Goal: Information Seeking & Learning: Learn about a topic

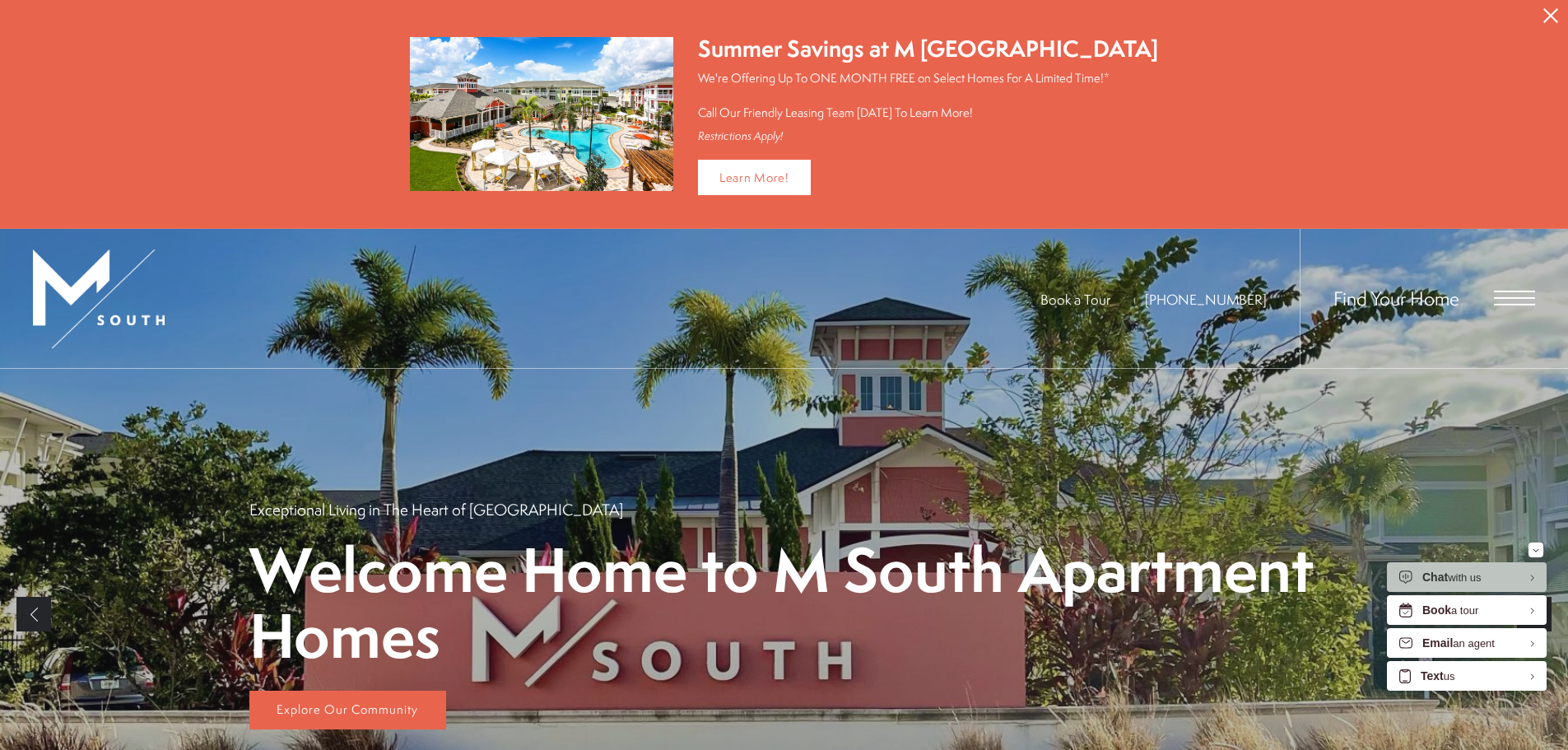
click at [1476, 296] on div "Find Your Home" at bounding box center [1417, 298] width 235 height 139
click at [1512, 300] on span "Open Menu" at bounding box center [1515, 297] width 41 height 15
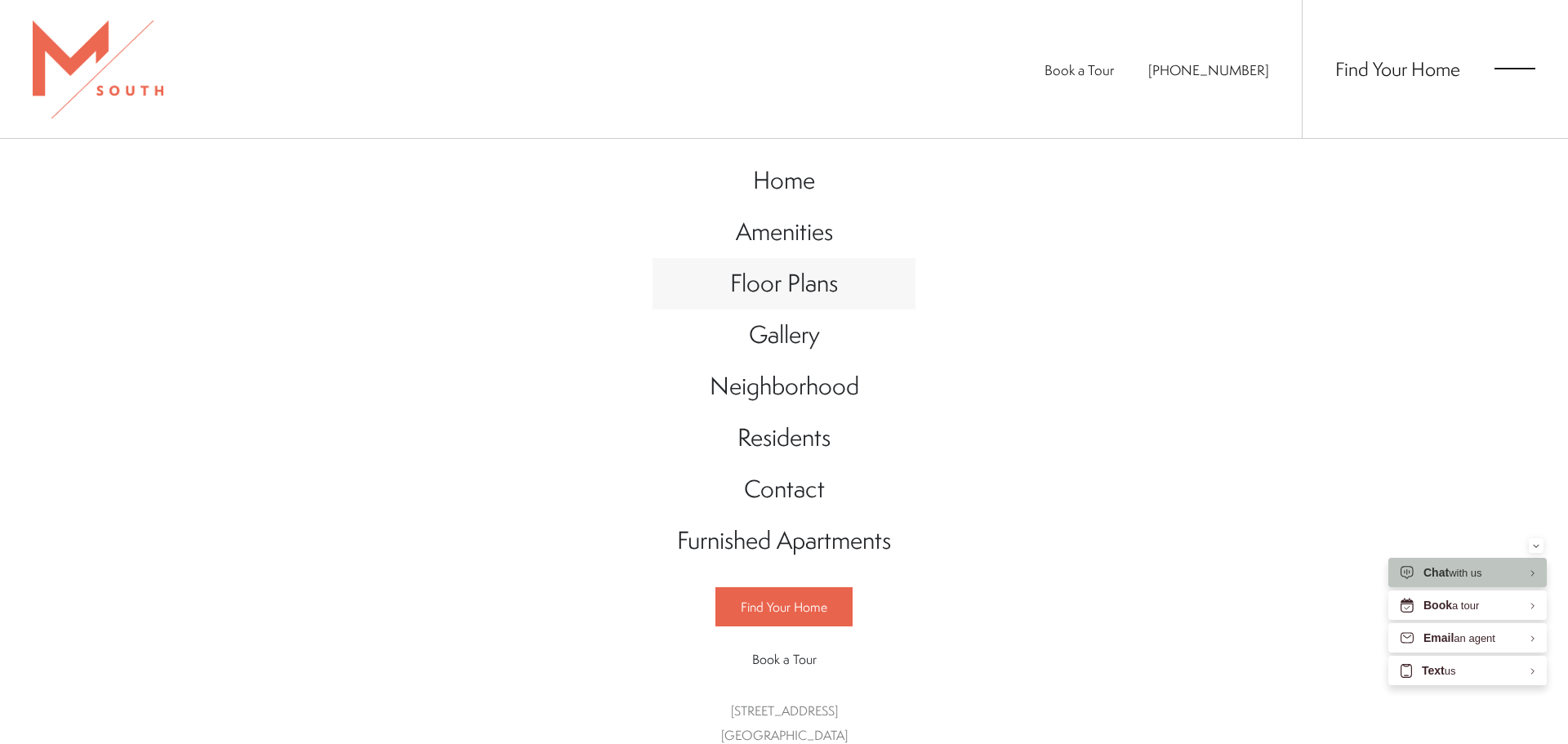
click at [823, 288] on span "Floor Plans" at bounding box center [783, 282] width 108 height 33
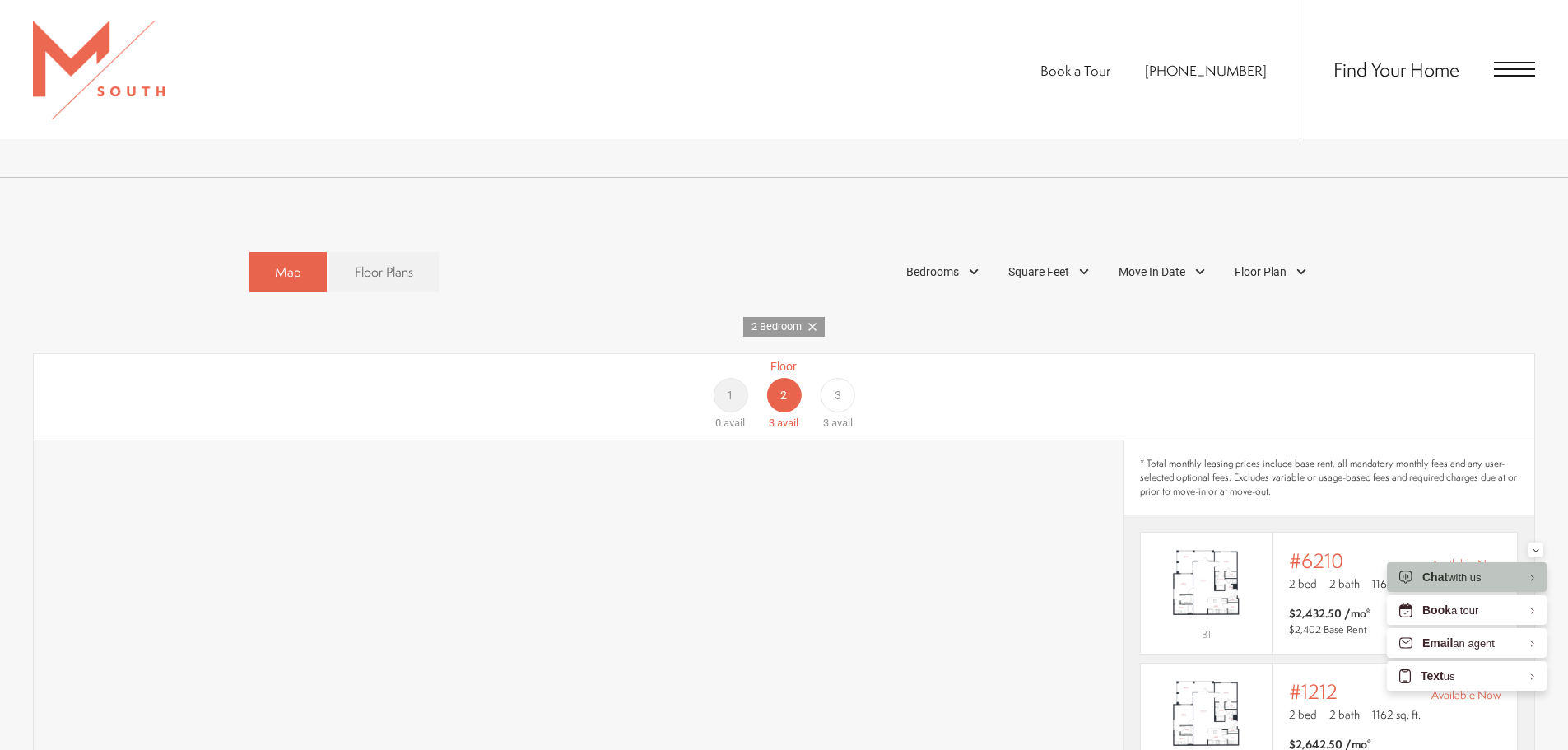
scroll to position [987, 0]
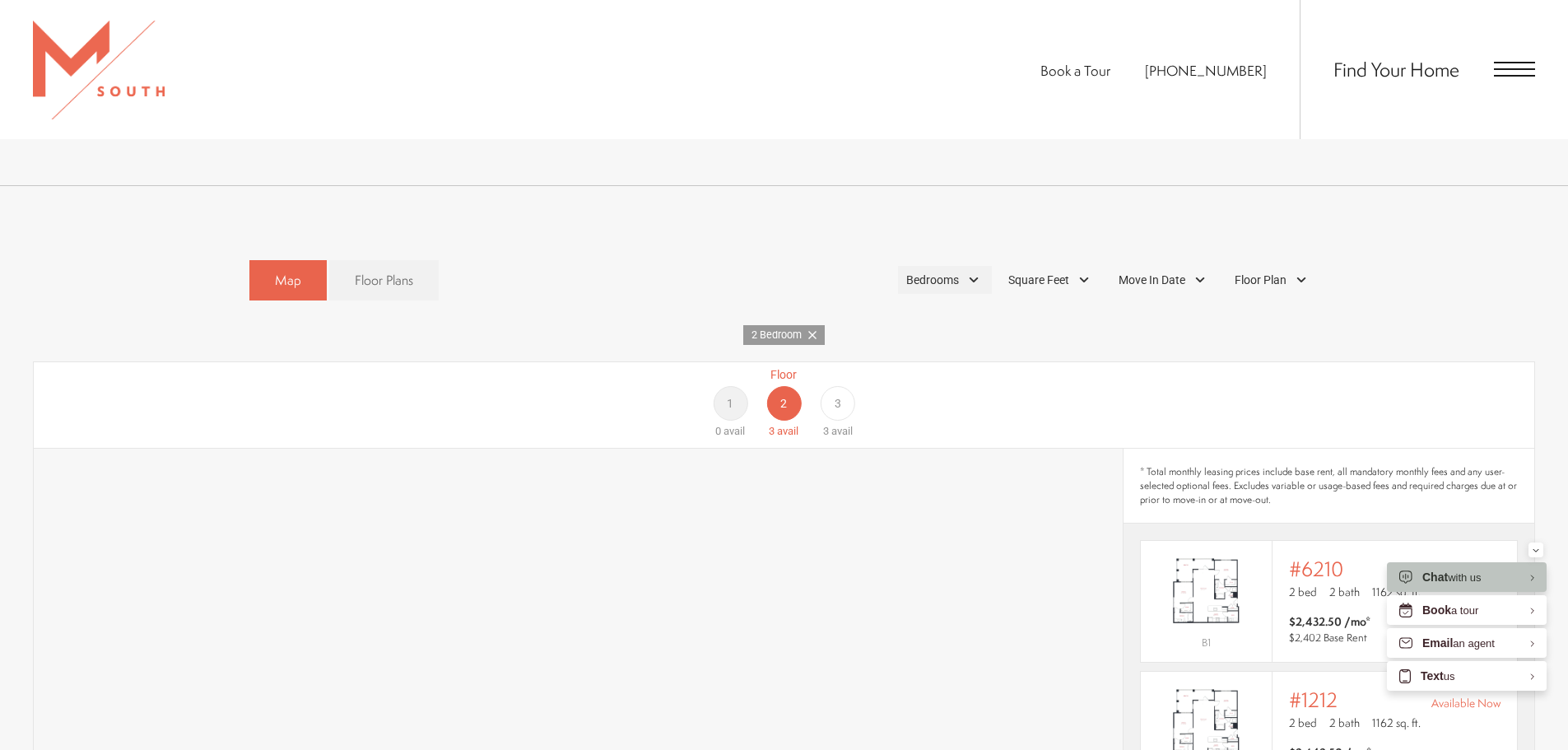
click at [975, 265] on div "Bedrooms" at bounding box center [945, 279] width 94 height 28
click at [965, 311] on label "1 Bedroom" at bounding box center [942, 325] width 151 height 30
click at [909, 347] on span "2 Bedroom" at bounding box center [914, 355] width 82 height 18
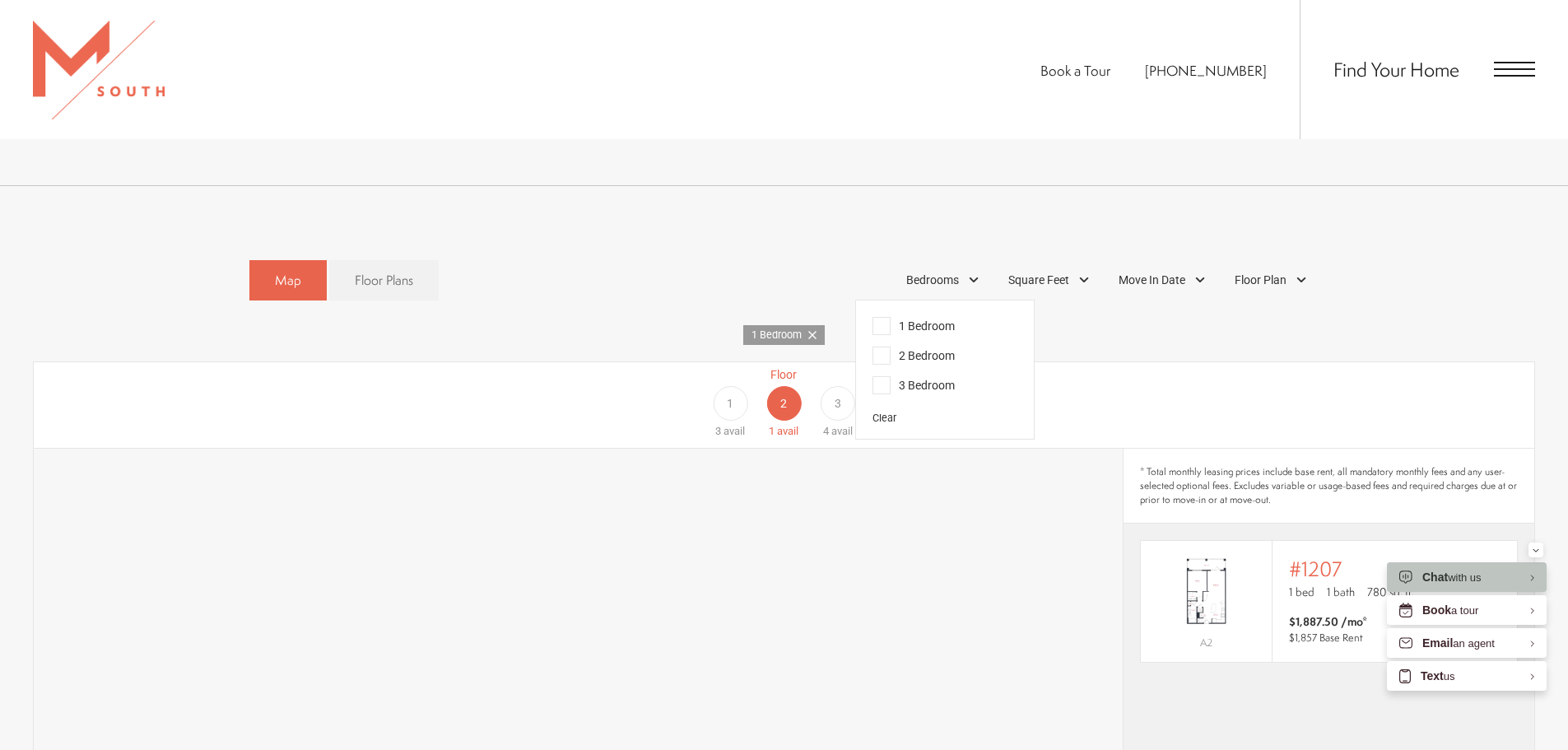
click at [1172, 366] on div "Floor 1 3 avail Floor 2 1 avail Floor 3 4 avail" at bounding box center [1454, 403] width 1500 height 74
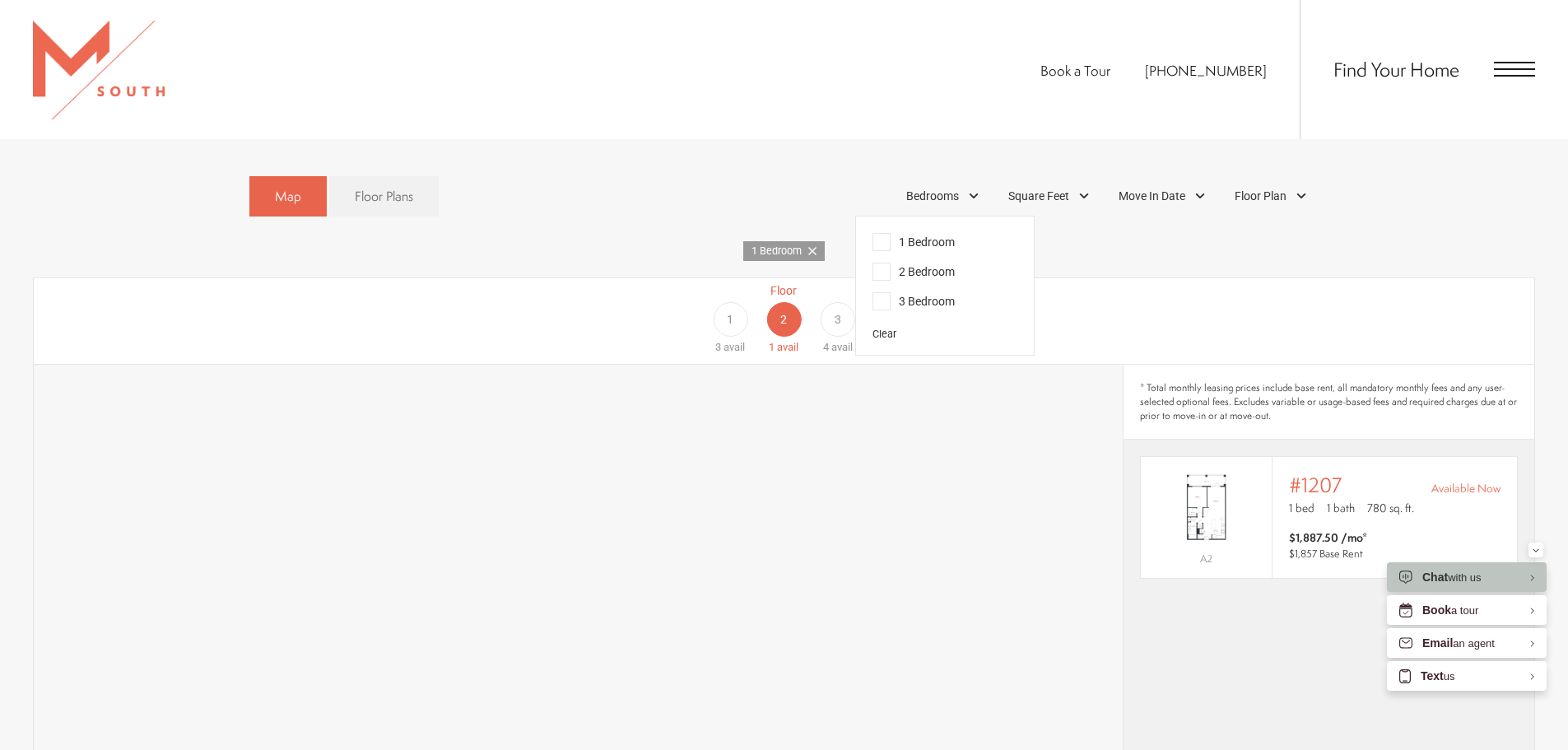
scroll to position [1070, 0]
click at [1243, 301] on div "Floor 1 3 avail Floor 2 1 avail Floor 3 4 avail" at bounding box center [1454, 321] width 1500 height 74
click at [720, 304] on div "1" at bounding box center [730, 321] width 34 height 34
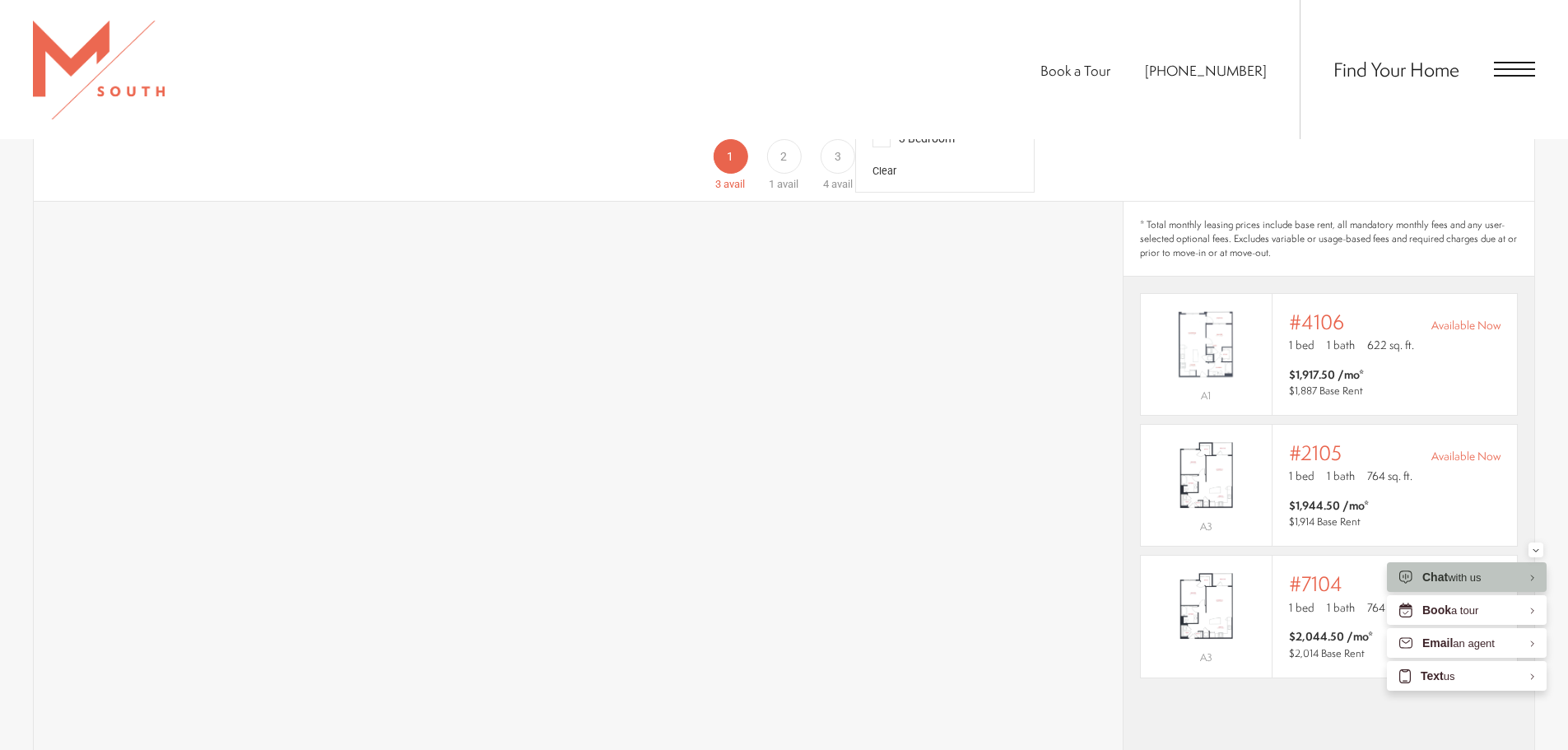
scroll to position [1317, 0]
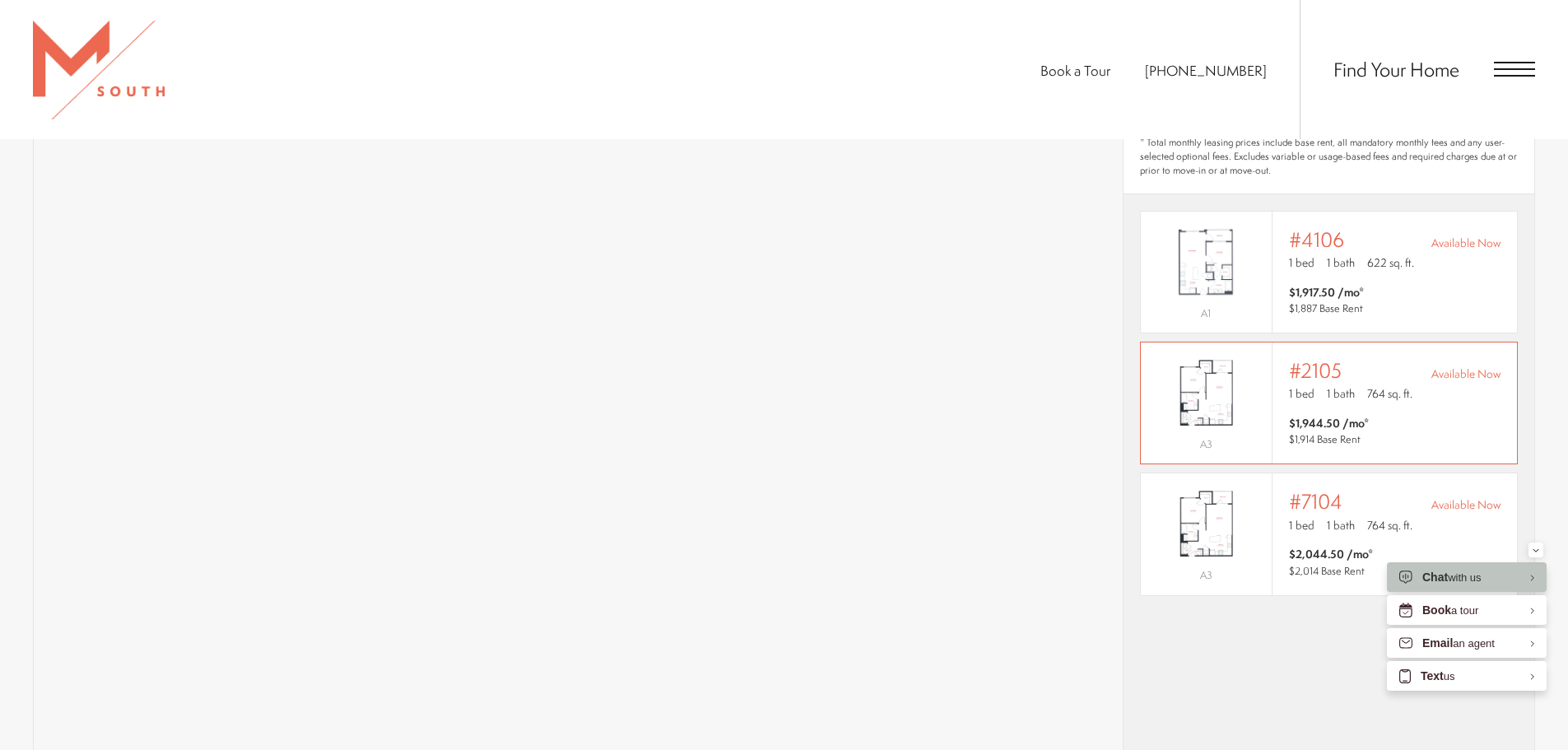
click at [1340, 414] on span "$1,944.50 /mo*" at bounding box center [1328, 422] width 80 height 16
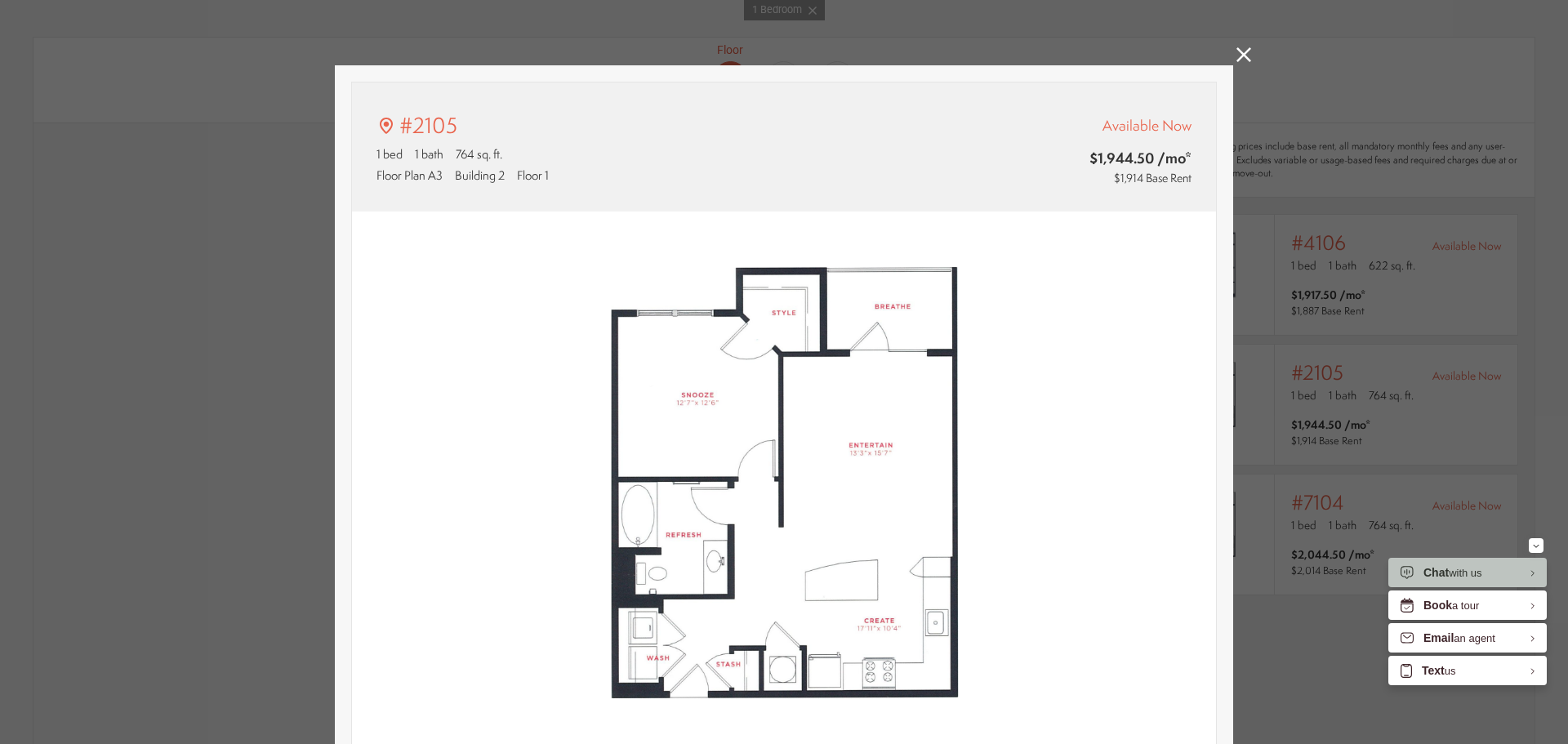
type input "**********"
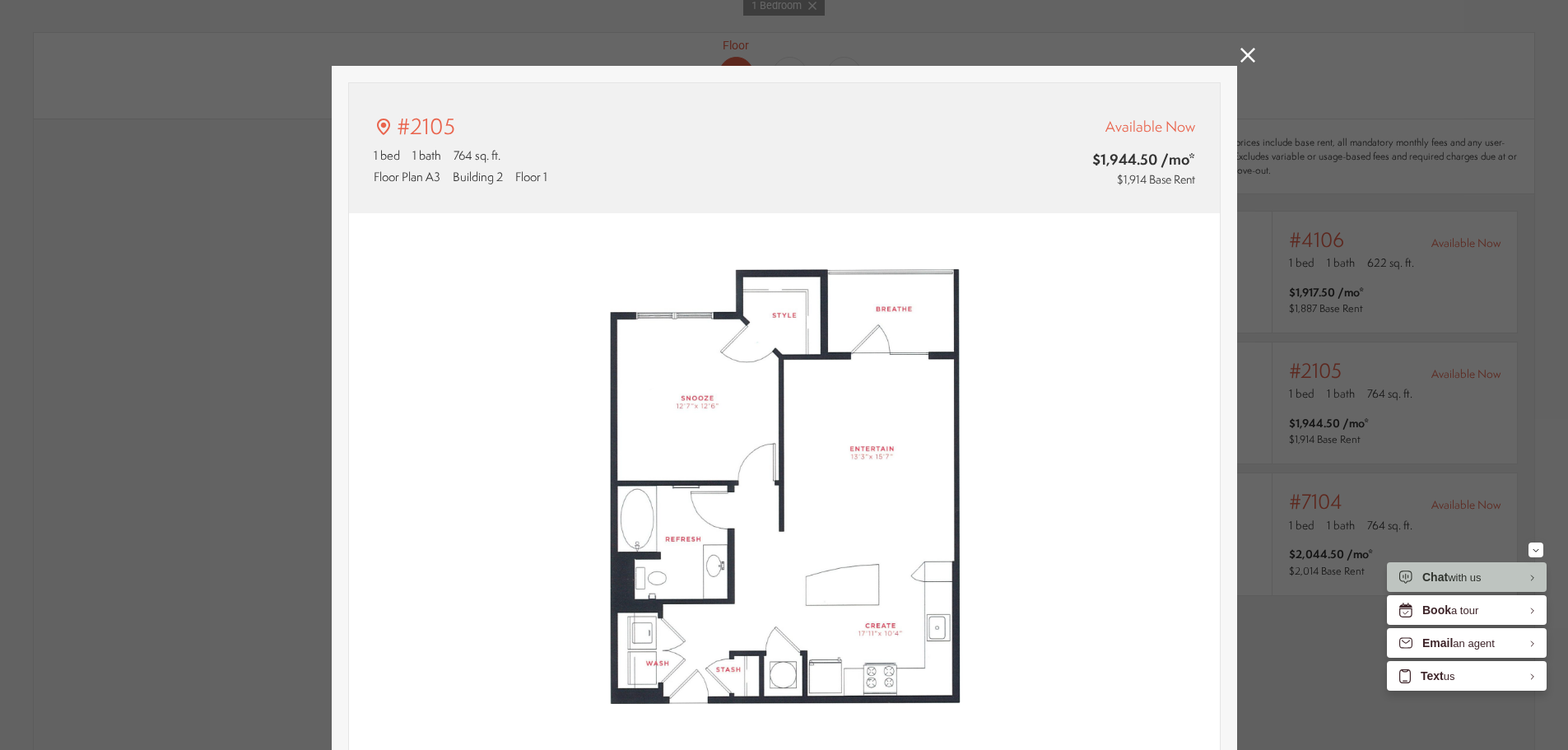
click at [1279, 121] on div "#2105 1 bed 1 bath 764 sq. ft. Floor Plan A3 Building 2 Floor 1 Available Now $…" at bounding box center [784, 375] width 1568 height 750
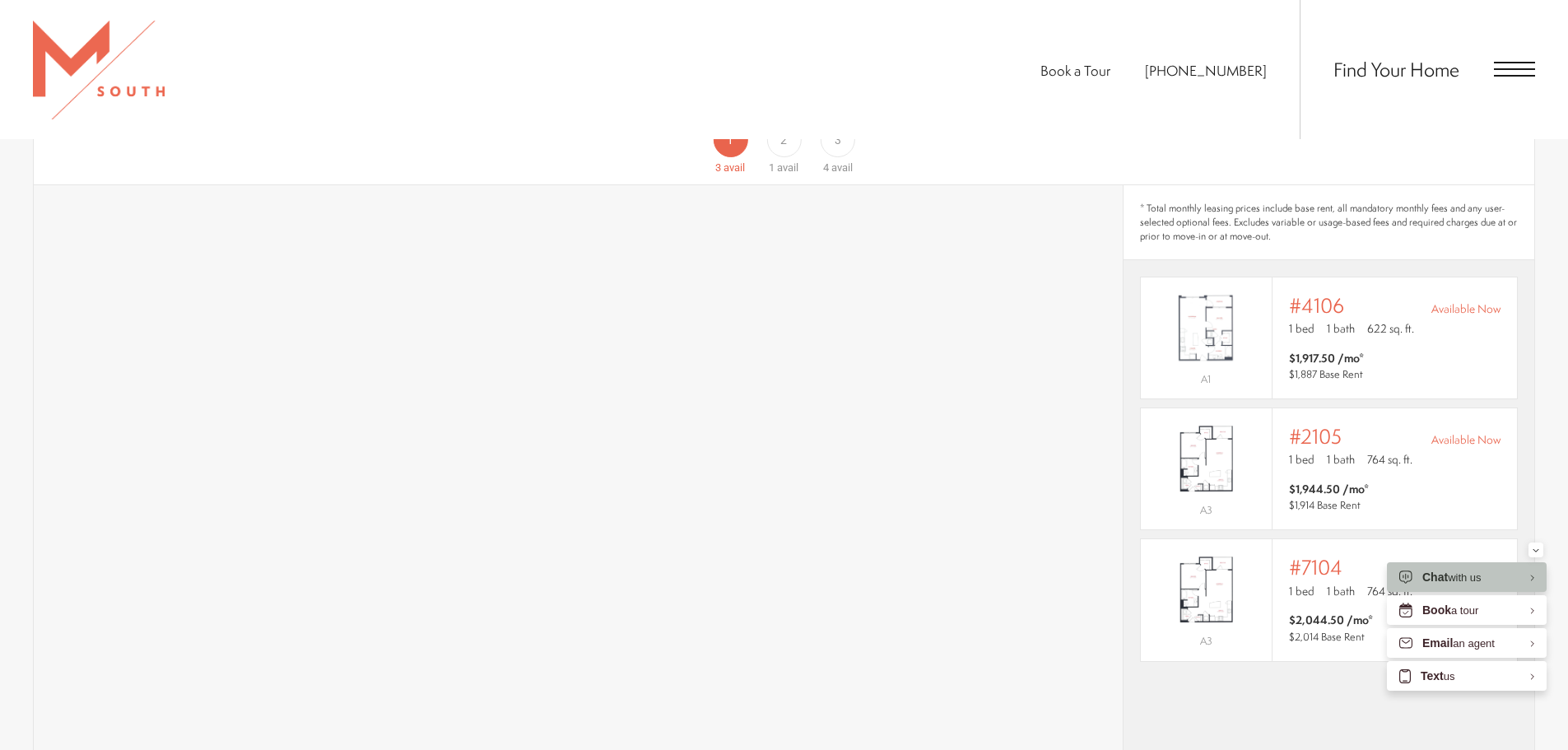
scroll to position [1152, 0]
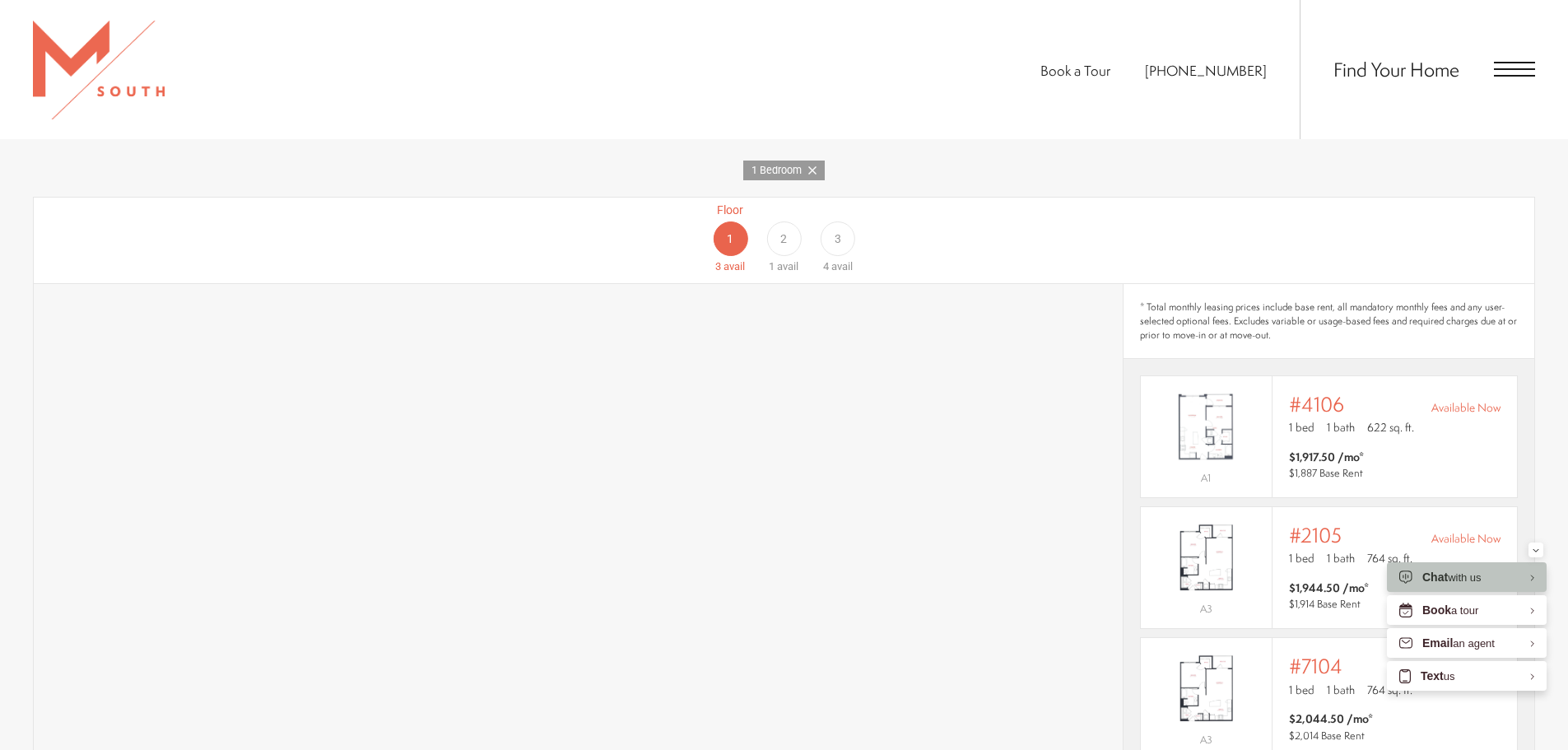
click at [772, 223] on div "2" at bounding box center [784, 239] width 34 height 34
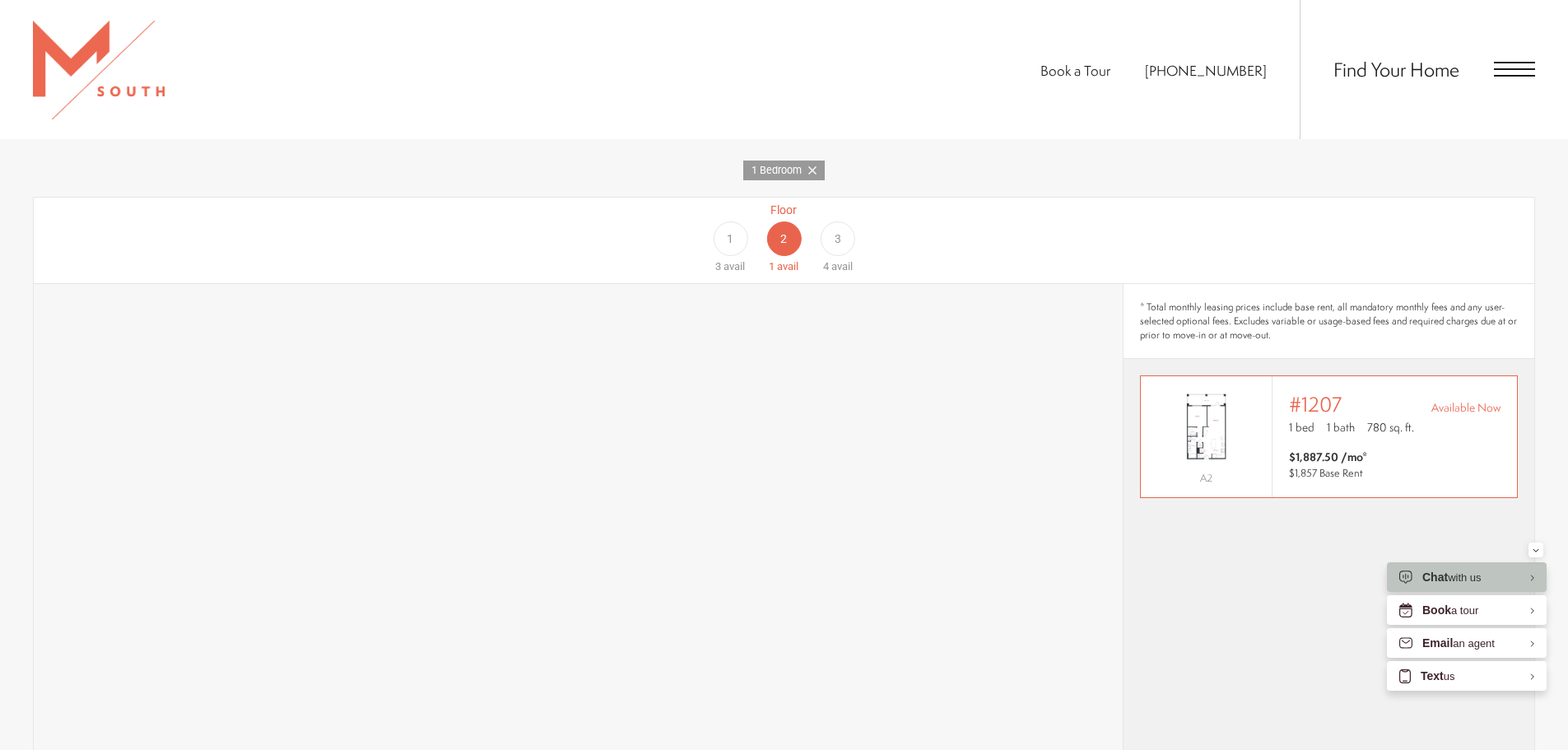
click at [1228, 385] on img "View #1207" at bounding box center [1206, 426] width 131 height 82
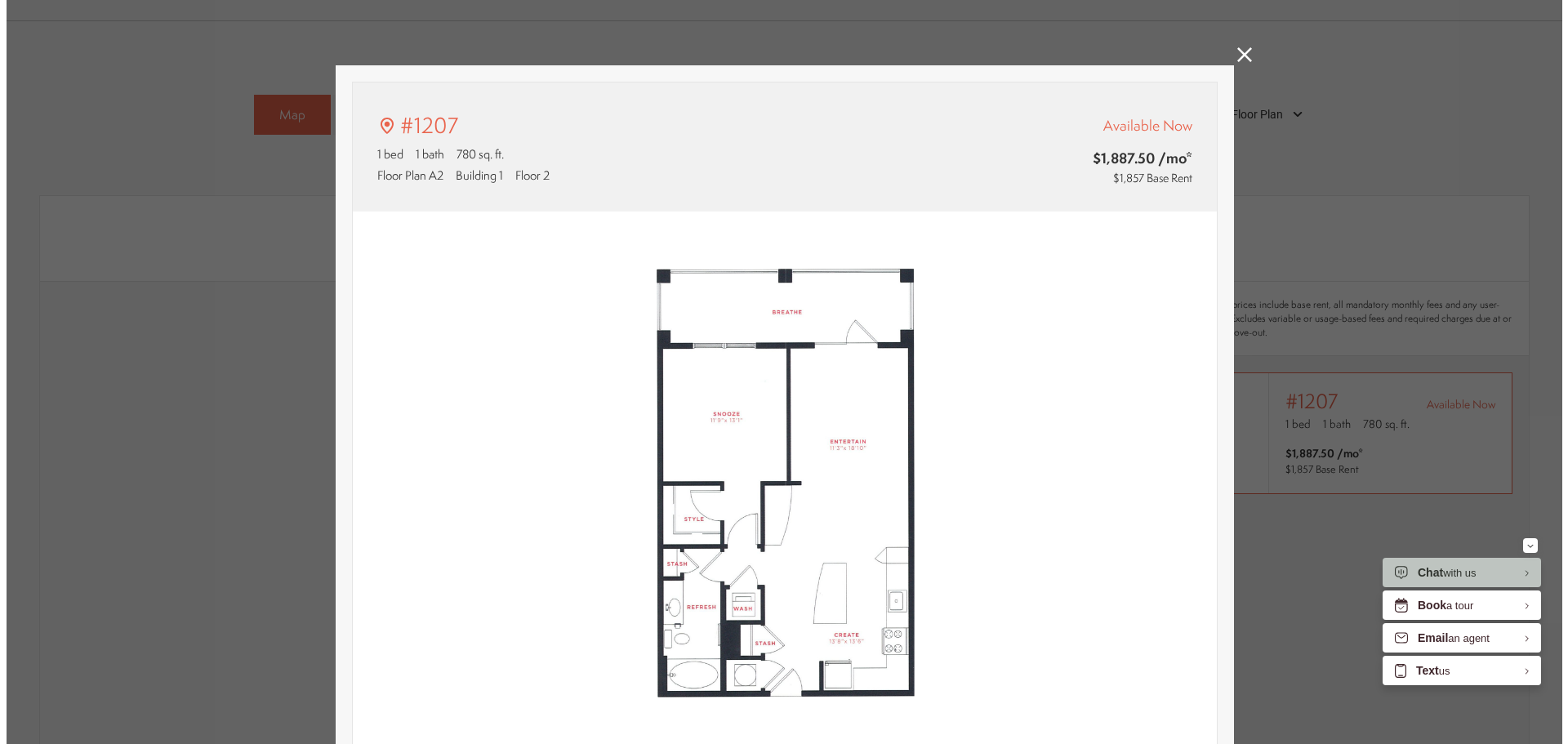
scroll to position [0, 0]
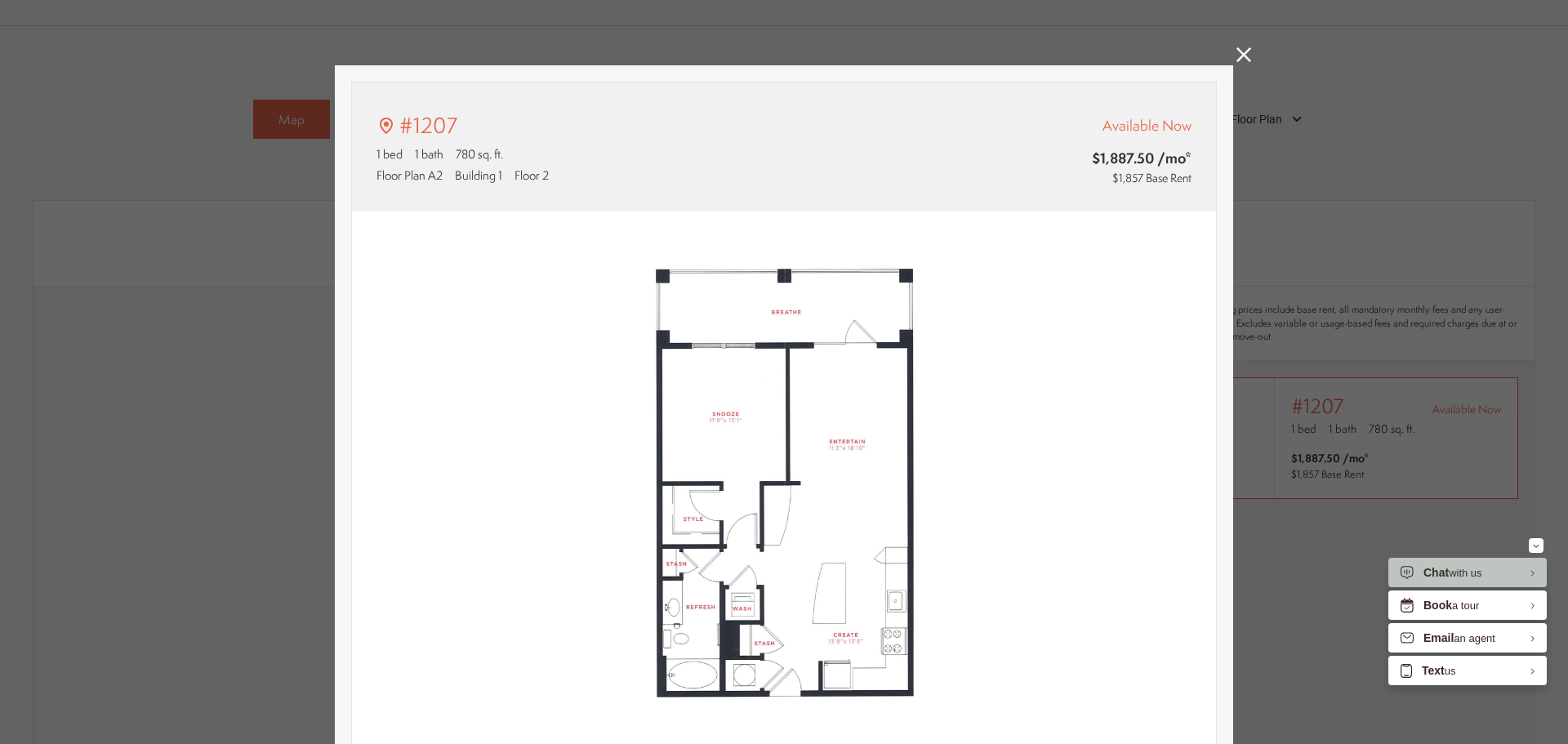
type input "**********"
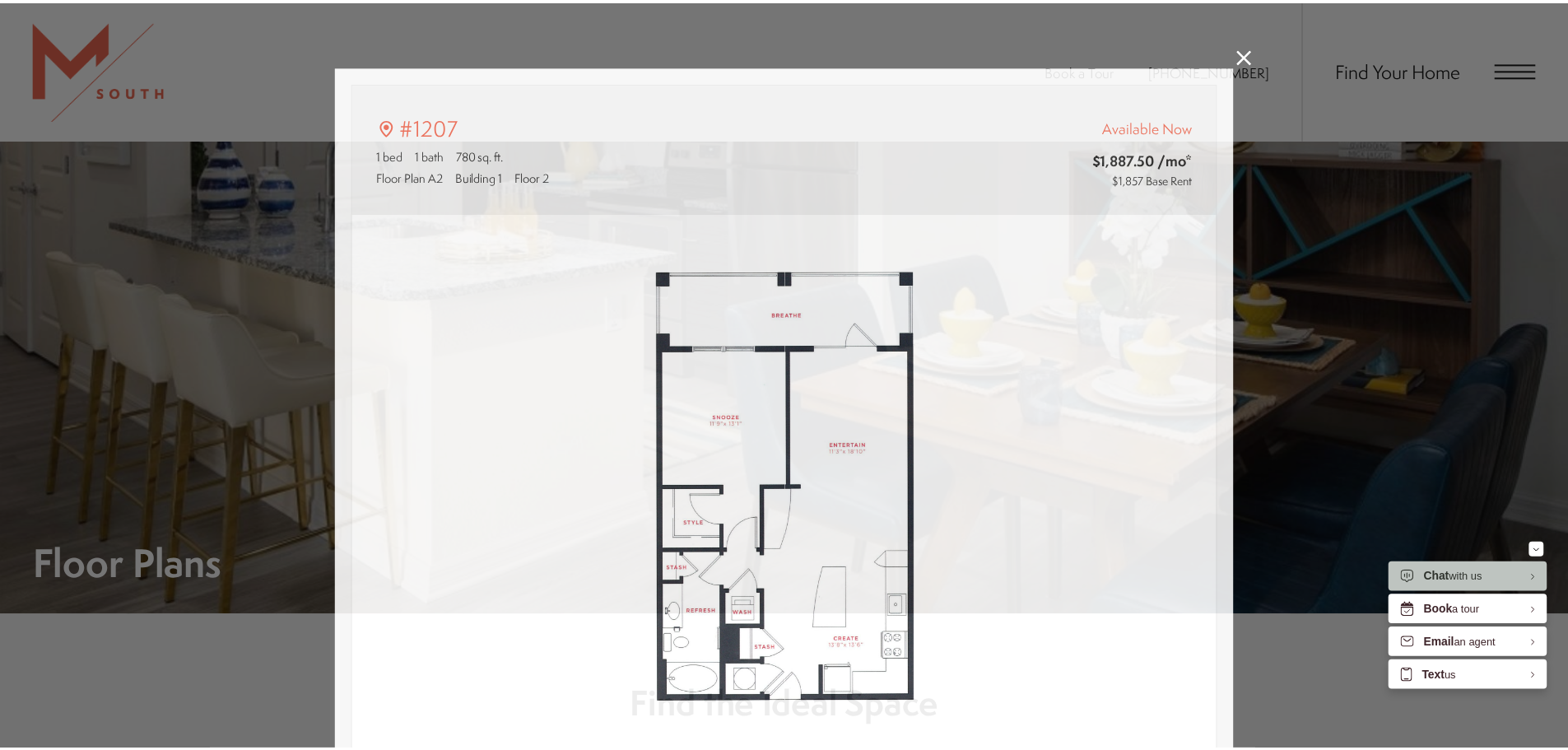
scroll to position [1152, 0]
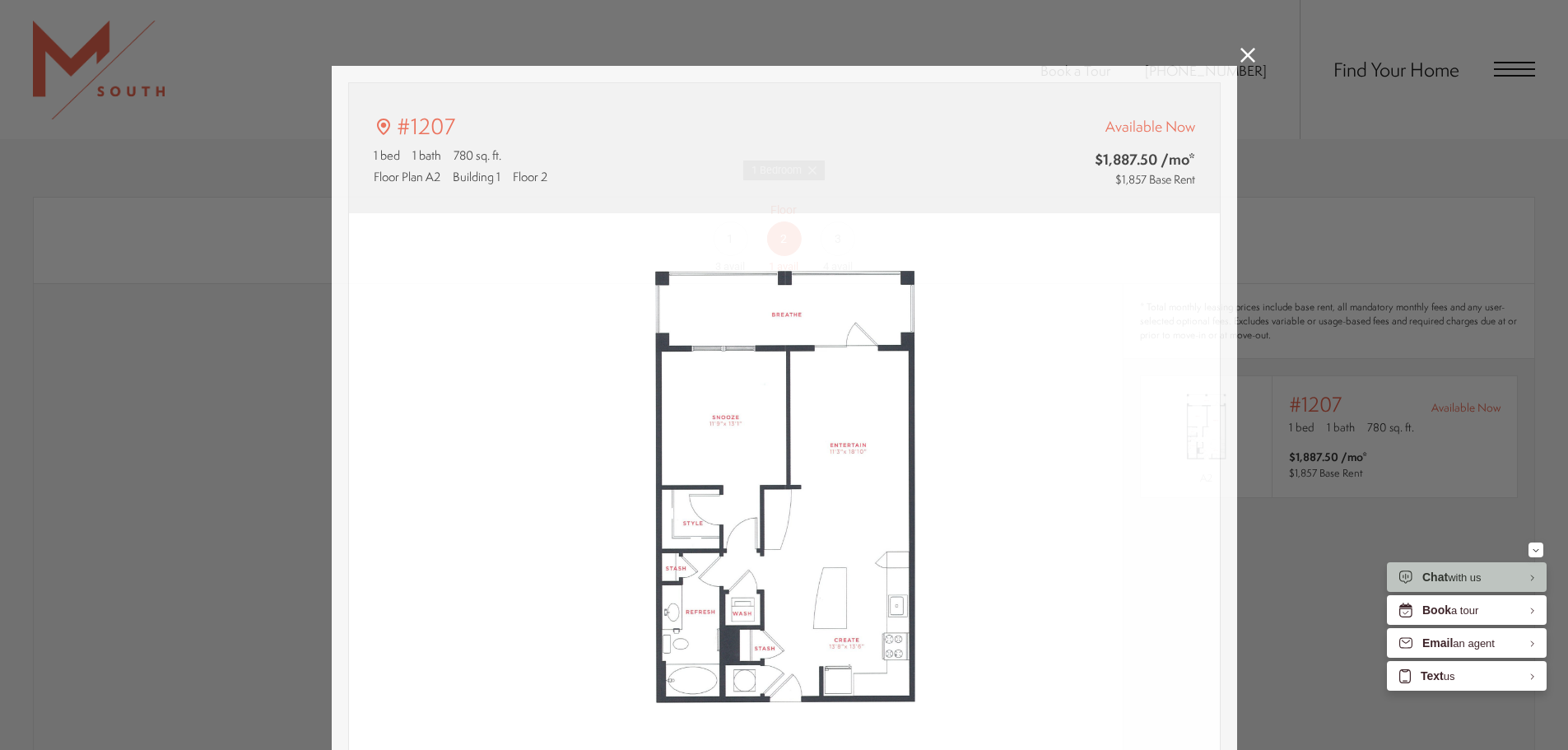
click at [1327, 158] on div "#1207 1 bed 1 bath 780 sq. ft. Floor Plan A2 Building 1 Floor 2 Available Now $…" at bounding box center [784, 375] width 1568 height 750
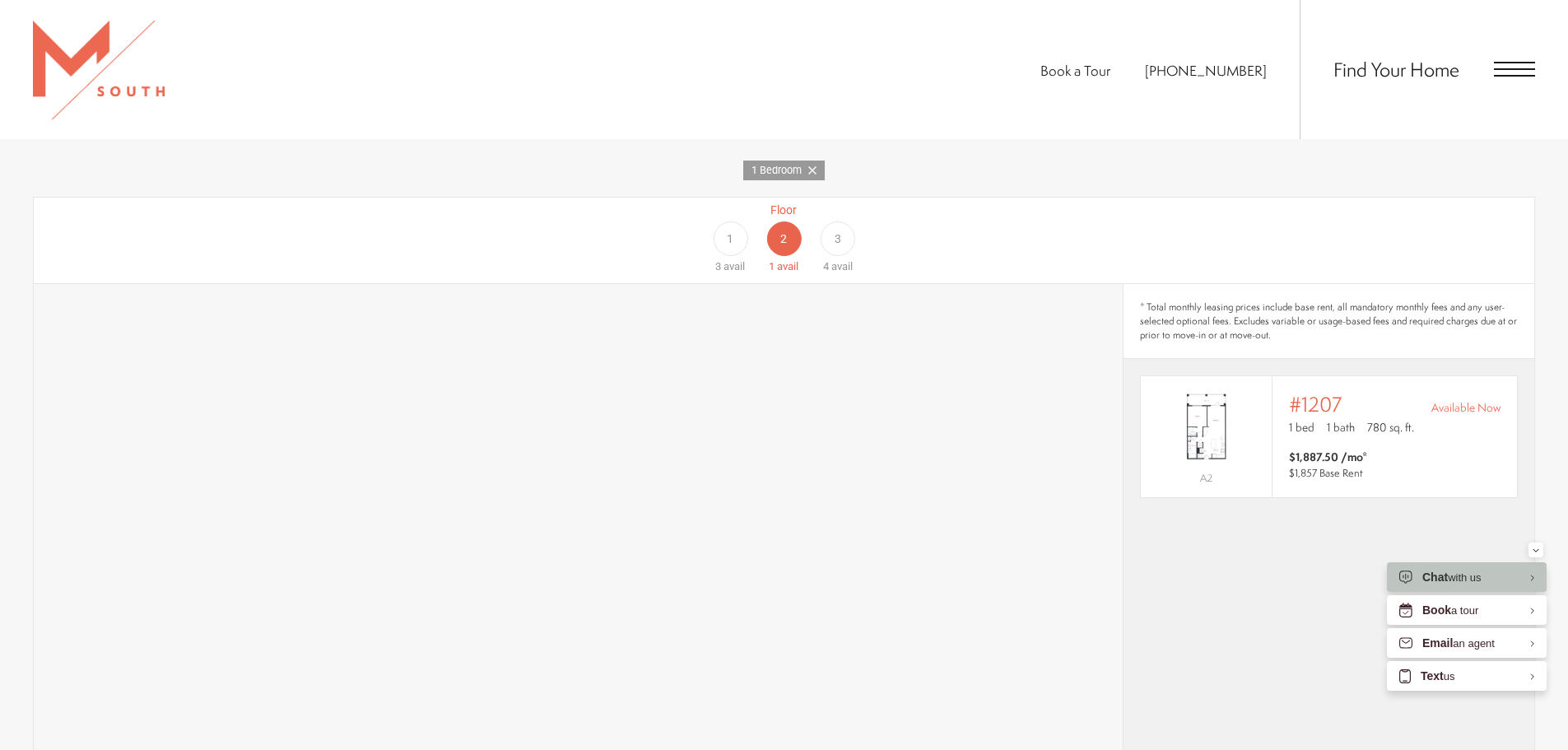
click at [746, 227] on div "Floor 1 3 avail" at bounding box center [730, 238] width 53 height 74
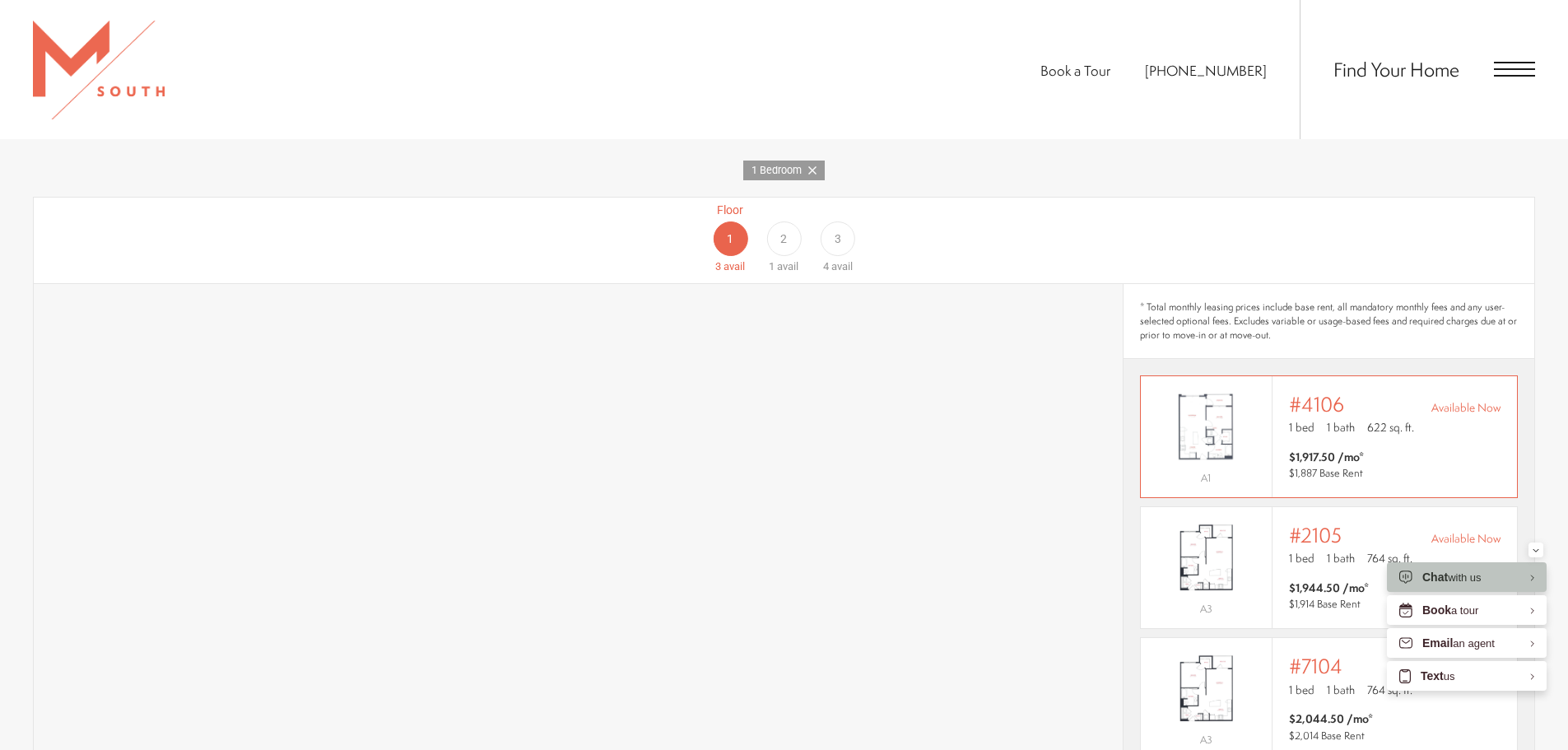
click at [1225, 385] on img "View #4106" at bounding box center [1206, 426] width 131 height 82
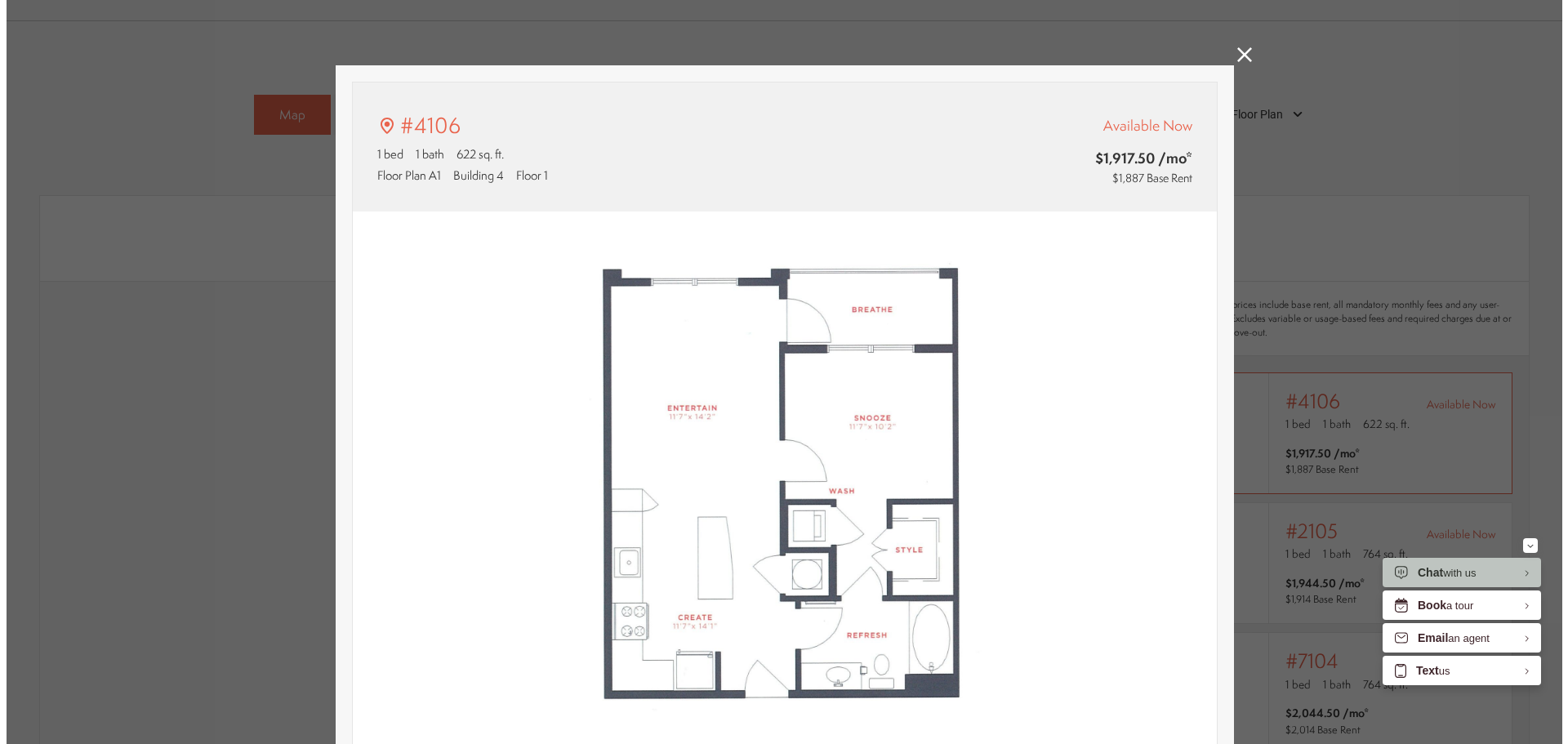
scroll to position [0, 0]
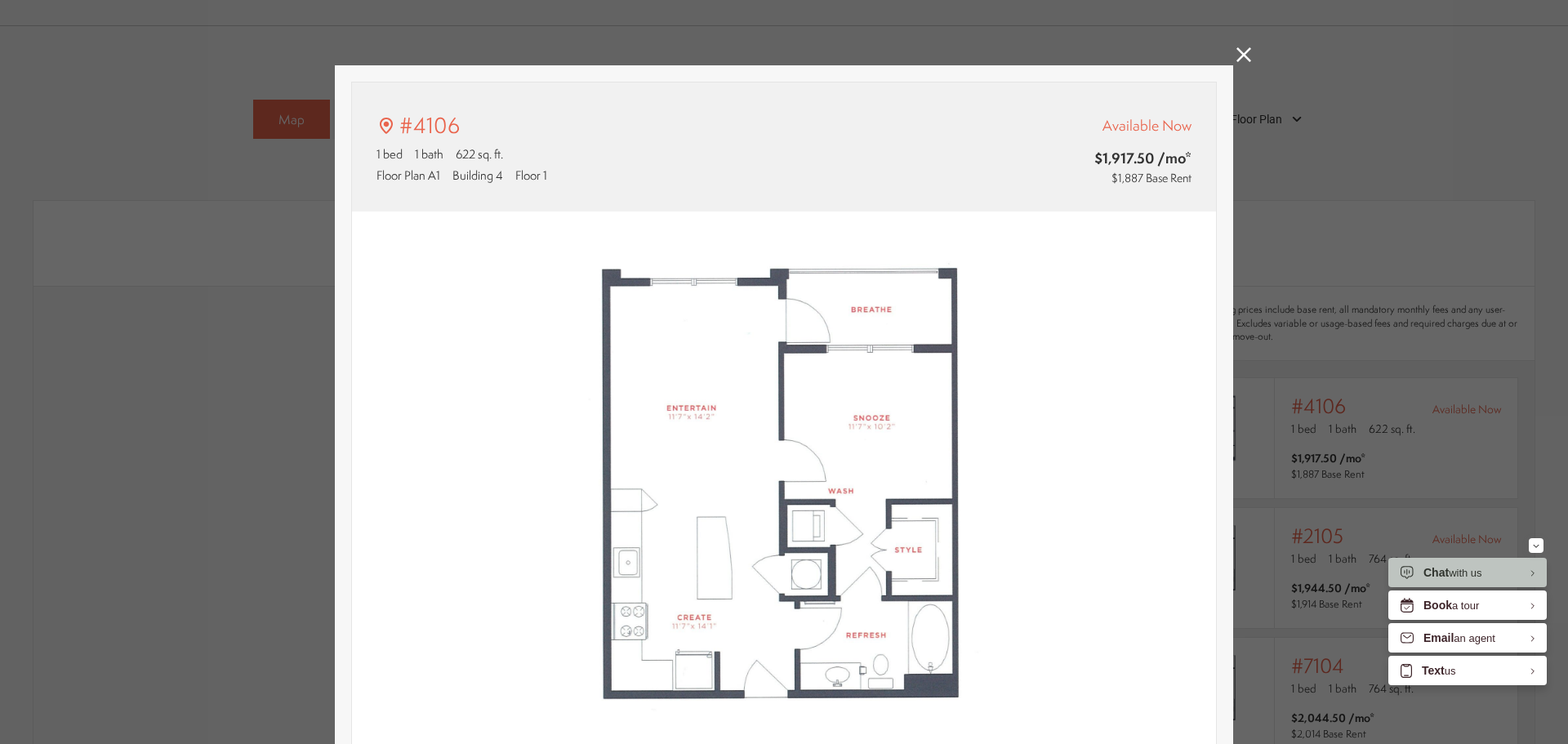
type input "**********"
click at [1317, 233] on div "#4106 1 bed 1 bath 622 sq. ft. Floor Plan A1 Building 4 Floor 1 Available Now $…" at bounding box center [784, 372] width 1568 height 744
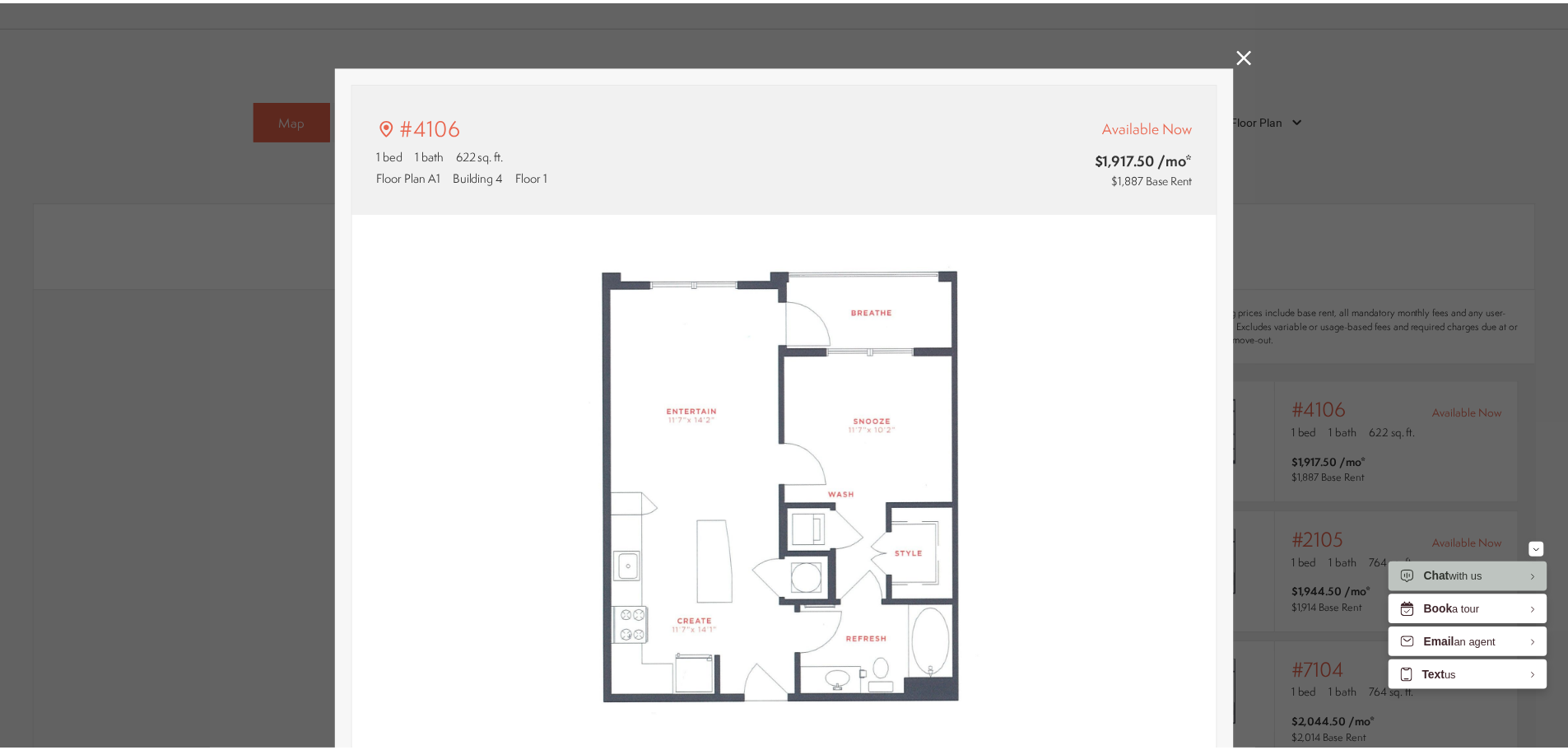
scroll to position [1152, 0]
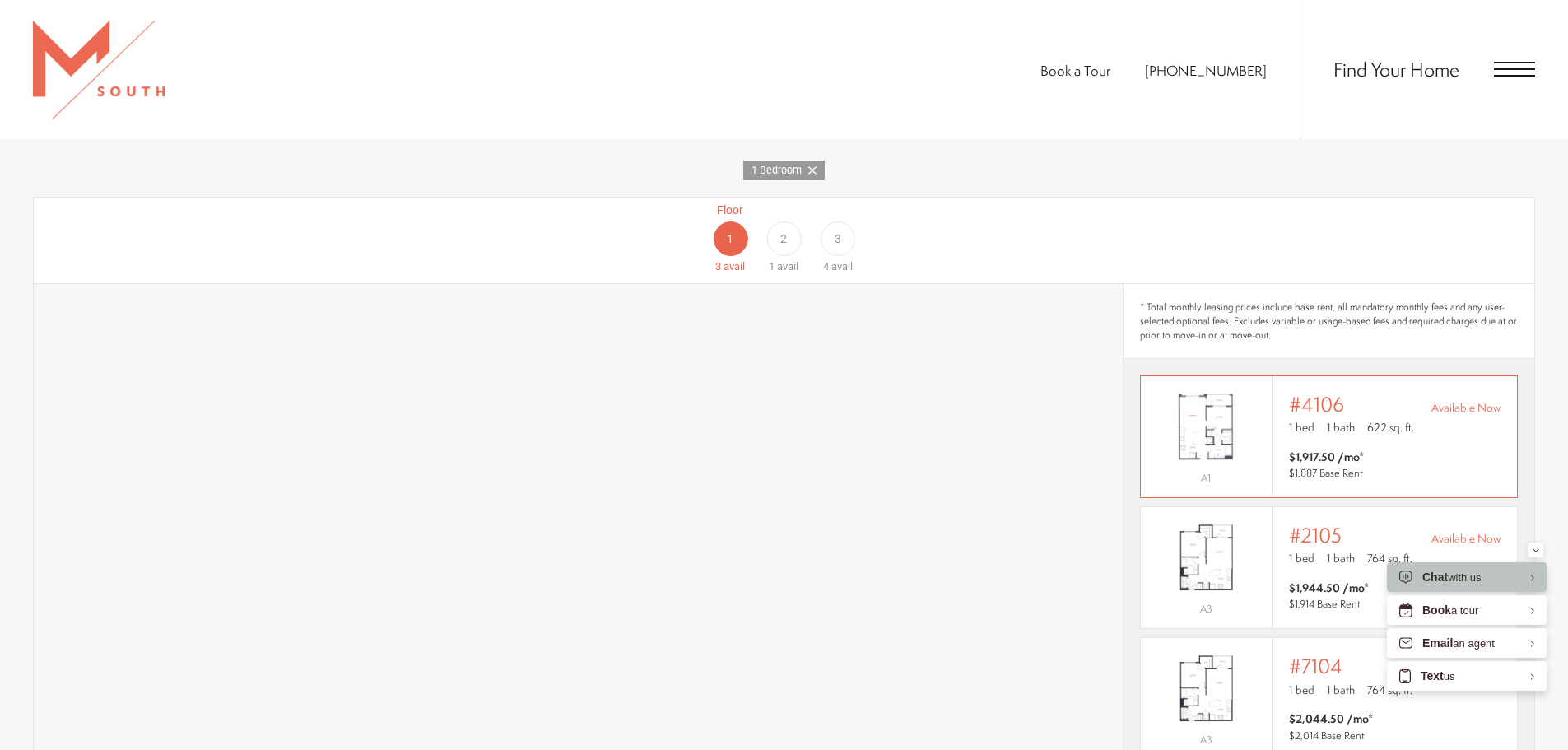
click at [1297, 419] on span "1 bed" at bounding box center [1302, 426] width 26 height 16
click at [1347, 550] on span "1 bath" at bounding box center [1340, 557] width 28 height 16
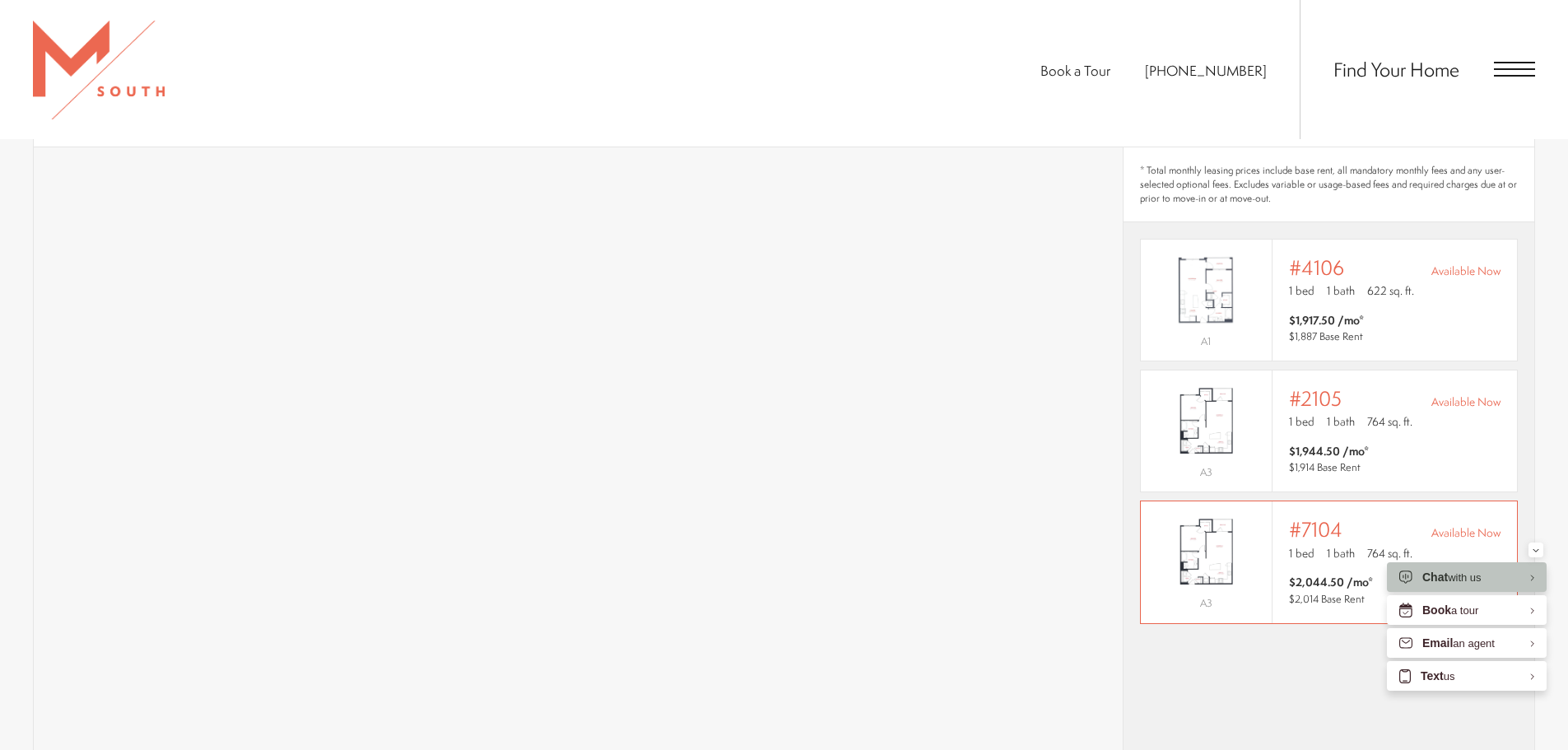
scroll to position [1317, 0]
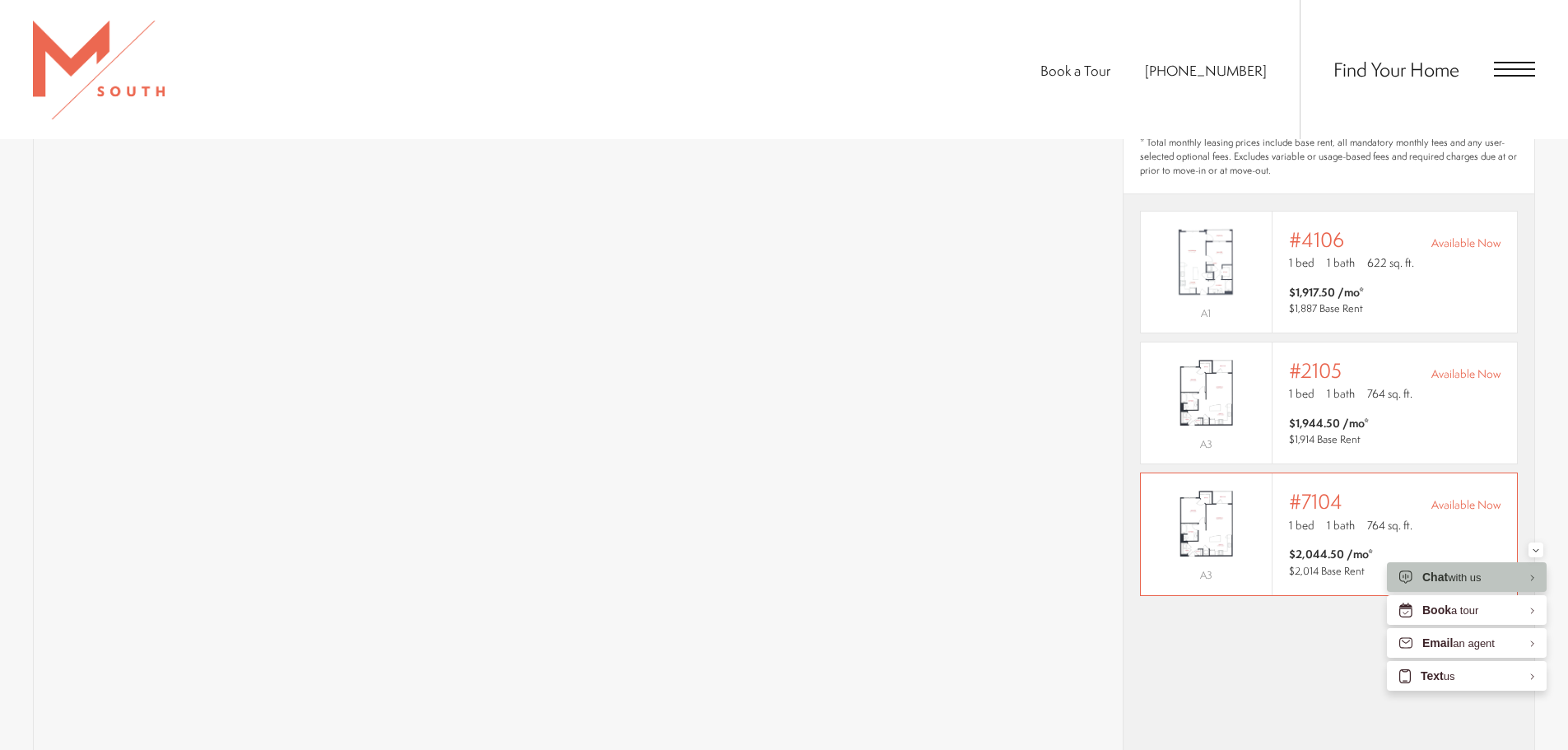
click at [1353, 490] on div "#7104 Available Now" at bounding box center [1394, 501] width 212 height 23
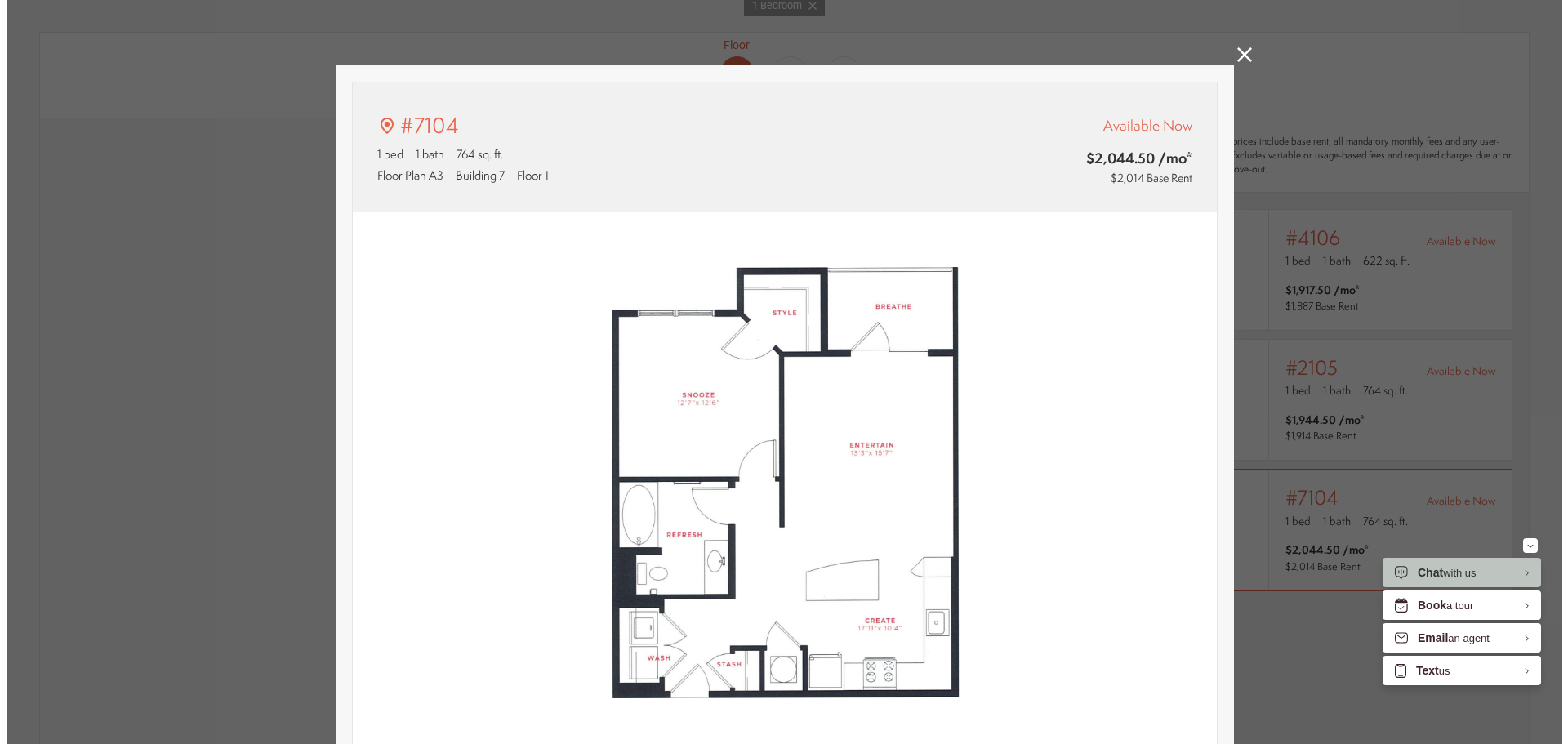
scroll to position [0, 0]
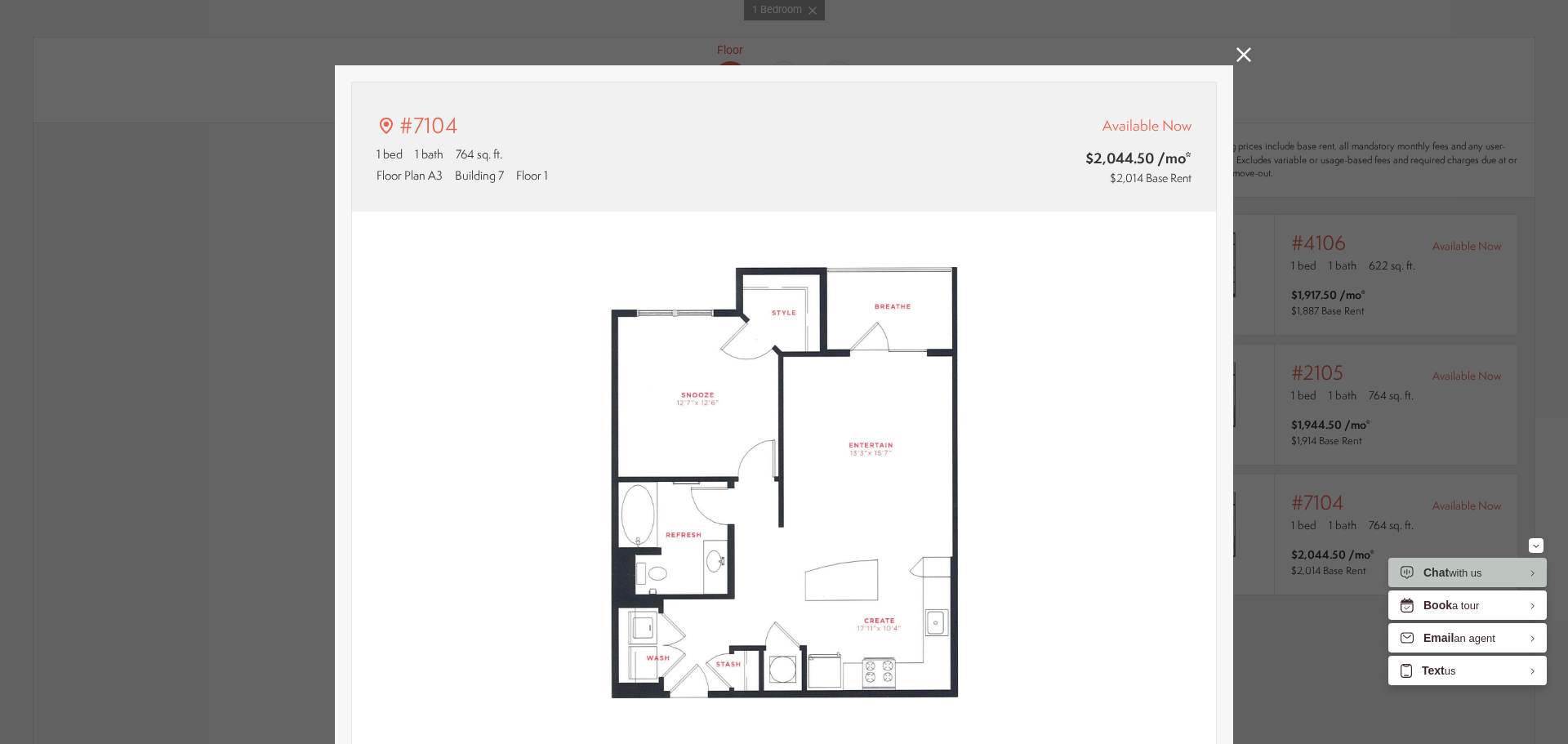
type input "**********"
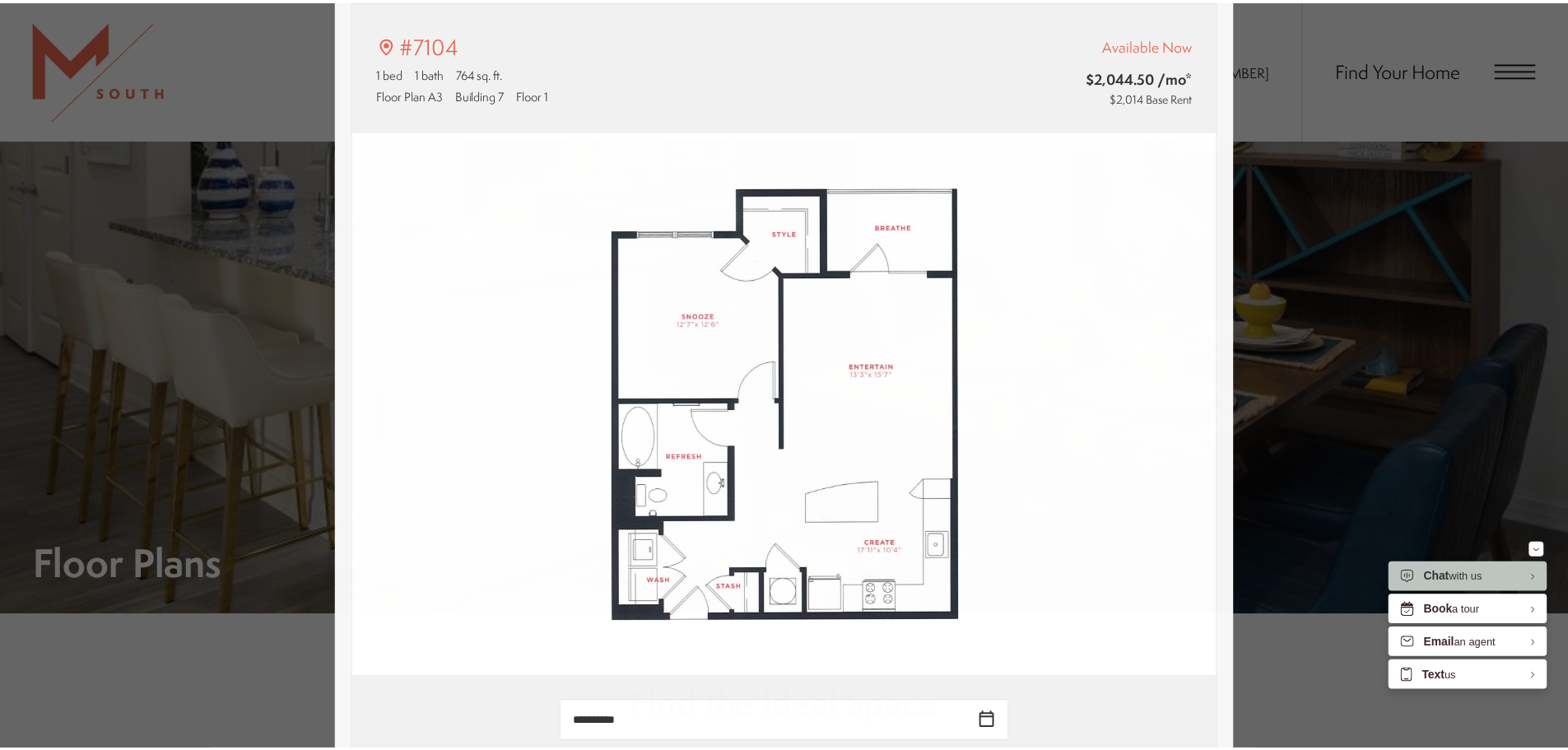
scroll to position [1317, 0]
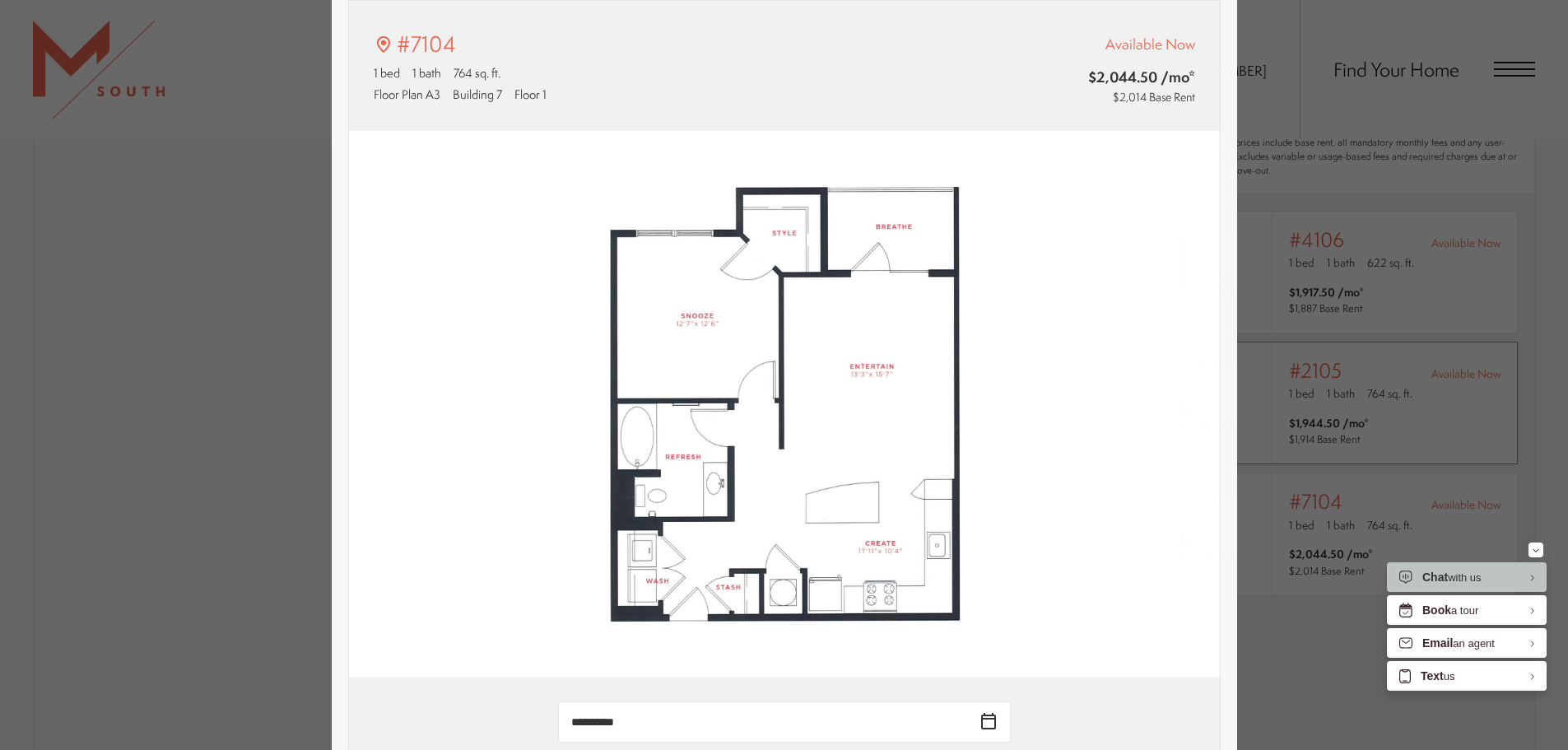
click at [1380, 366] on div "#7104 1 bed 1 bath 764 sq. ft. Floor Plan A3 Building 7 Floor 1 Available Now $…" at bounding box center [784, 375] width 1568 height 750
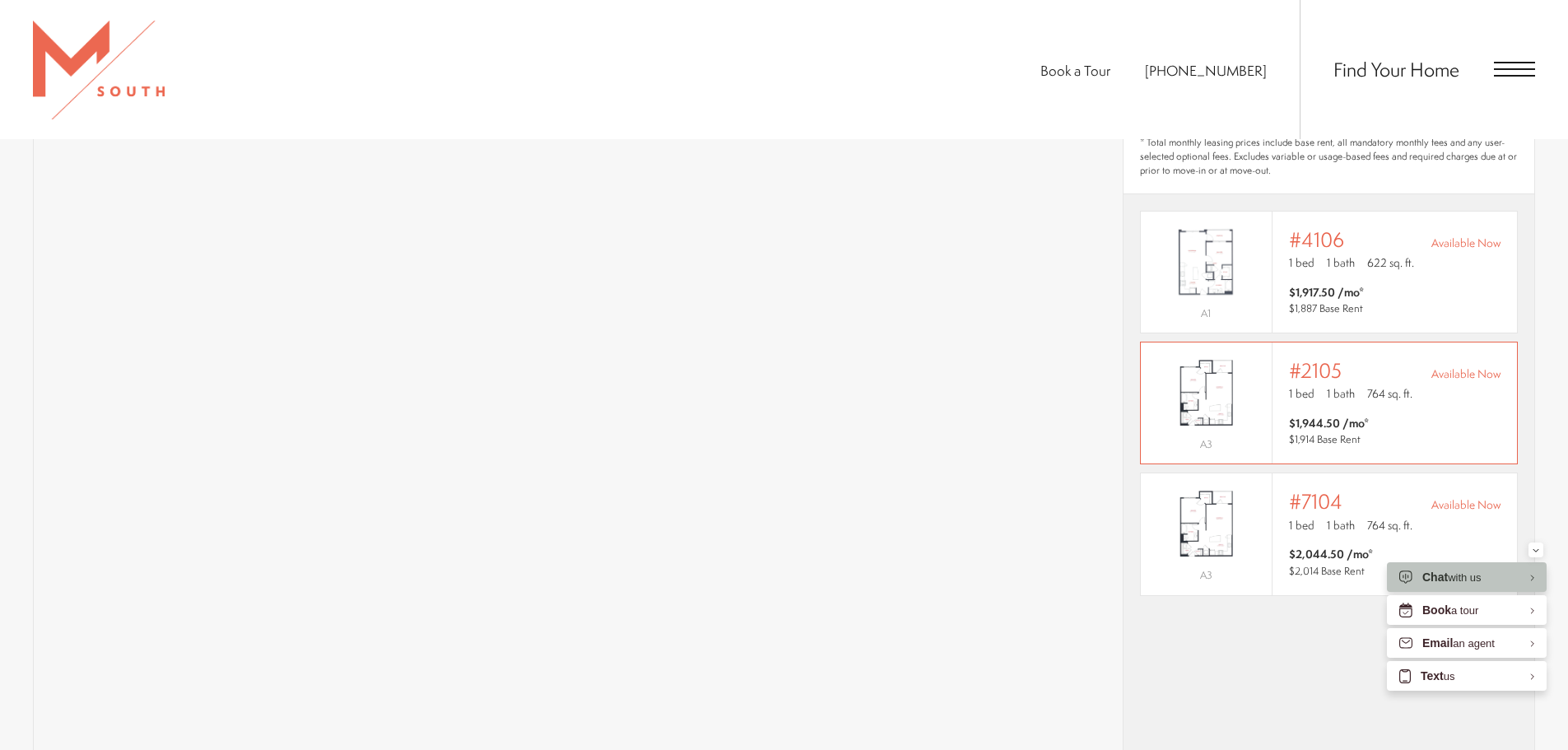
click at [1361, 390] on div "Outside price filter range #2105 Available Now 1 bed 1 bath 764 sq. ft. $1,944.…" at bounding box center [1394, 402] width 212 height 88
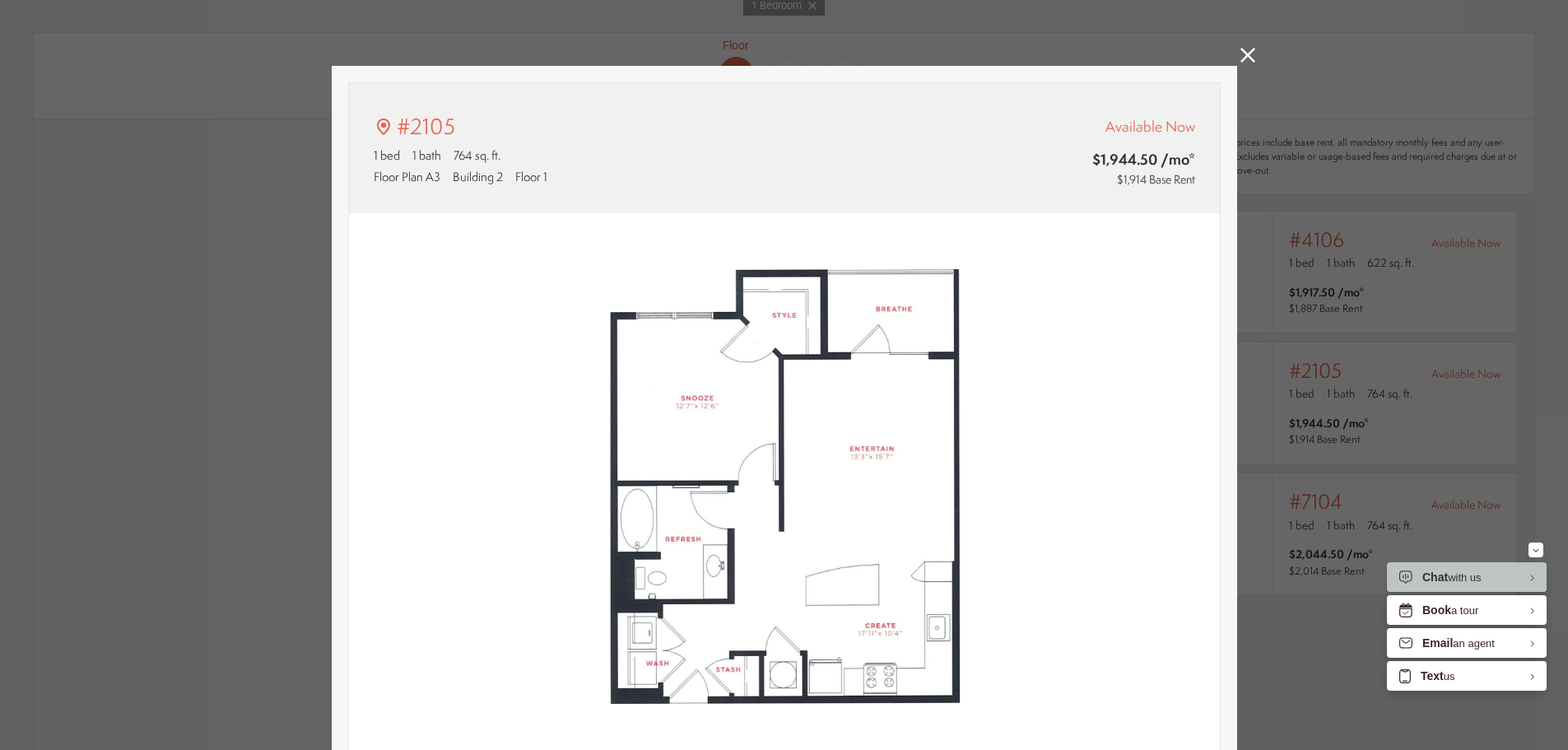
click at [1331, 446] on div "#2105 1 bed 1 bath 764 sq. ft. Floor Plan A3 Building 2 Floor 1 Available Now $…" at bounding box center [784, 375] width 1568 height 750
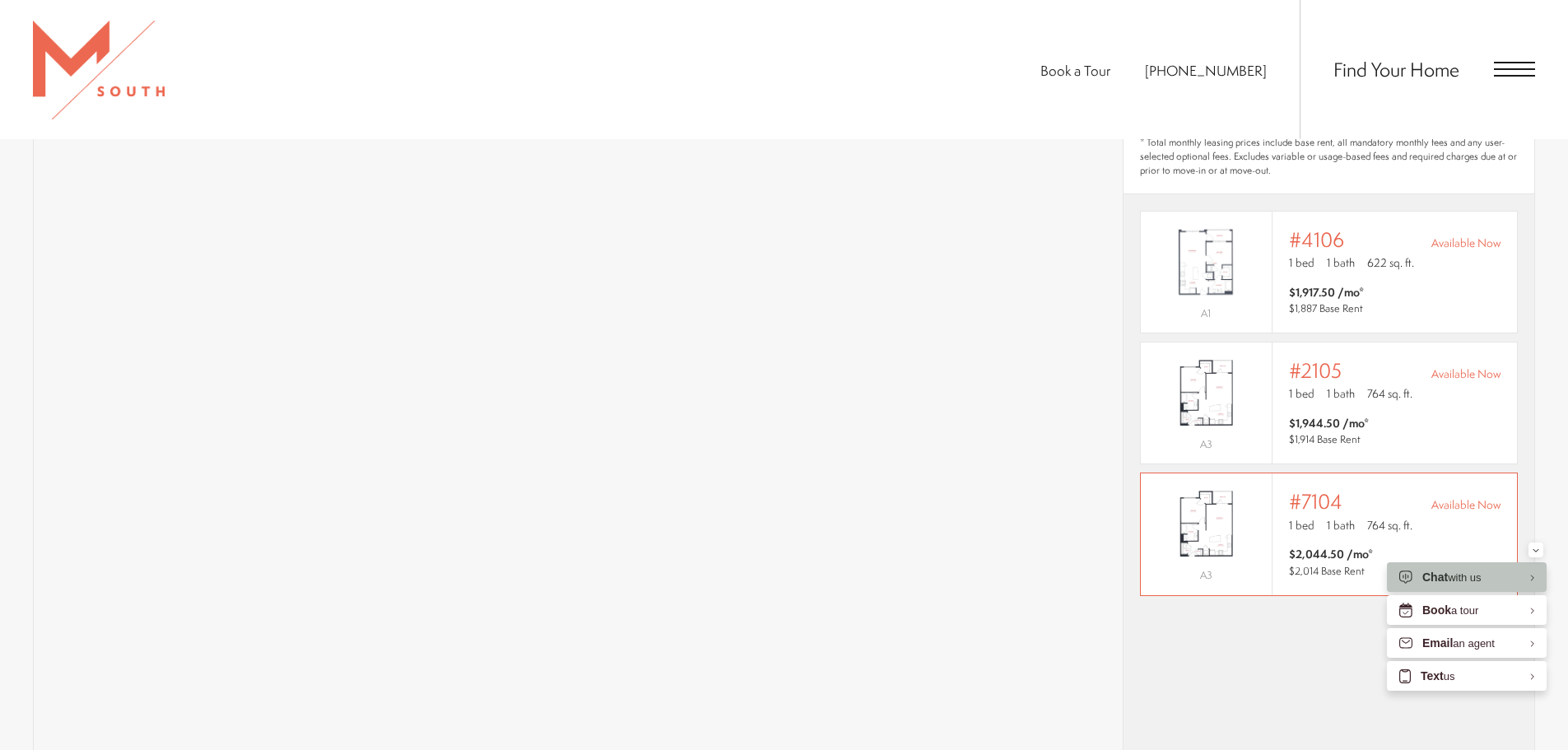
click at [1239, 524] on img "View #7104" at bounding box center [1206, 523] width 131 height 82
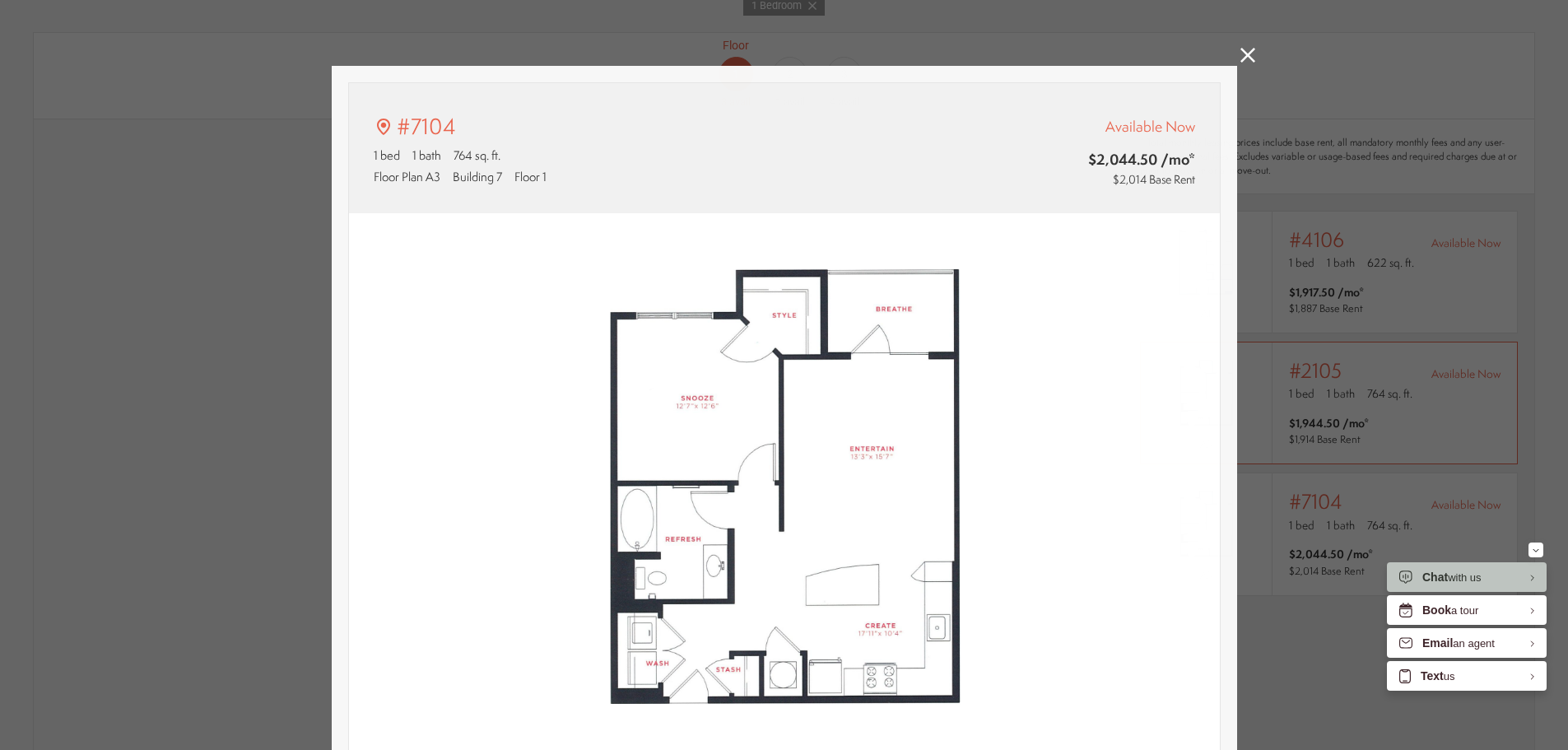
click at [1338, 383] on div "#7104 1 bed 1 bath 764 sq. ft. Floor Plan A3 Building 7 Floor 1 Available Now $…" at bounding box center [784, 375] width 1568 height 750
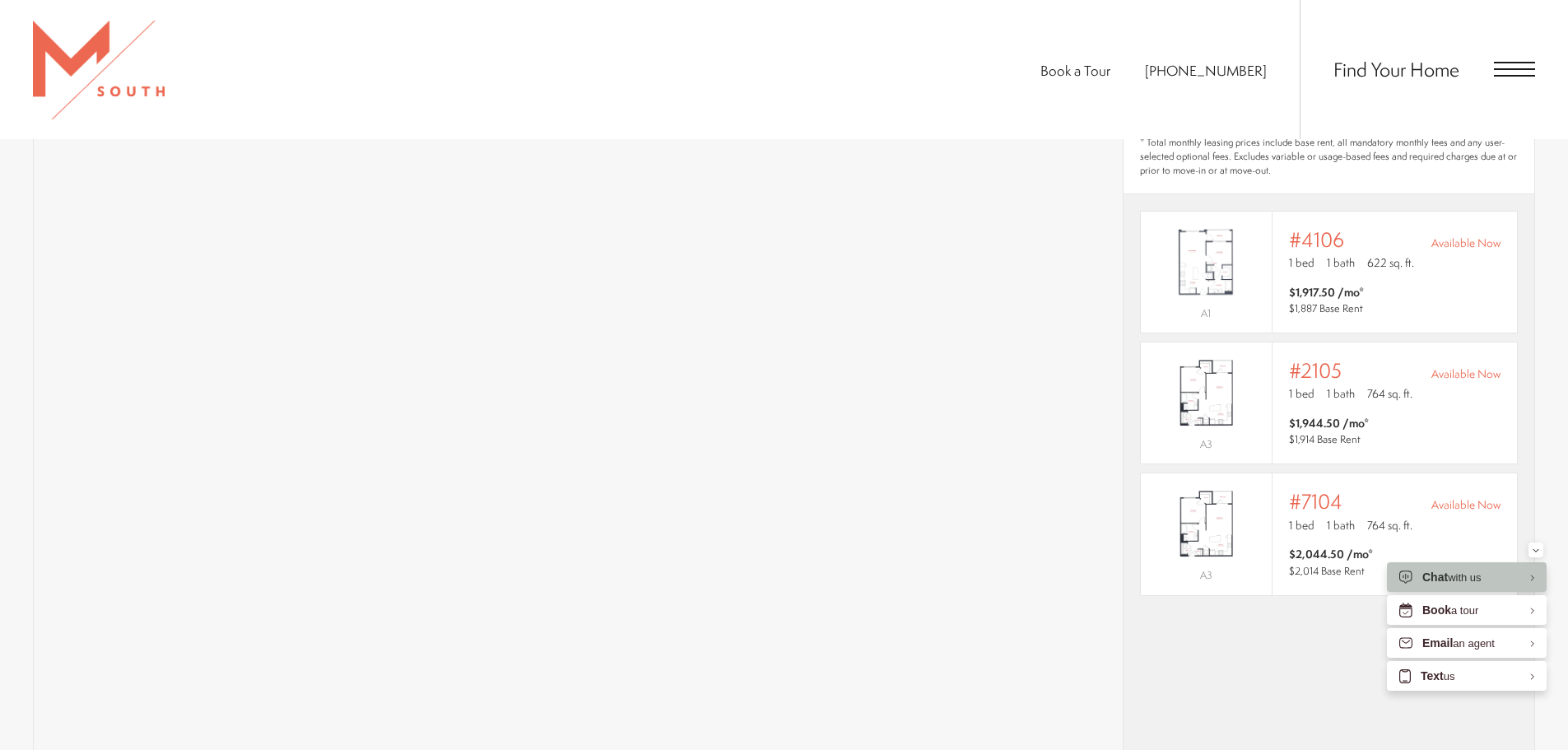
click at [1273, 643] on div "* Total monthly leasing prices include base rent, all mandatory monthly fees an…" at bounding box center [1329, 540] width 411 height 843
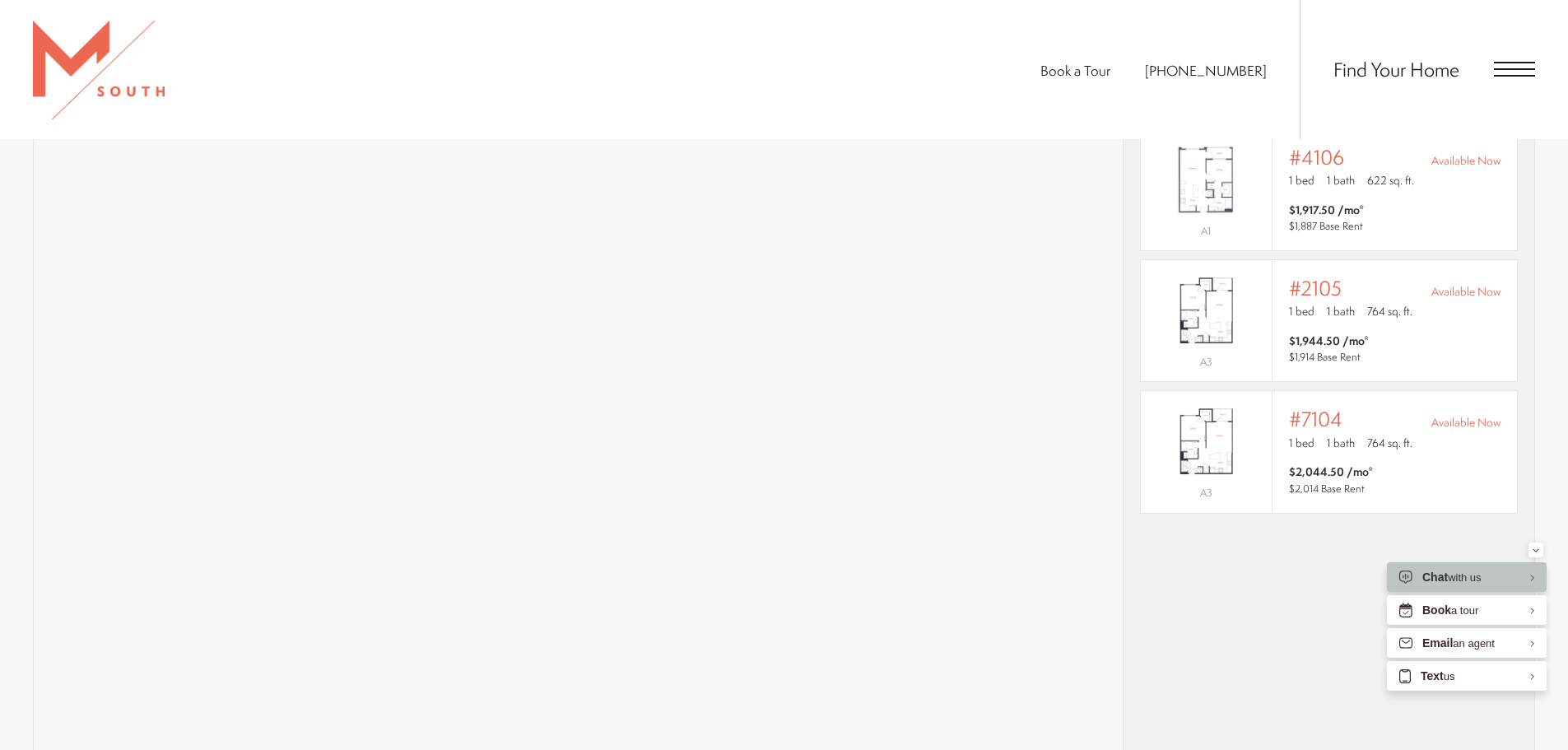
click at [1223, 534] on div "* Total monthly leasing prices include base rent, all mandatory monthly fees an…" at bounding box center [1329, 458] width 411 height 843
click at [1438, 303] on p "1 bed 1 bath 764 sq. ft." at bounding box center [1394, 311] width 212 height 16
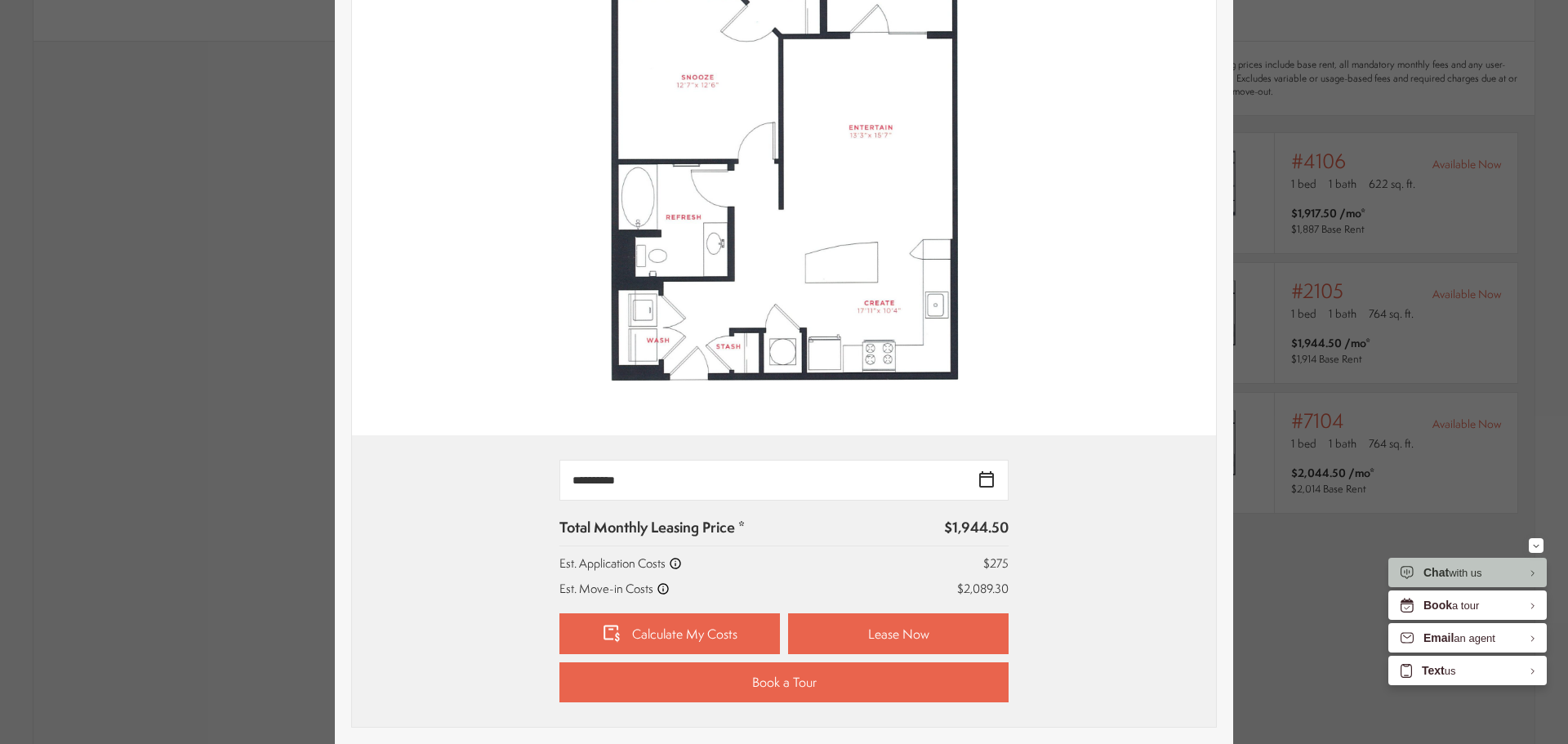
scroll to position [326, 0]
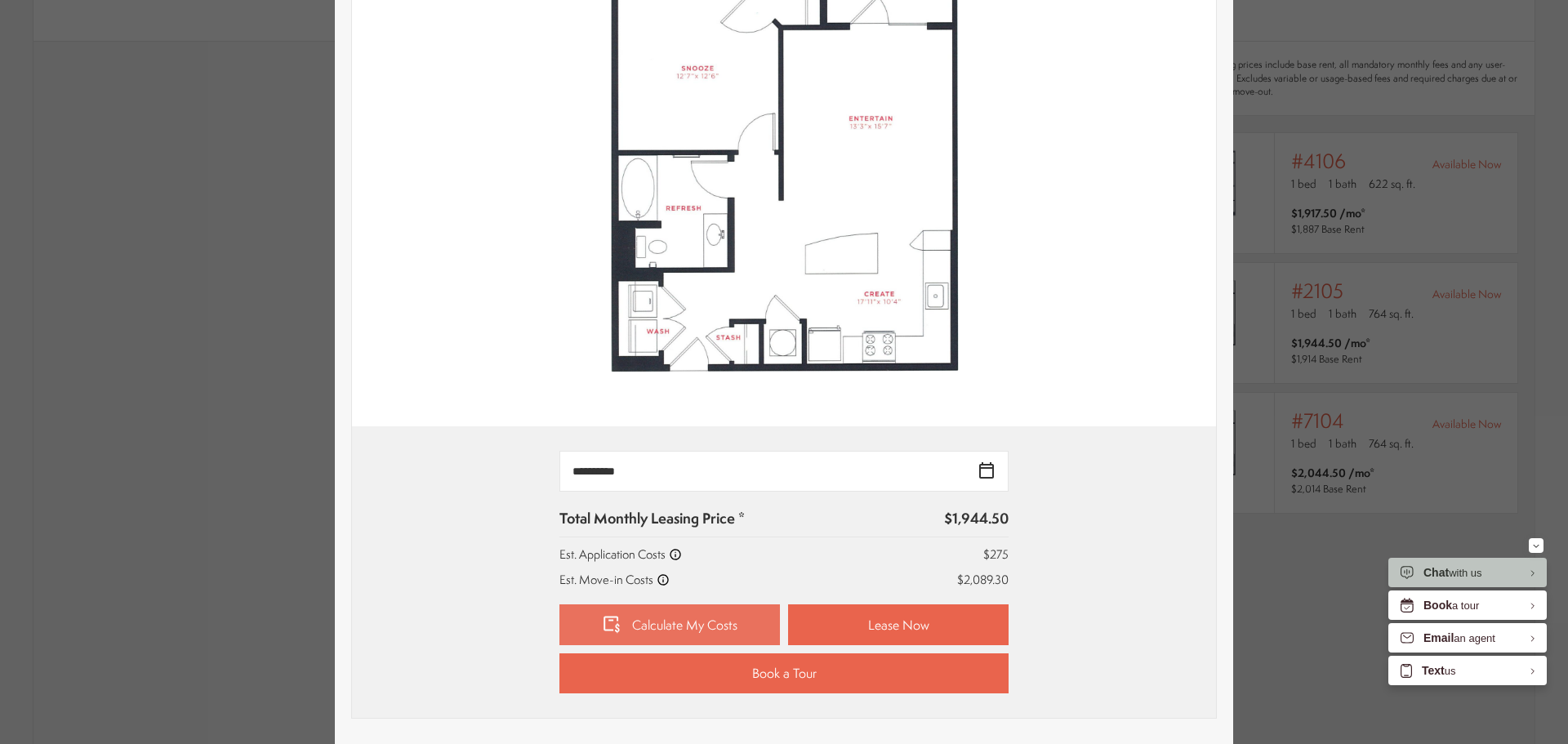
click at [746, 634] on link "Calculate My Costs" at bounding box center [669, 624] width 221 height 41
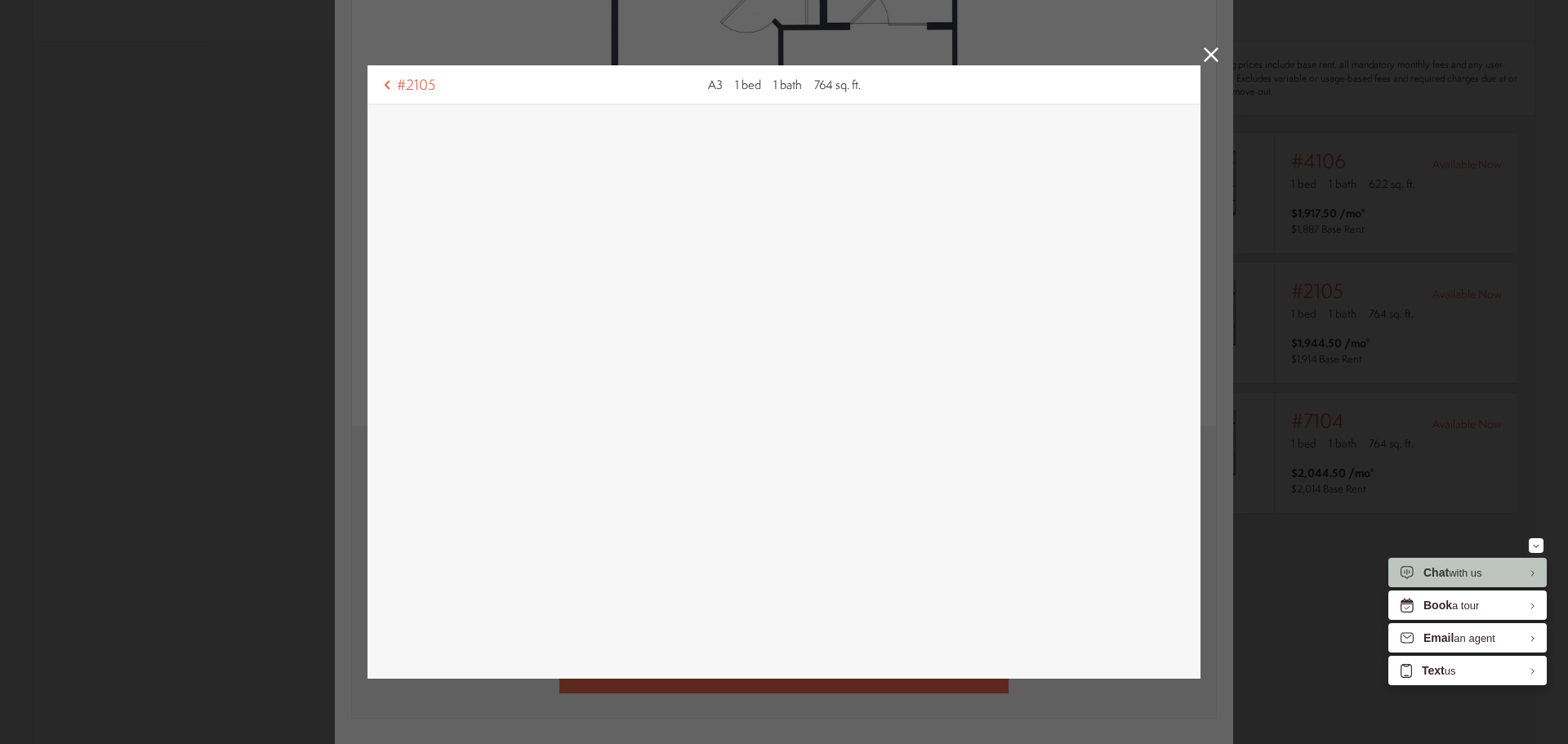
click at [802, 86] on div "A3 1 bed 1 bath 764 sq. ft." at bounding box center [784, 84] width 153 height 17
click at [1204, 52] on icon at bounding box center [1210, 54] width 14 height 14
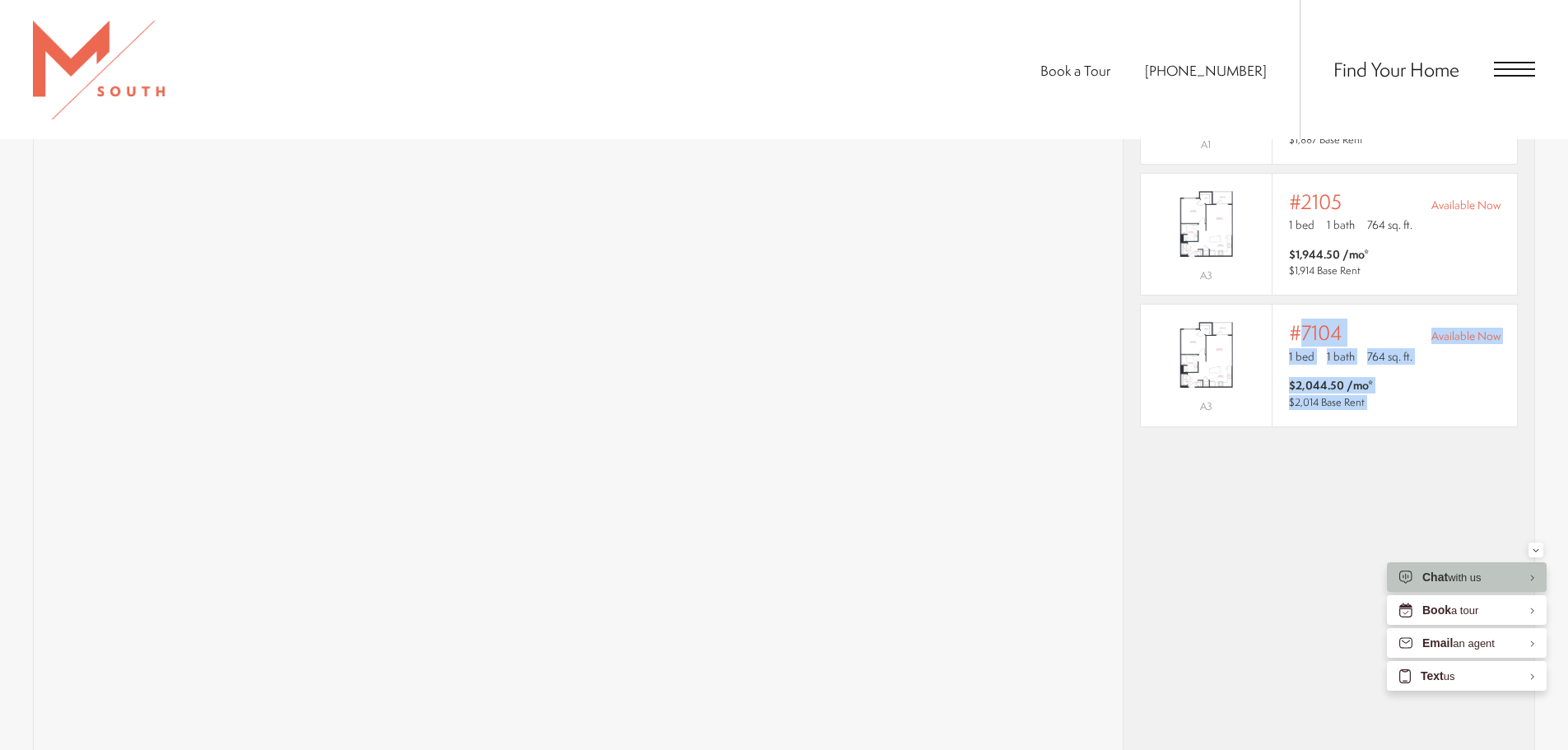
scroll to position [1563, 0]
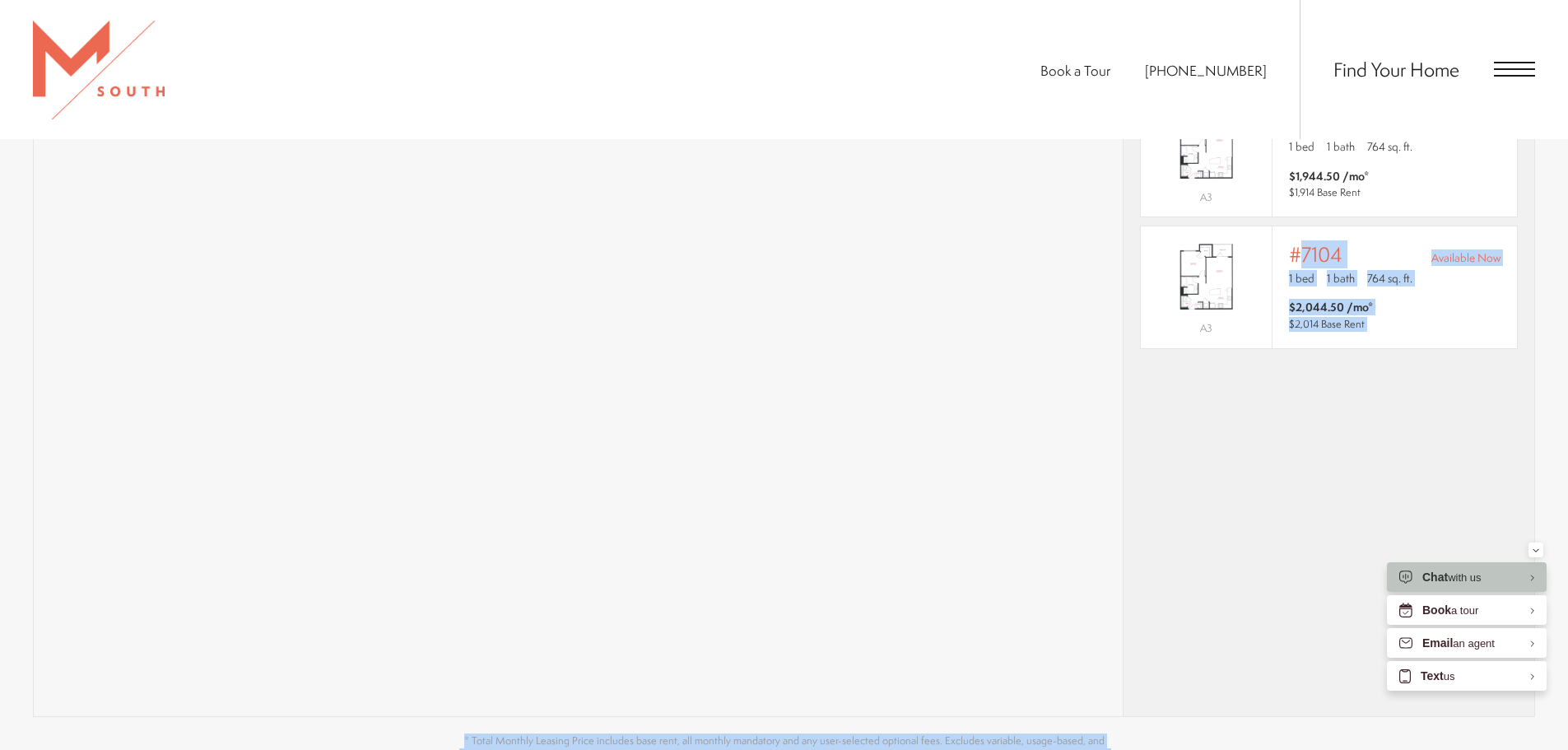
click at [1280, 357] on div "* Total monthly leasing prices include base rent, all mandatory monthly fees an…" at bounding box center [1329, 294] width 411 height 843
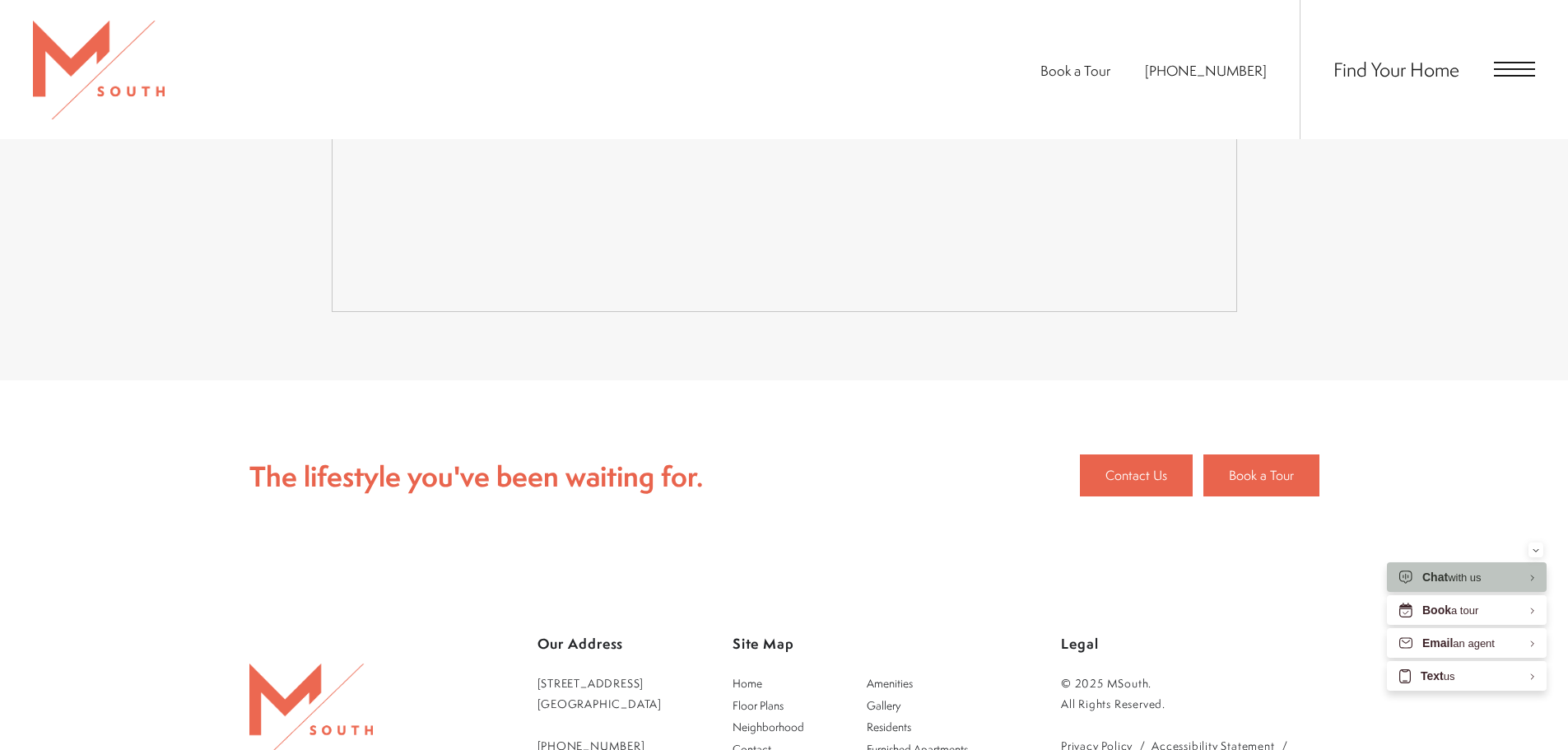
scroll to position [3621, 0]
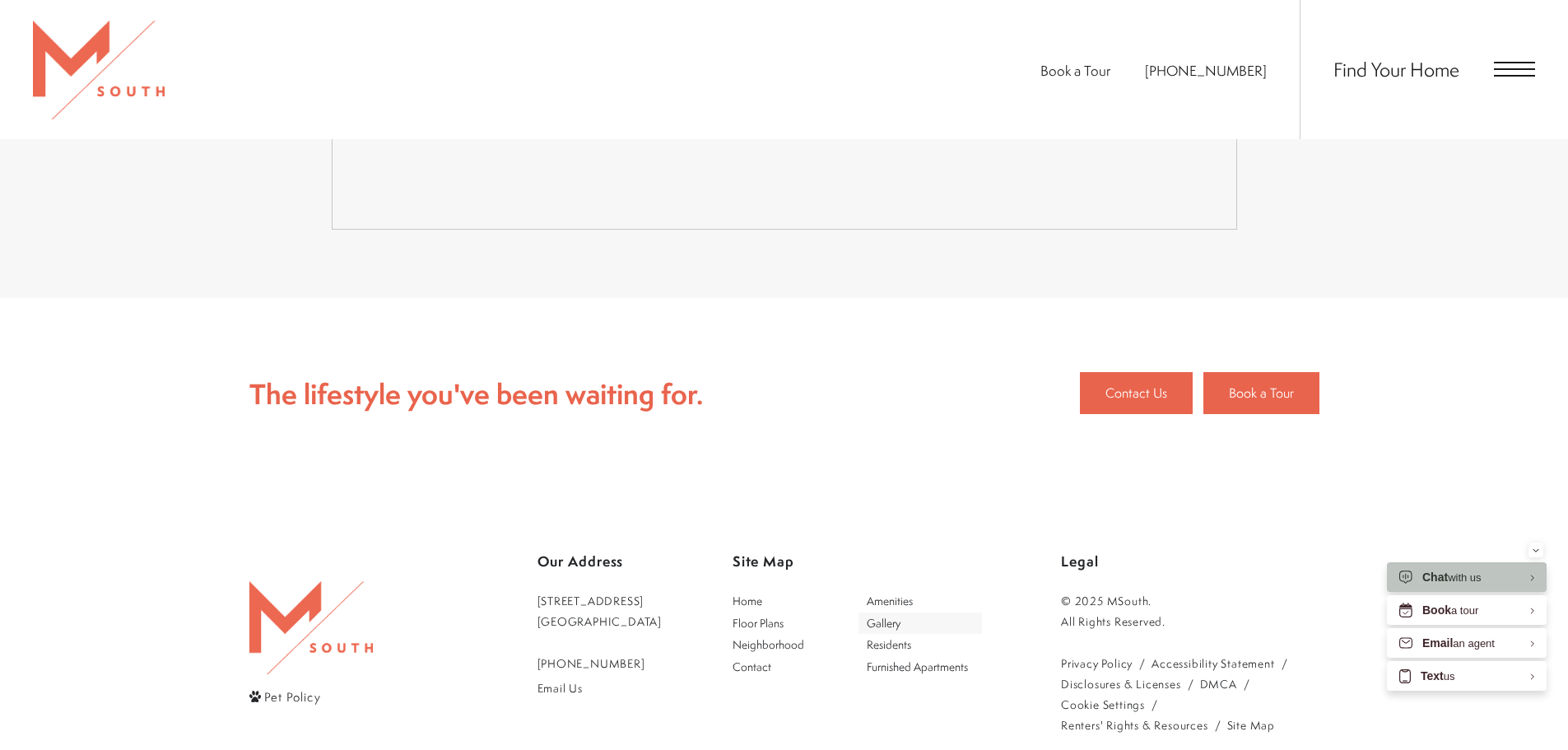
click at [951, 615] on span "Gallery" at bounding box center [921, 622] width 108 height 16
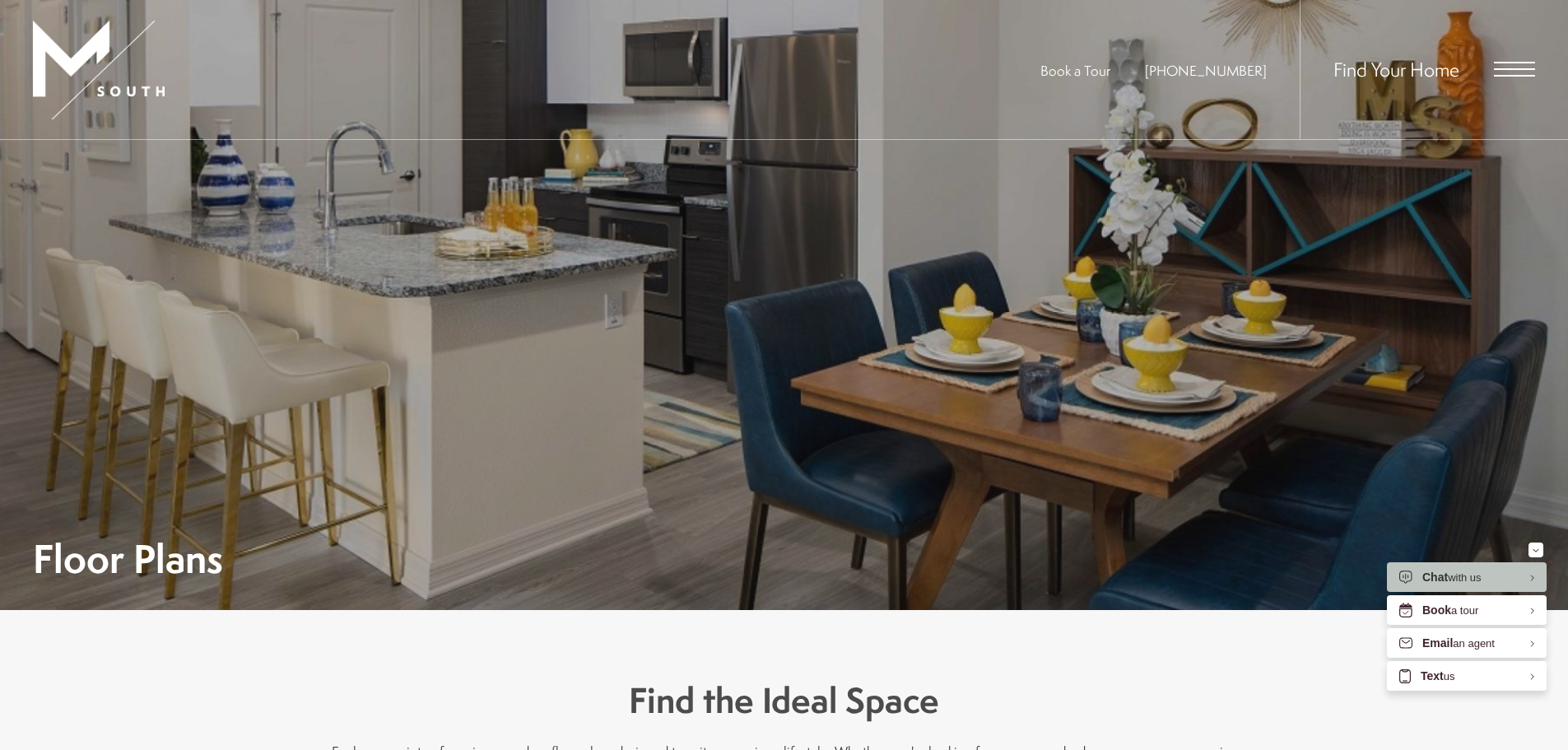
click at [682, 193] on div "Floor Plans" at bounding box center [784, 374] width 1502 height 405
click at [173, 455] on div "Floor Plans" at bounding box center [784, 374] width 1502 height 405
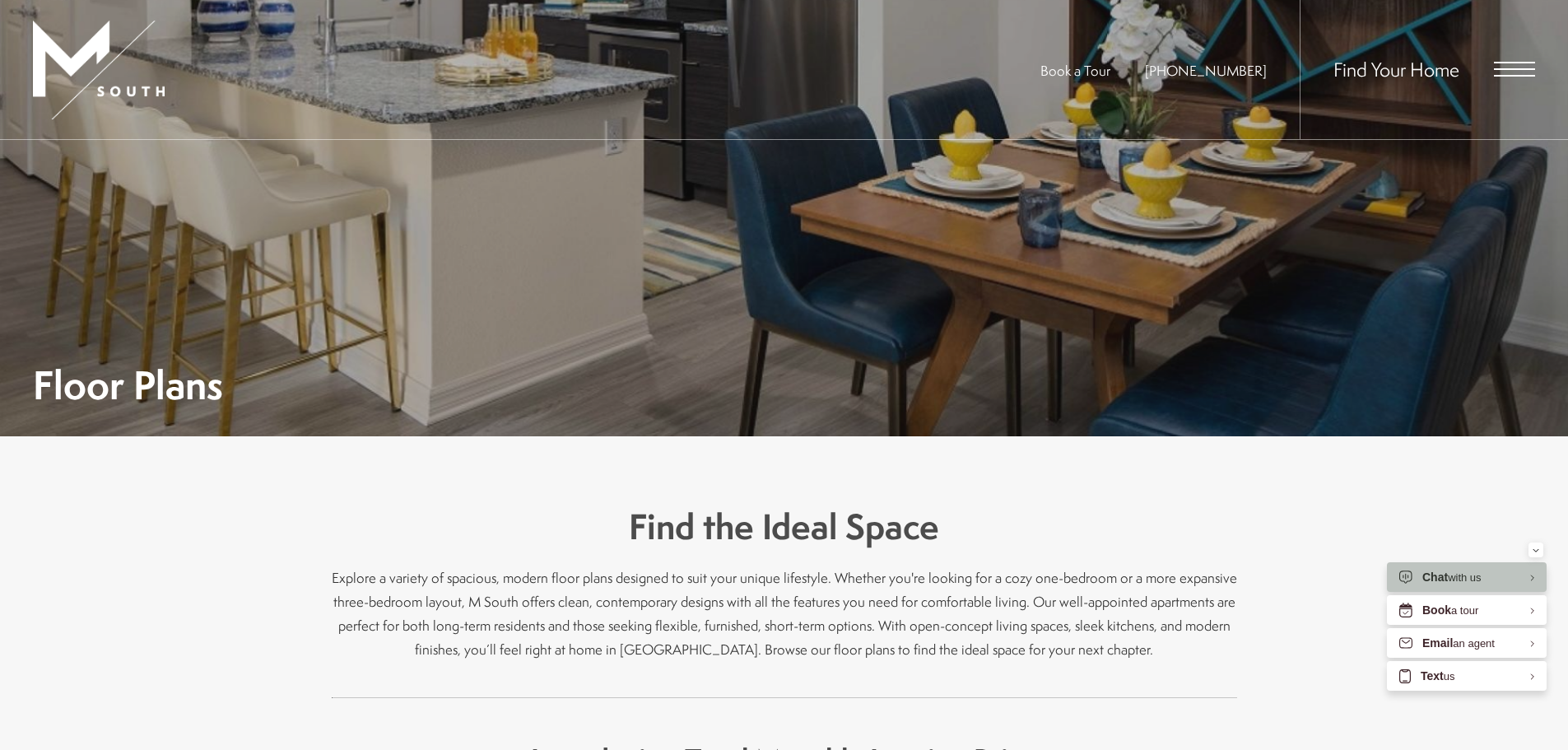
scroll to position [82, 0]
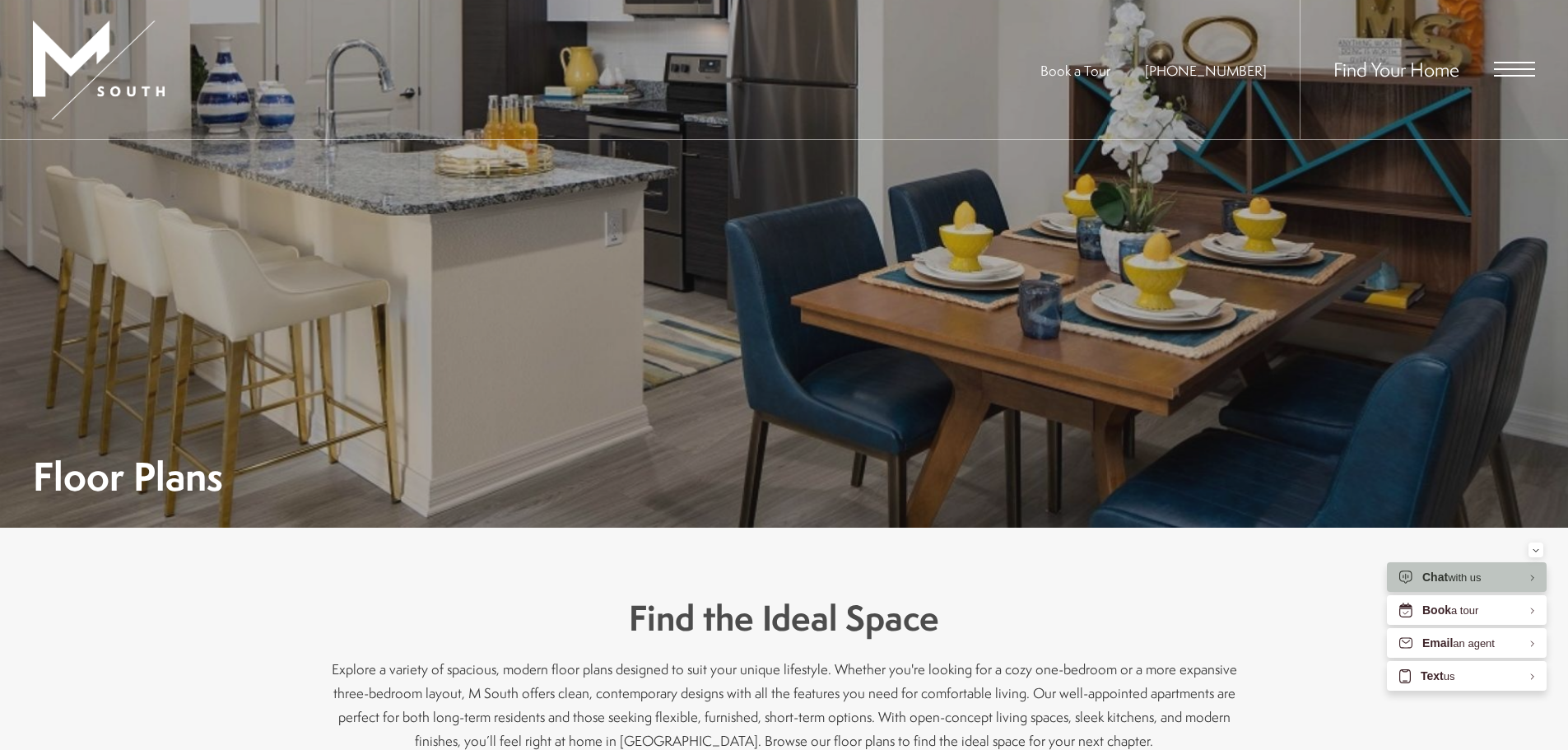
click at [1378, 83] on div "Find Your Home" at bounding box center [1417, 69] width 235 height 139
click at [1388, 72] on span "Find Your Home" at bounding box center [1396, 68] width 126 height 27
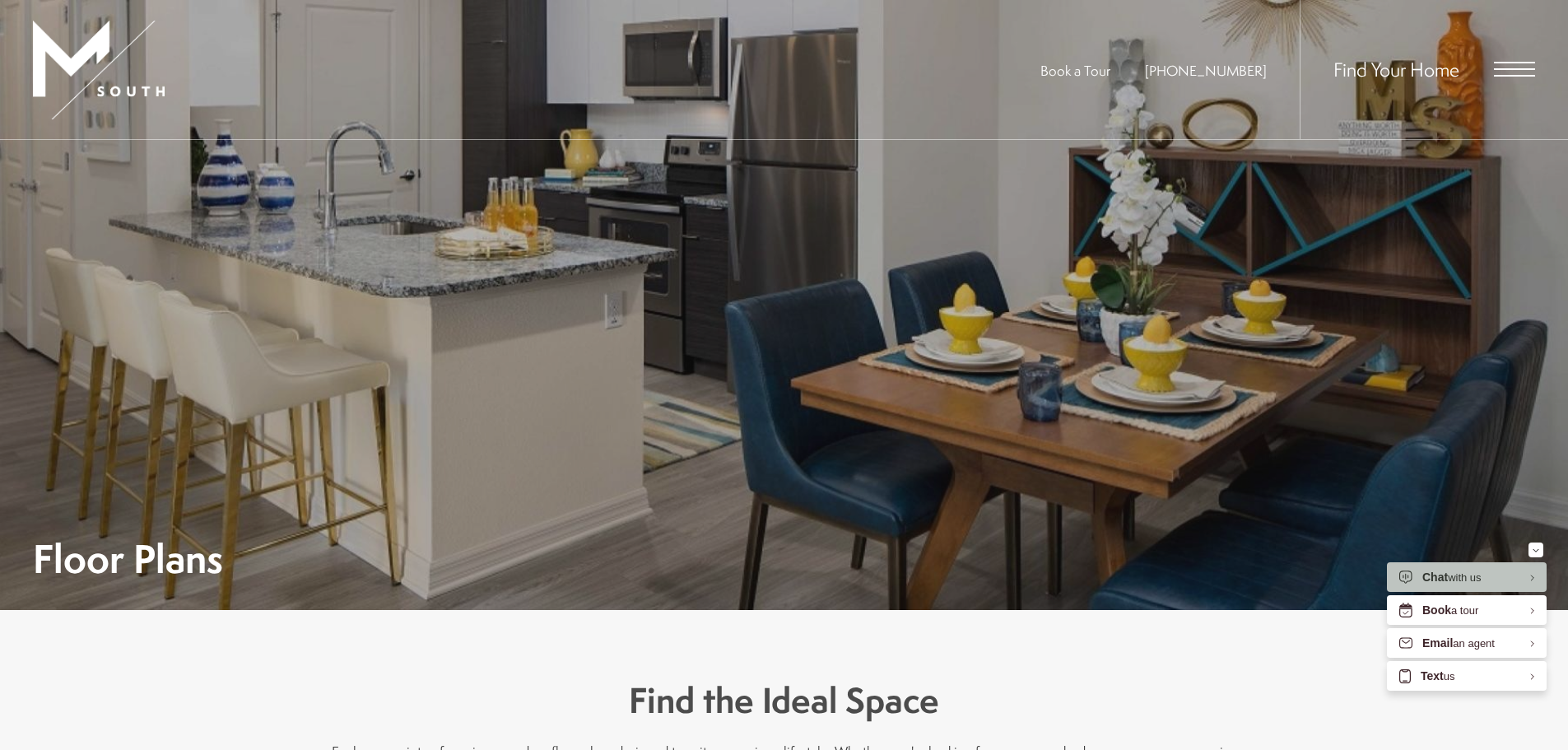
click at [1435, 66] on span "Find Your Home" at bounding box center [1396, 68] width 126 height 27
click at [1516, 67] on span "Open Menu" at bounding box center [1515, 68] width 41 height 15
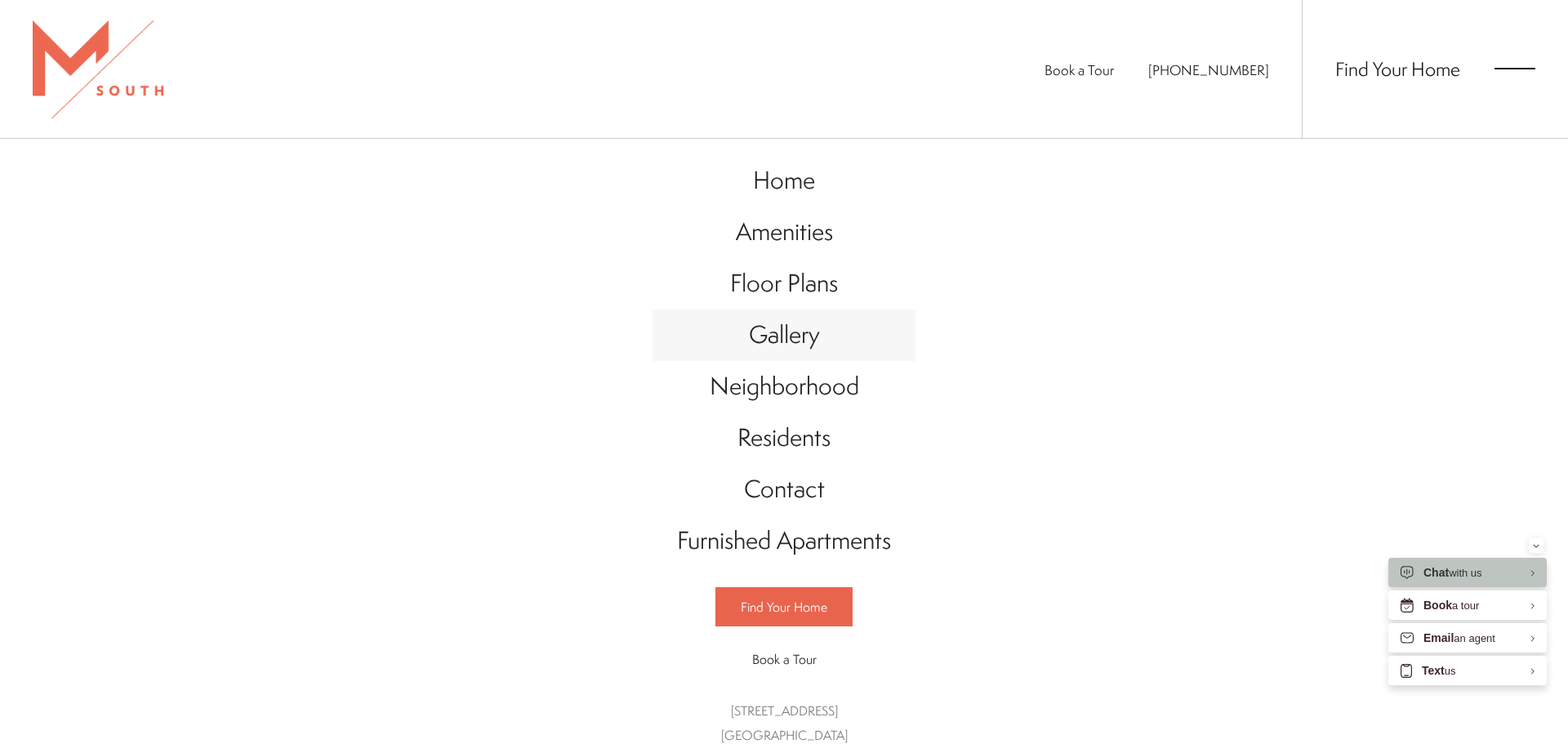
click at [777, 342] on span "Gallery" at bounding box center [784, 334] width 71 height 33
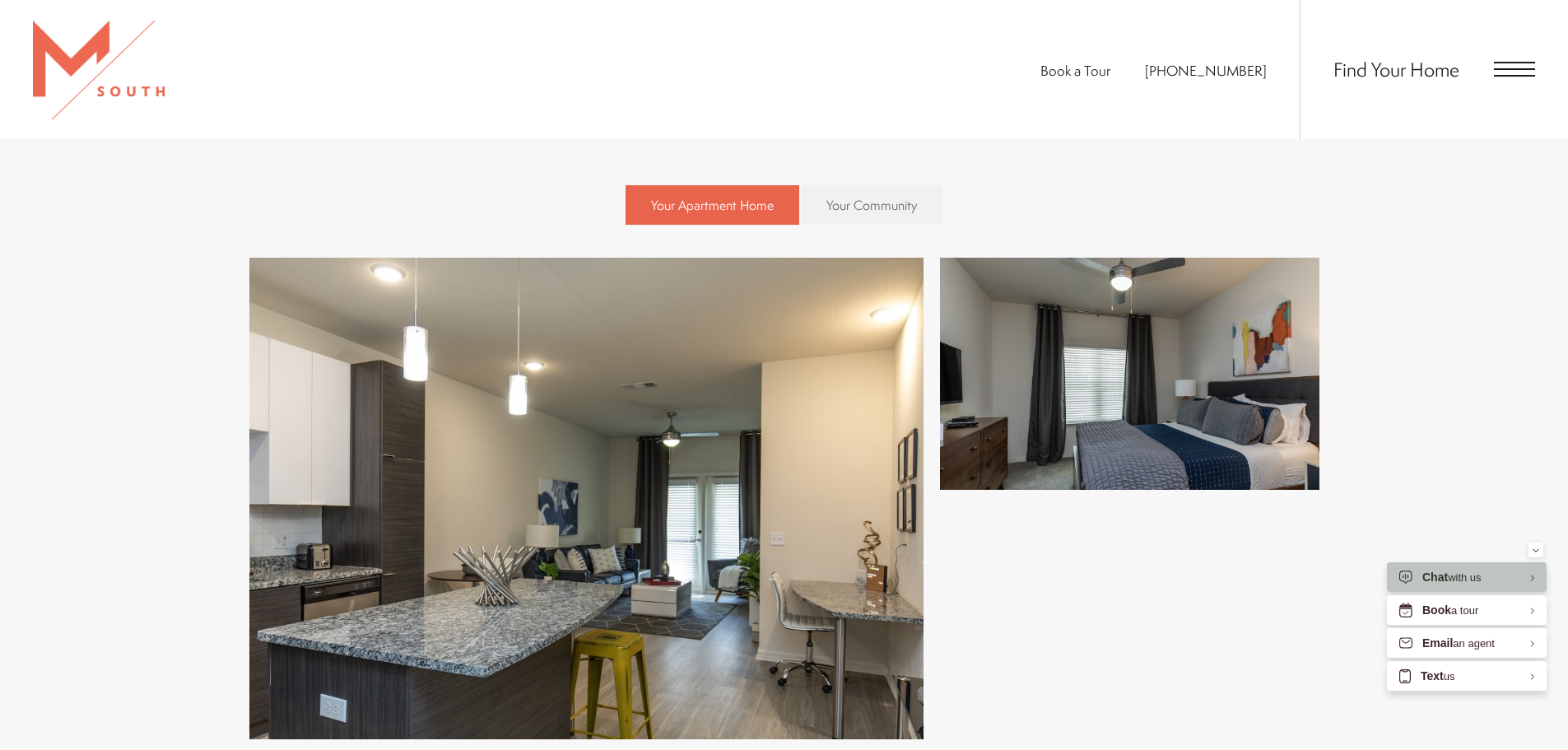
scroll to position [905, 0]
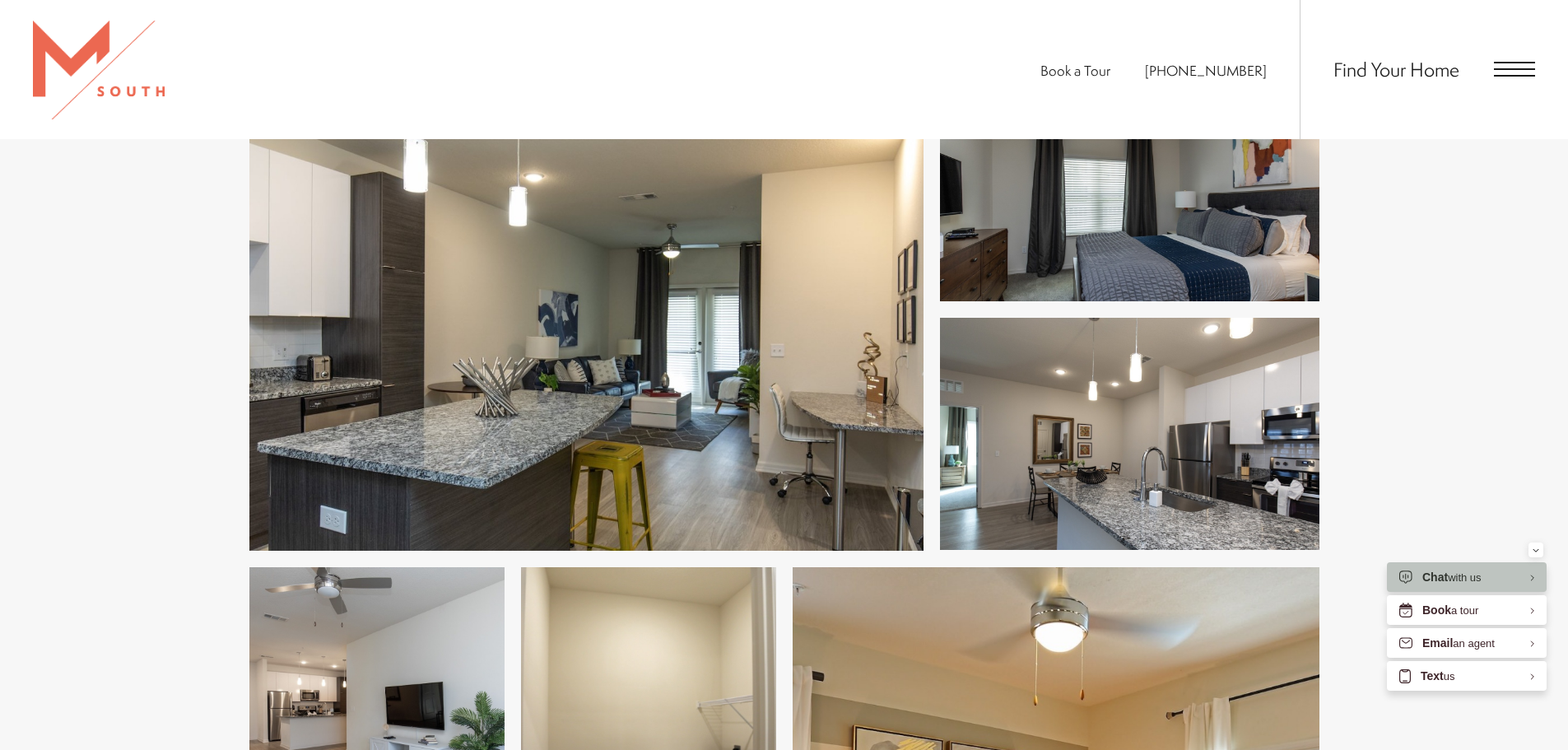
click at [686, 378] on img at bounding box center [586, 310] width 674 height 481
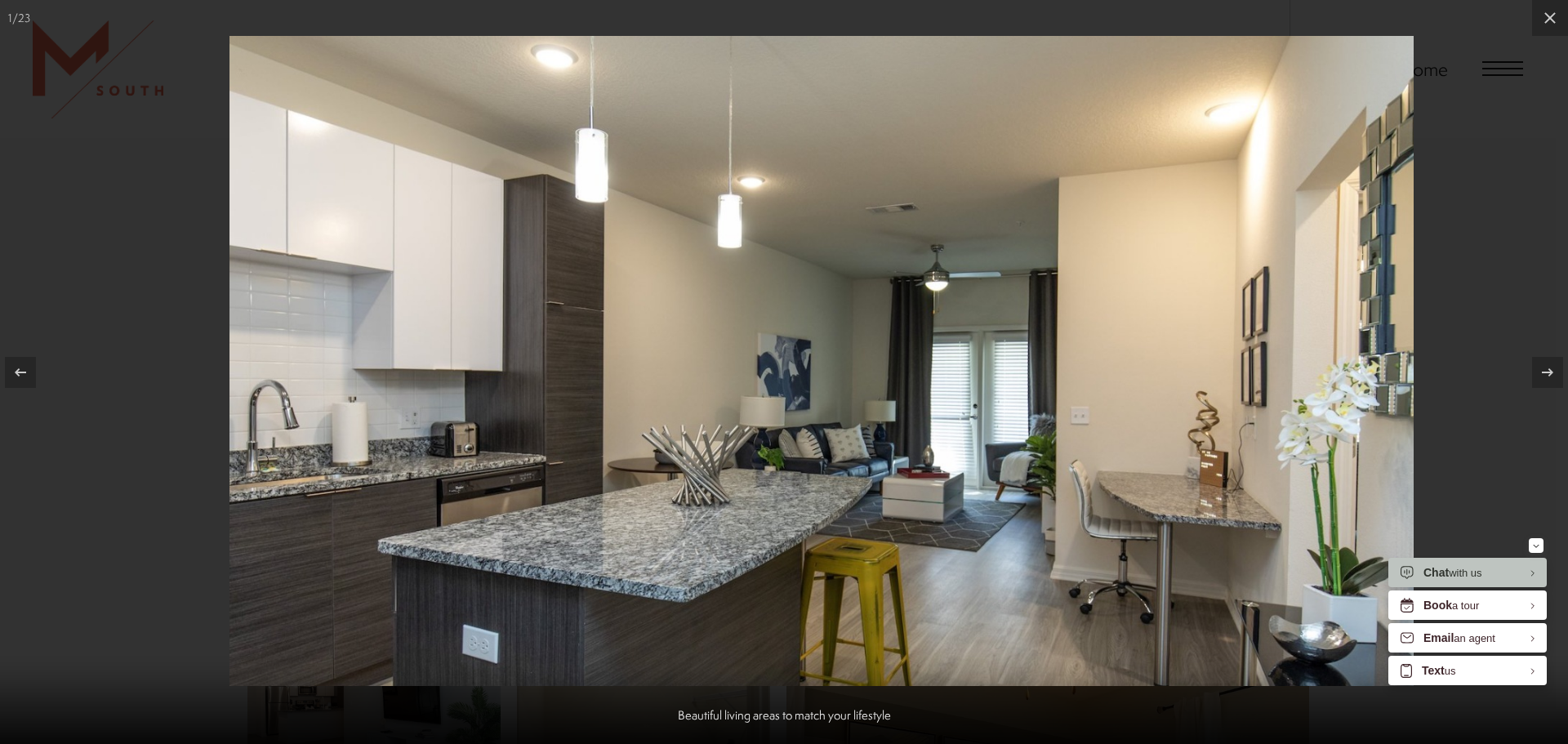
drag, startPoint x: 888, startPoint y: 421, endPoint x: 937, endPoint y: 412, distance: 49.8
click at [937, 412] on img at bounding box center [821, 360] width 1184 height 650
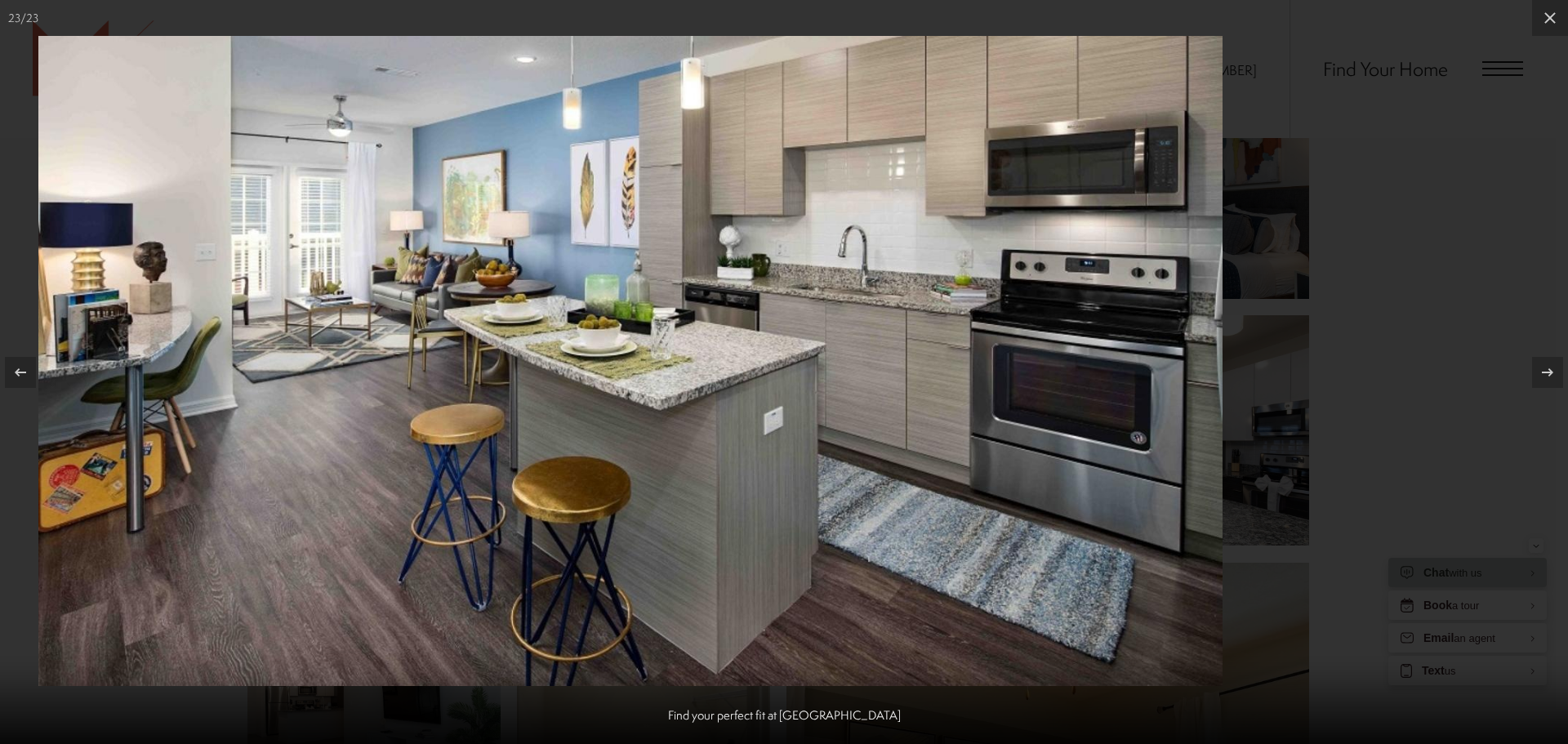
drag, startPoint x: 993, startPoint y: 490, endPoint x: 324, endPoint y: 455, distance: 669.9
click at [265, 456] on img at bounding box center [630, 360] width 1184 height 650
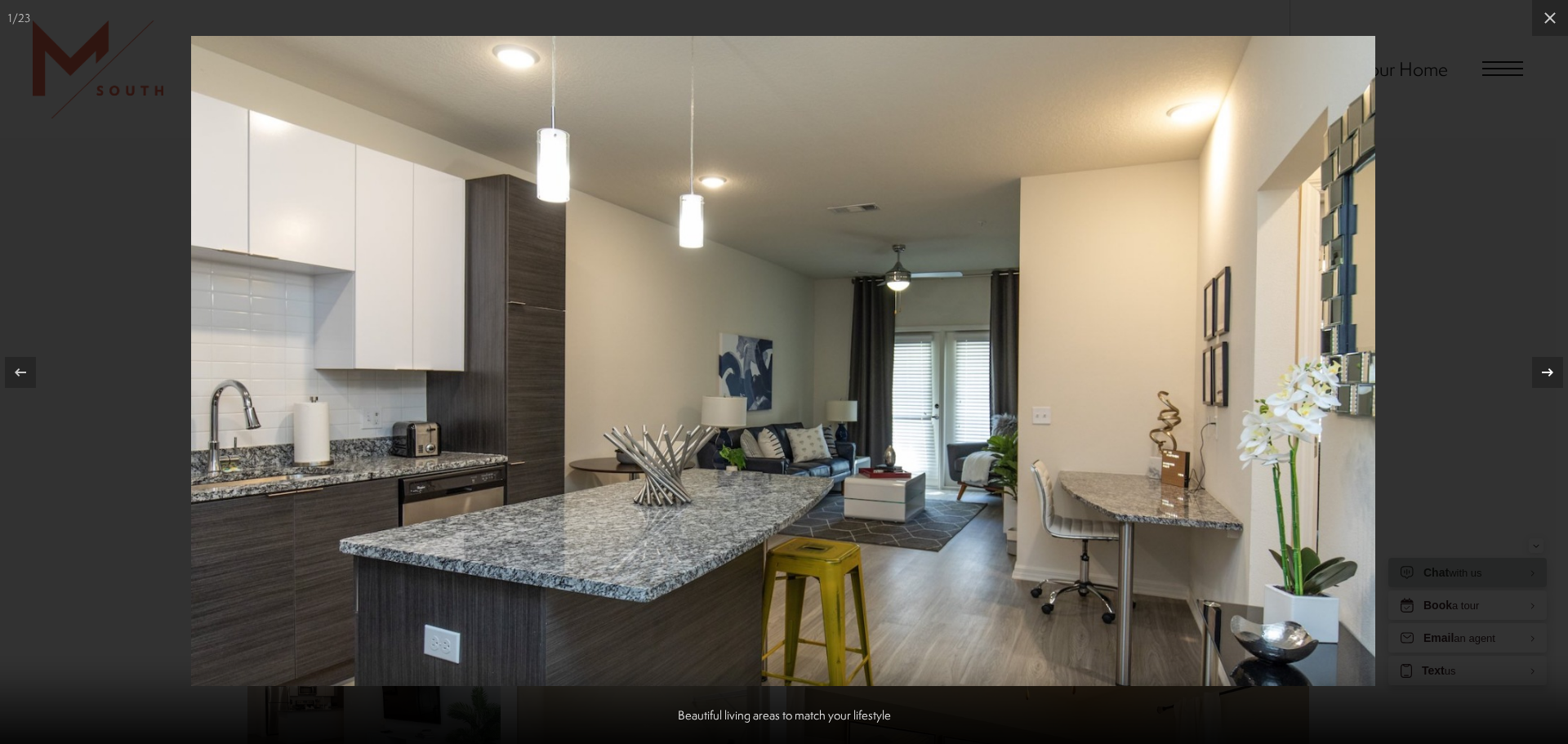
click at [1547, 366] on icon at bounding box center [1547, 372] width 20 height 20
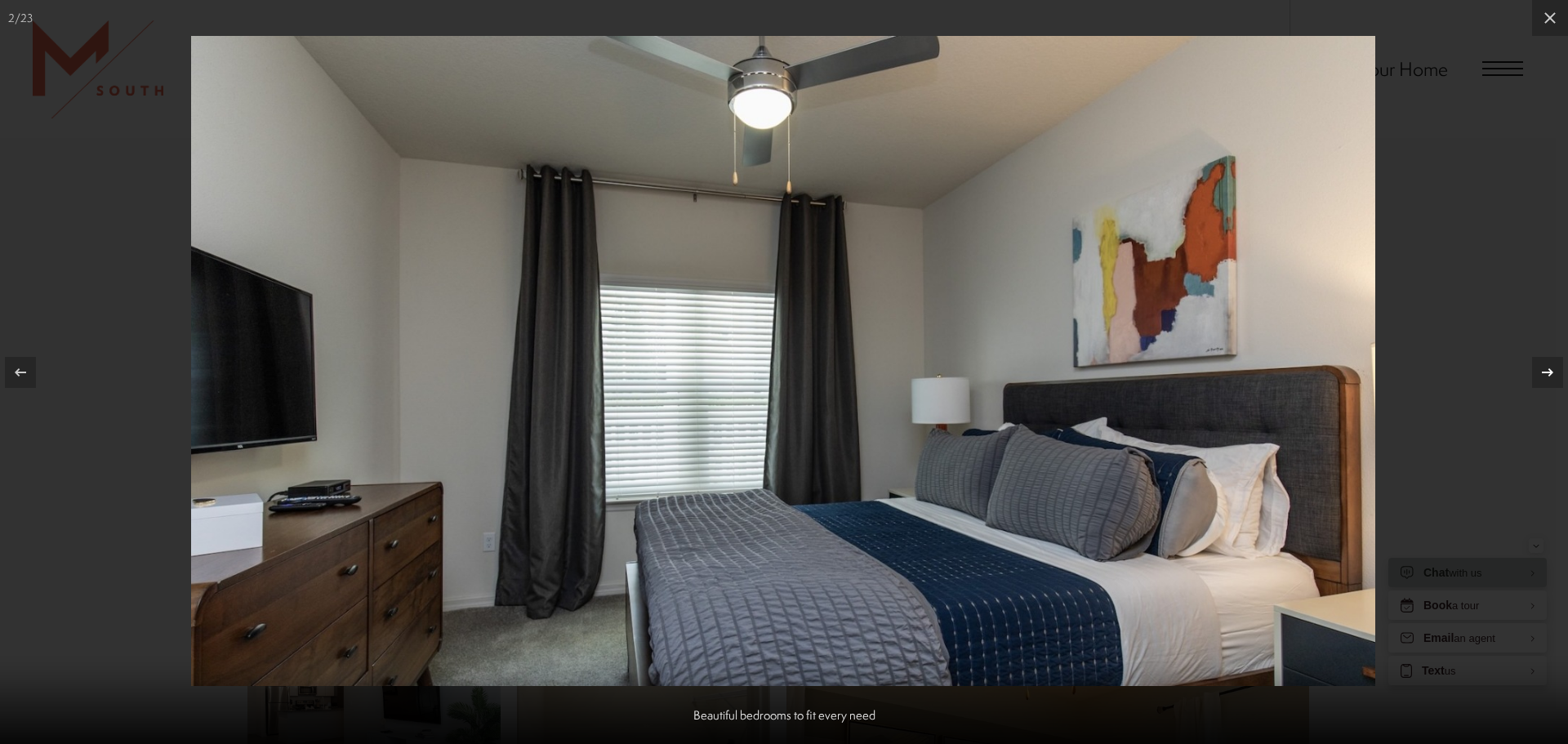
click at [1542, 375] on icon at bounding box center [1547, 372] width 20 height 20
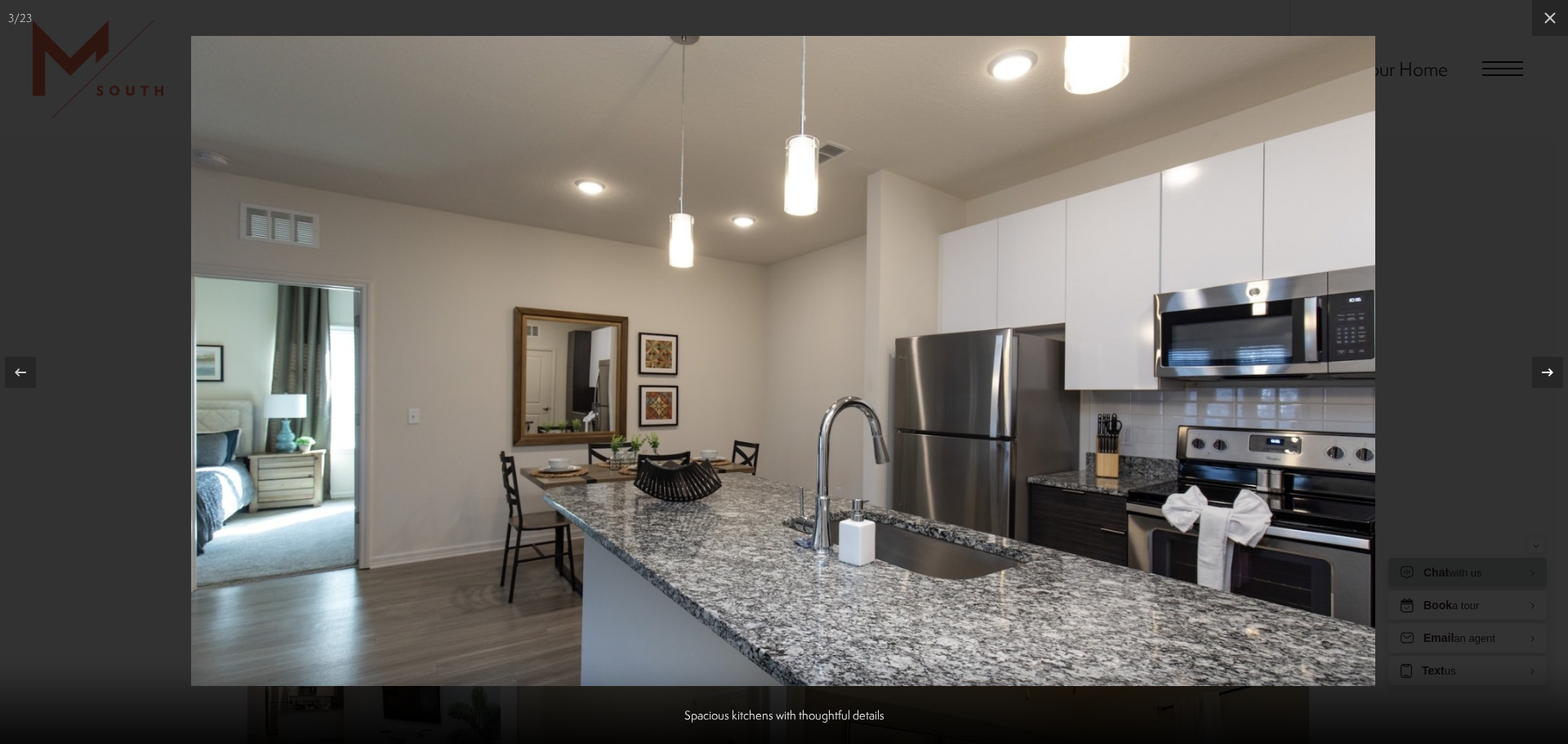
click at [1537, 374] on icon at bounding box center [1547, 372] width 20 height 20
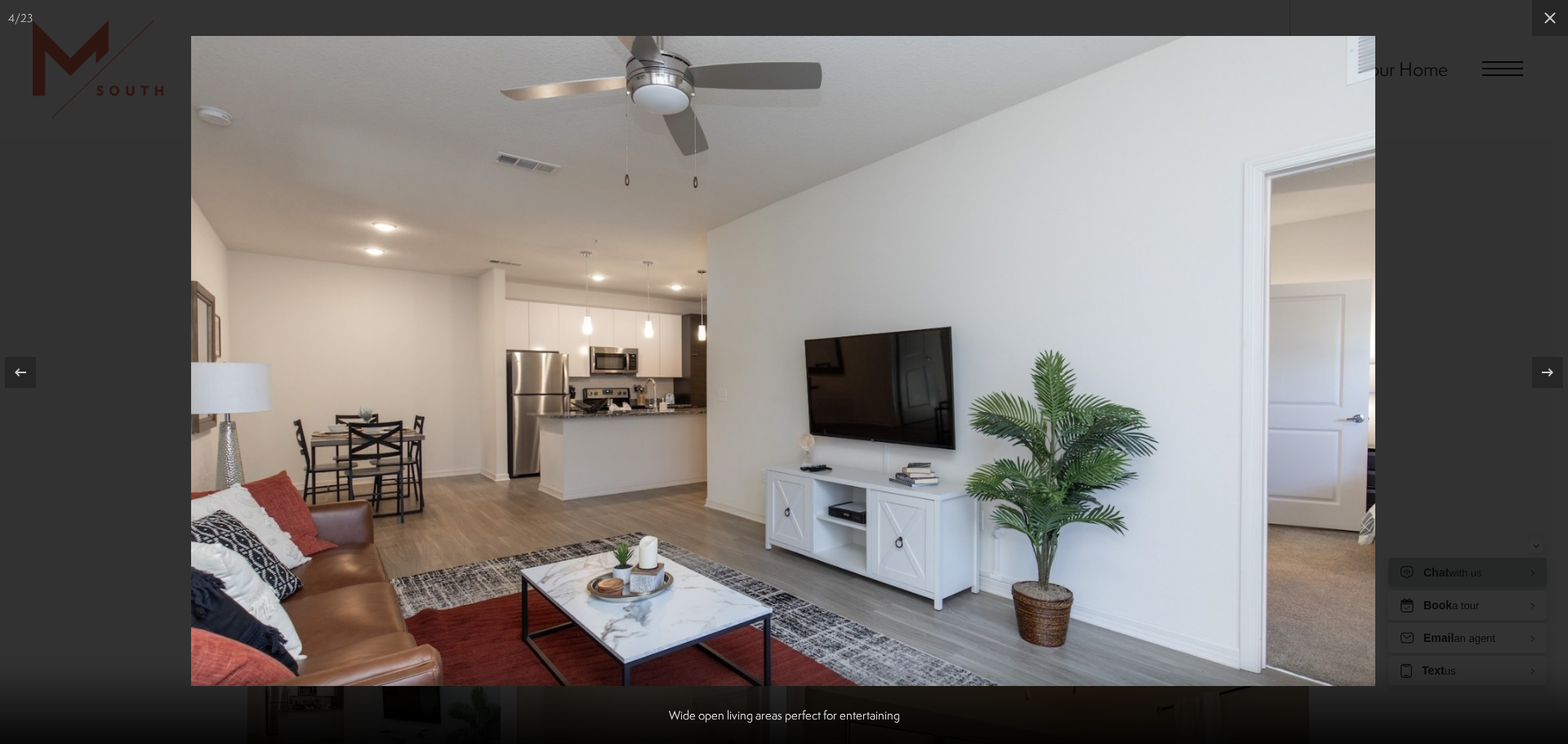
drag, startPoint x: 1293, startPoint y: 409, endPoint x: 1280, endPoint y: 409, distance: 13.0
click at [1289, 409] on img at bounding box center [783, 360] width 1184 height 650
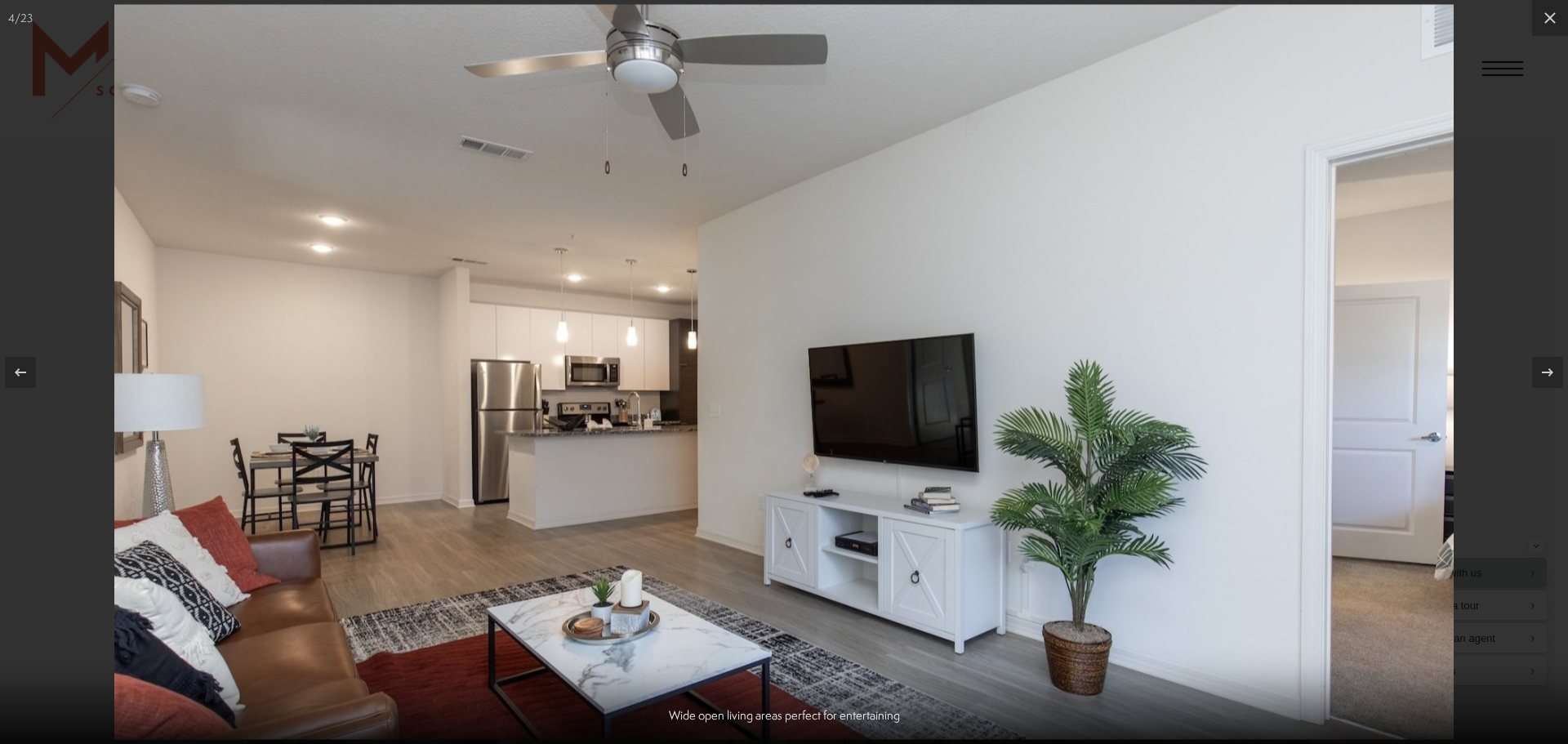
drag, startPoint x: 1093, startPoint y: 401, endPoint x: 1108, endPoint y: 394, distance: 16.6
click at [1095, 396] on img at bounding box center [784, 372] width 1339 height 735
click at [1546, 384] on div at bounding box center [1547, 372] width 31 height 31
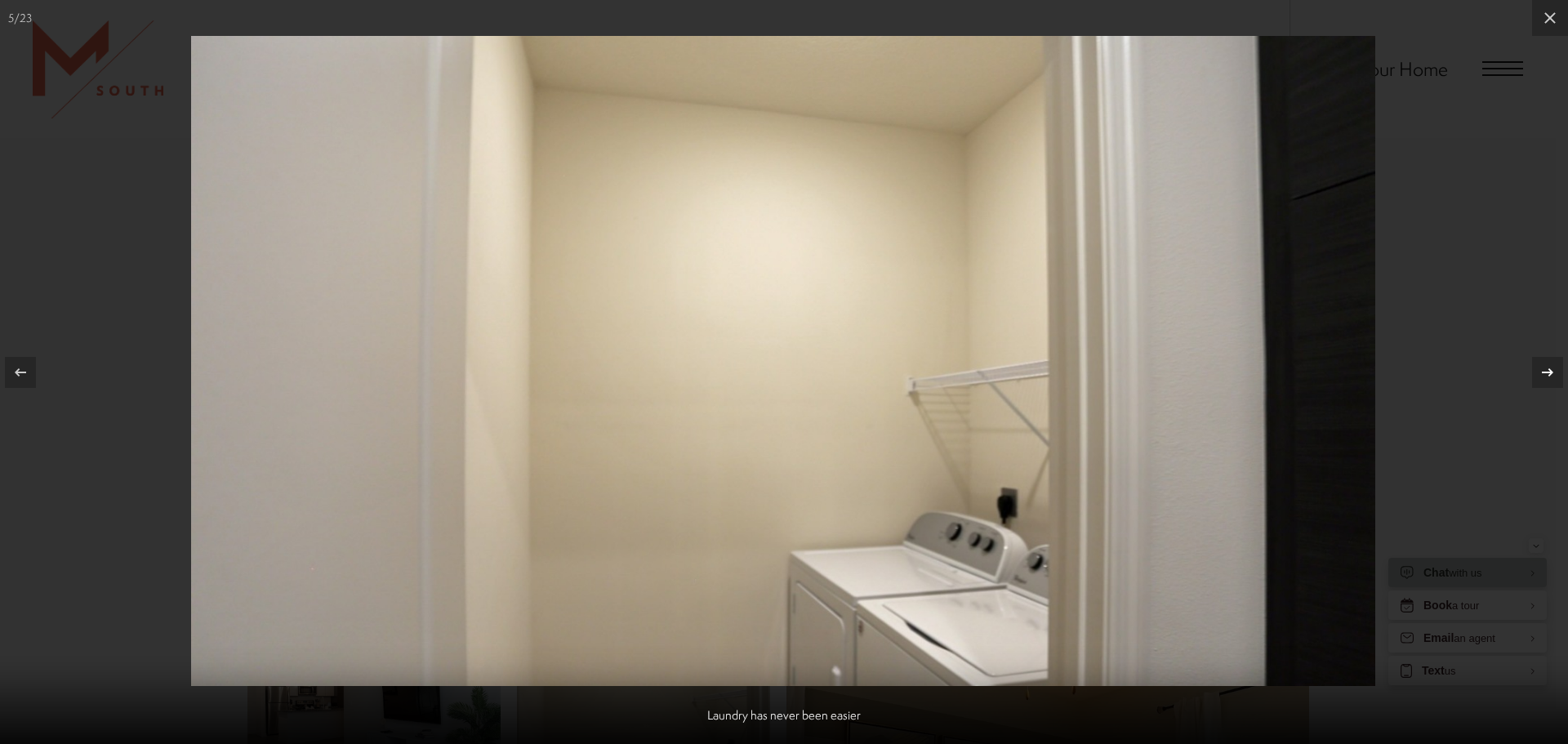
click at [1544, 383] on div at bounding box center [1547, 372] width 31 height 31
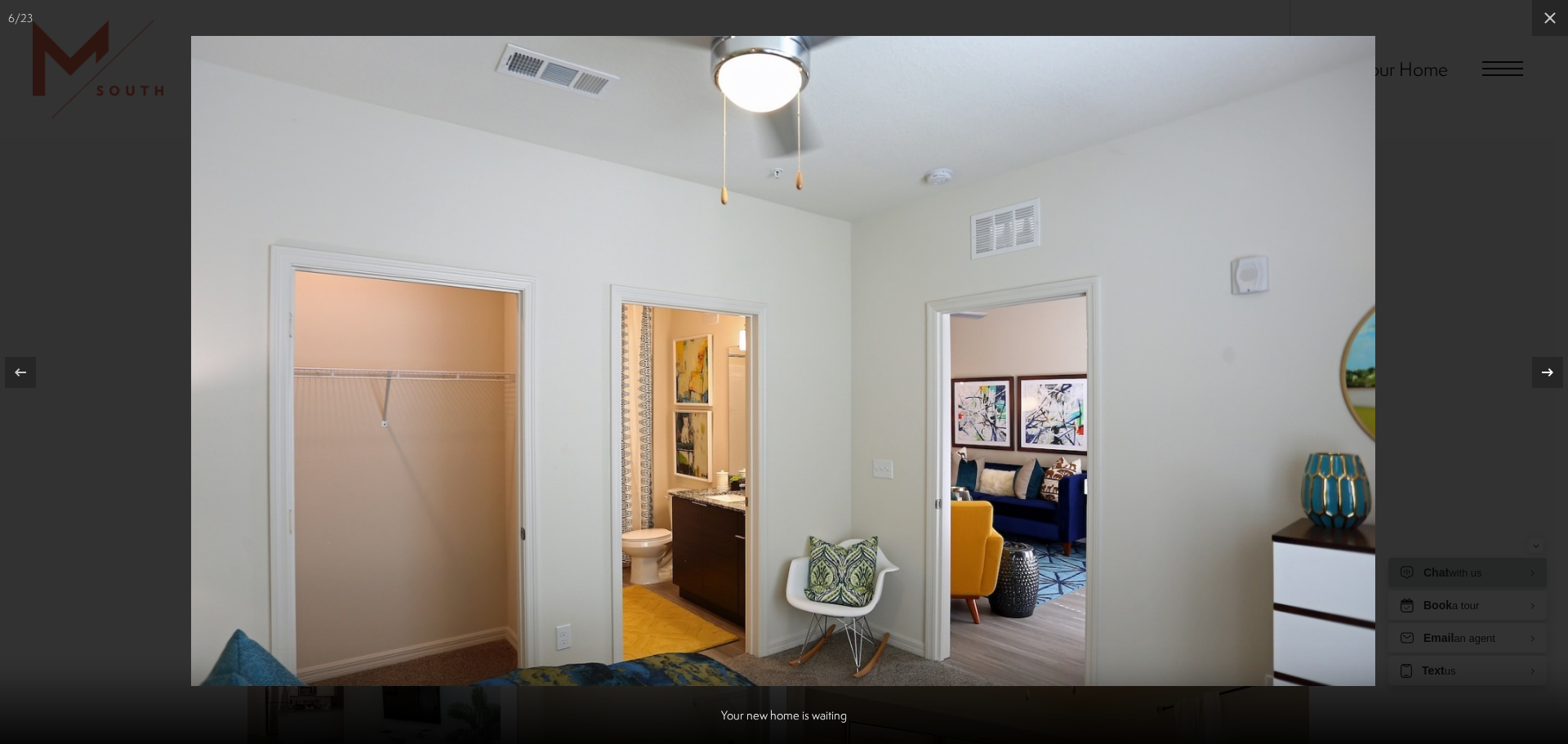
click at [1545, 371] on icon at bounding box center [1547, 372] width 11 height 8
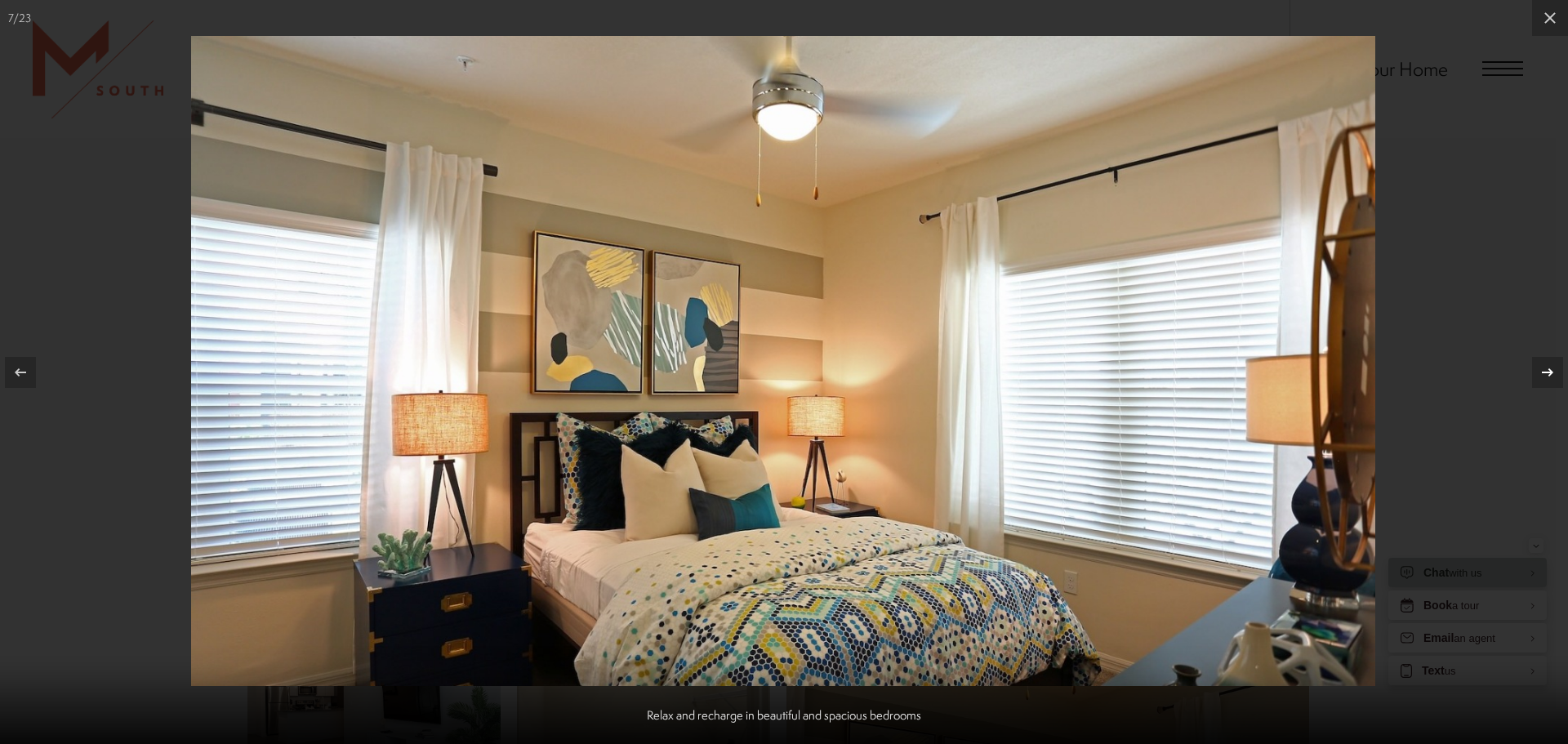
click at [1546, 377] on icon at bounding box center [1547, 372] width 20 height 20
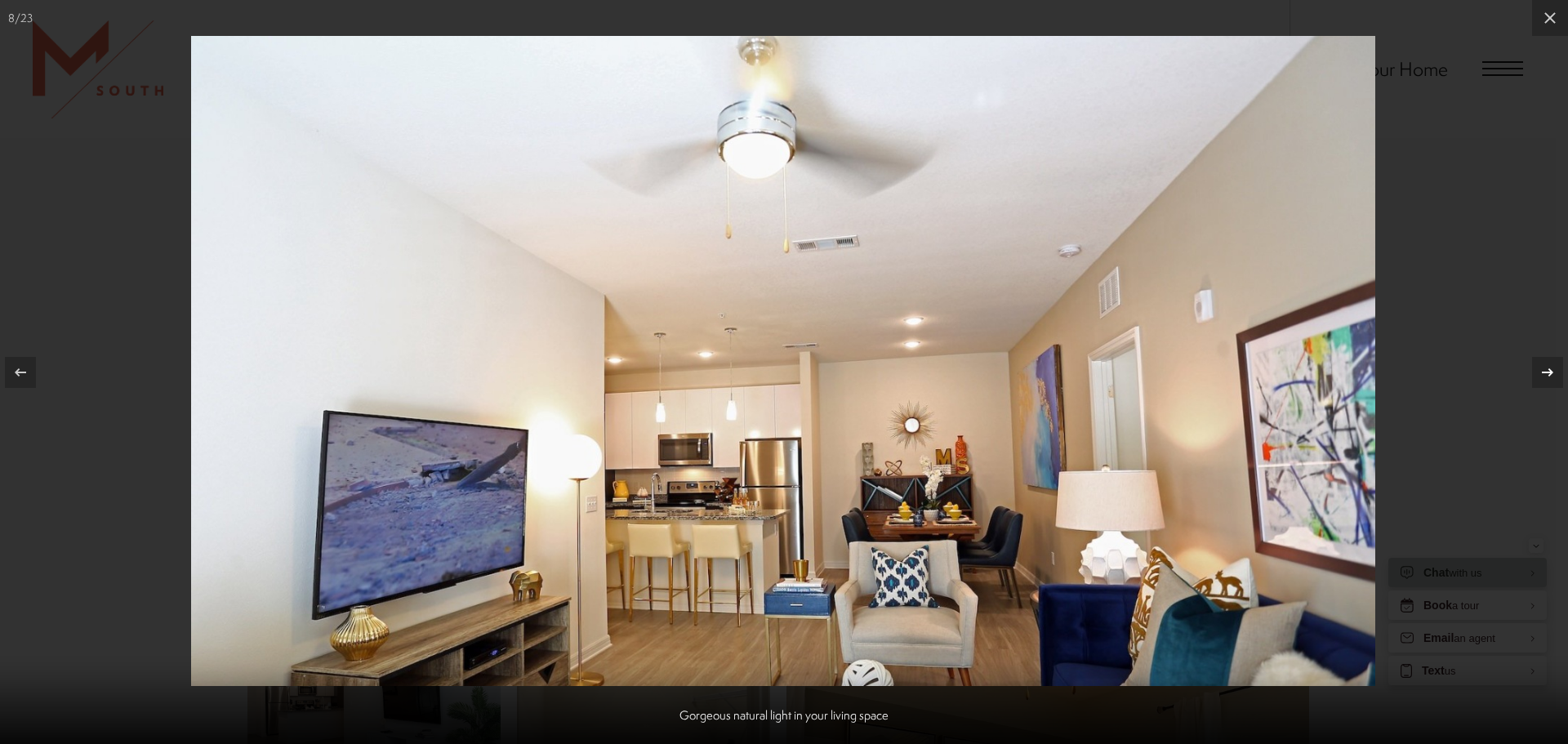
click at [1543, 377] on icon at bounding box center [1547, 372] width 20 height 20
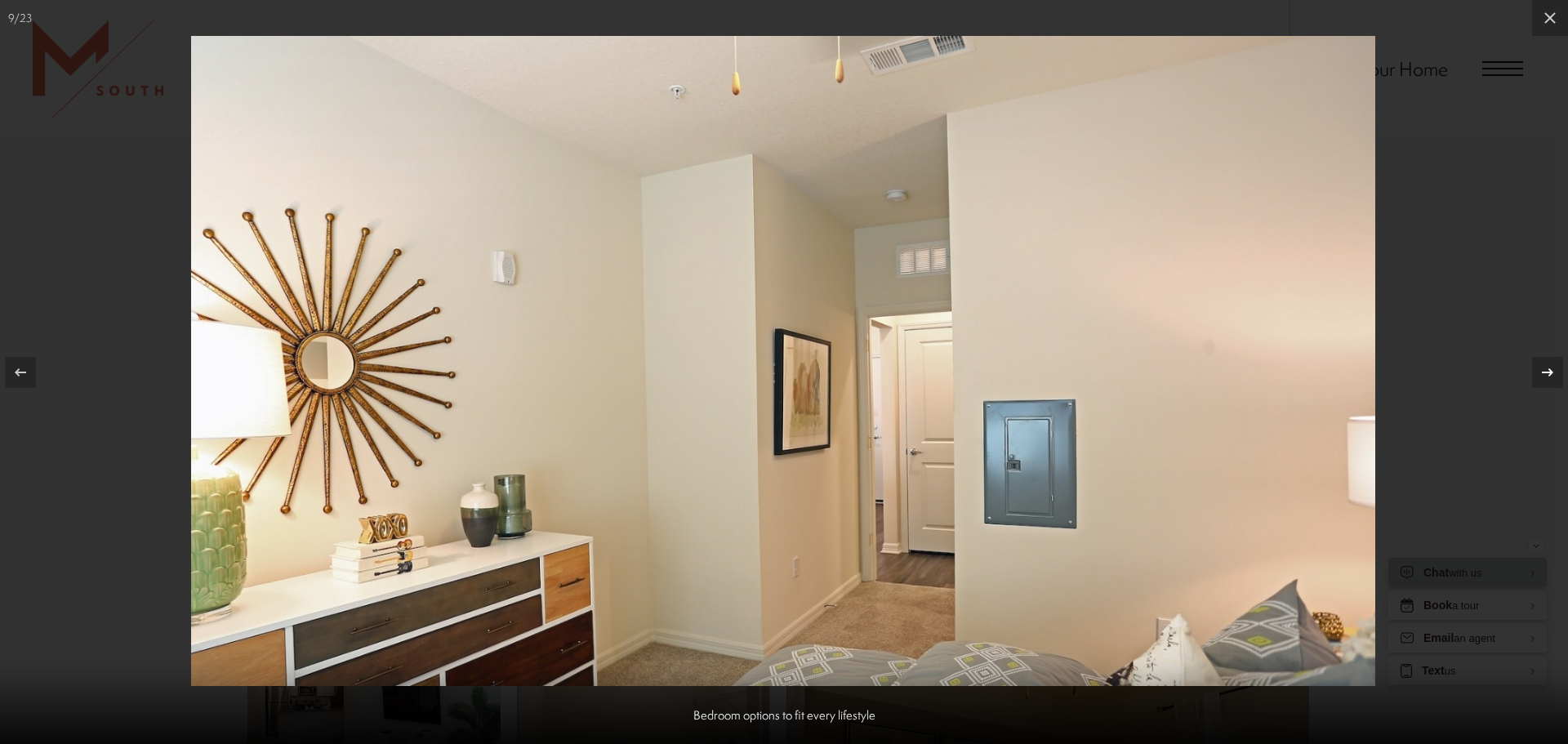
click at [1543, 377] on icon at bounding box center [1547, 372] width 20 height 20
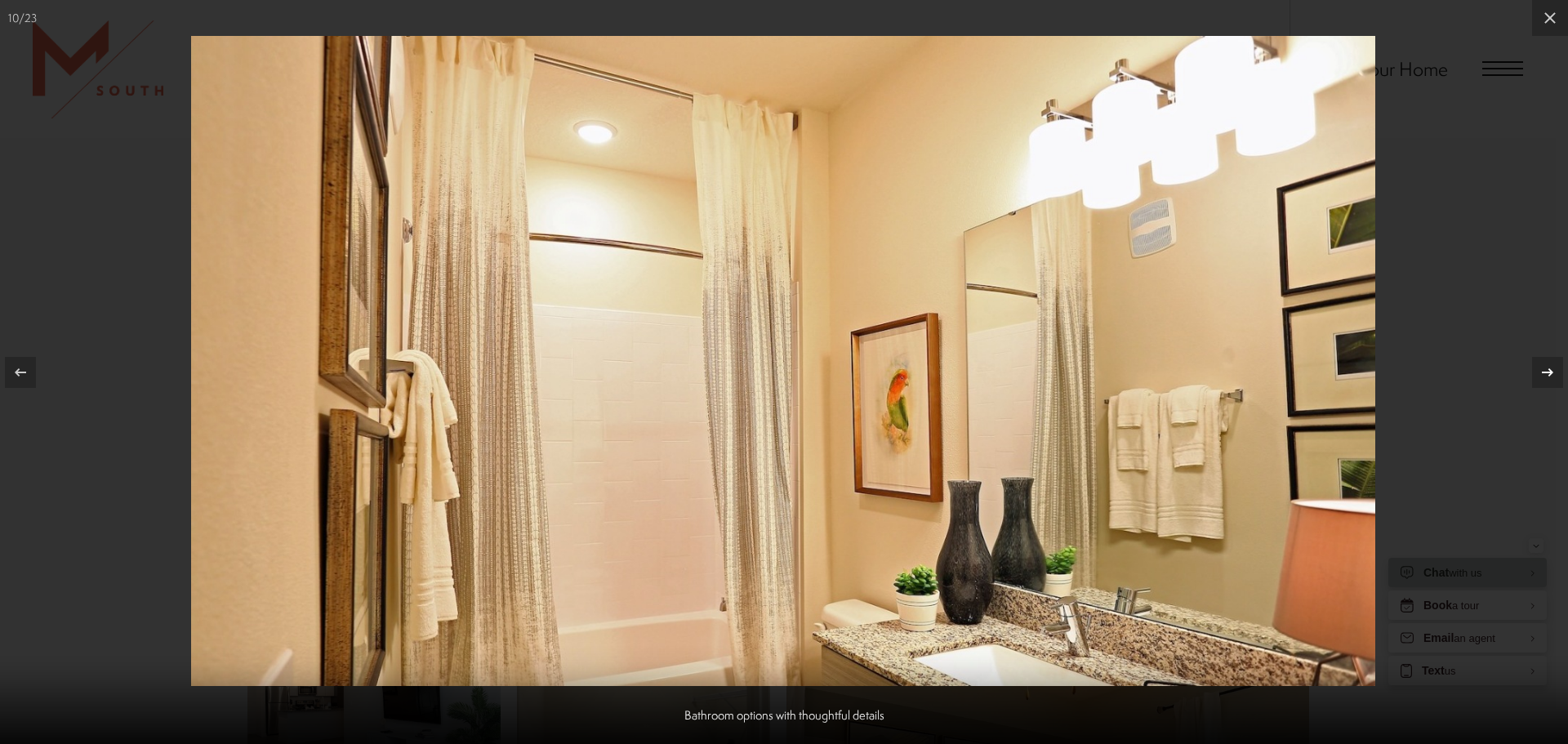
click at [1543, 377] on icon at bounding box center [1547, 372] width 20 height 20
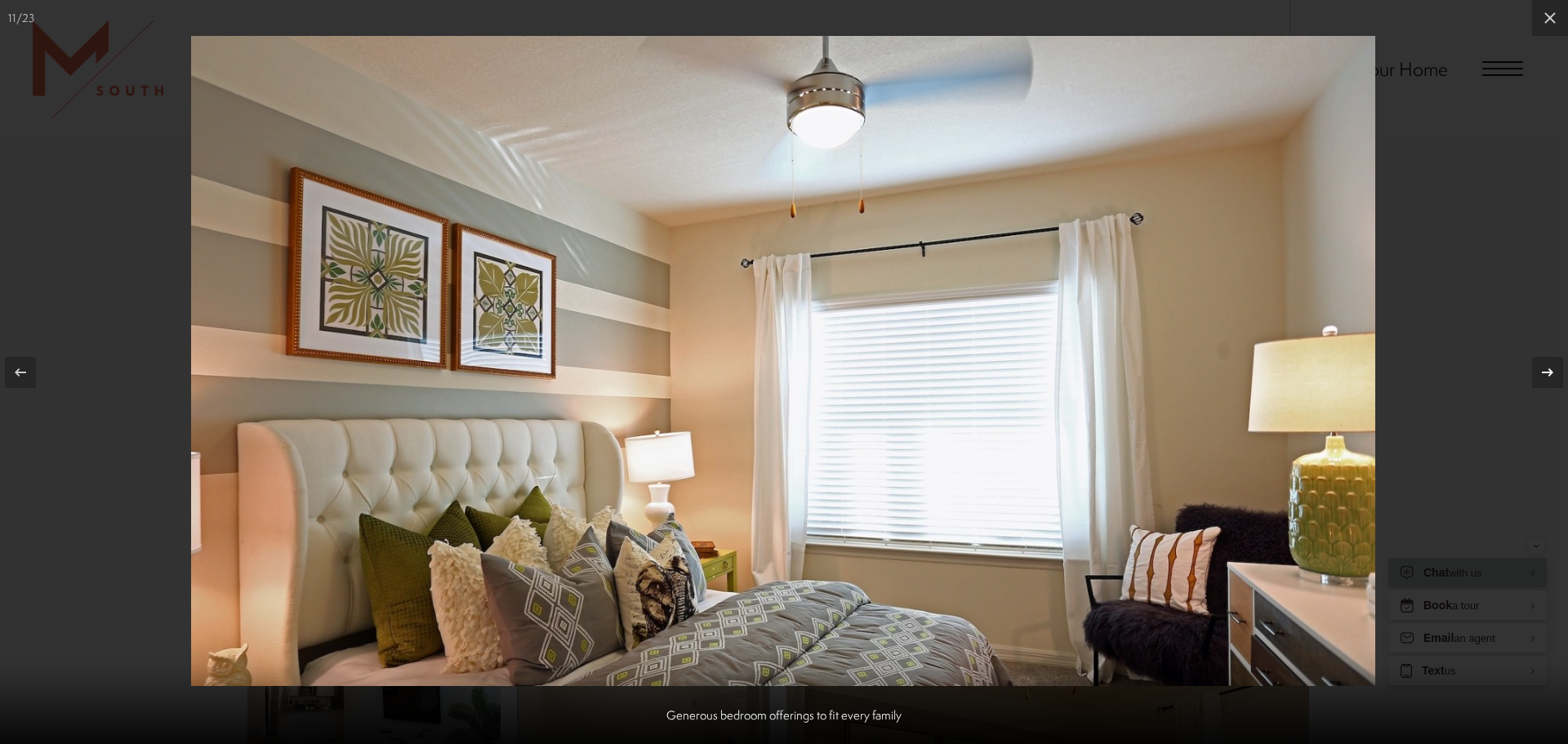
click at [1543, 377] on icon at bounding box center [1547, 372] width 20 height 20
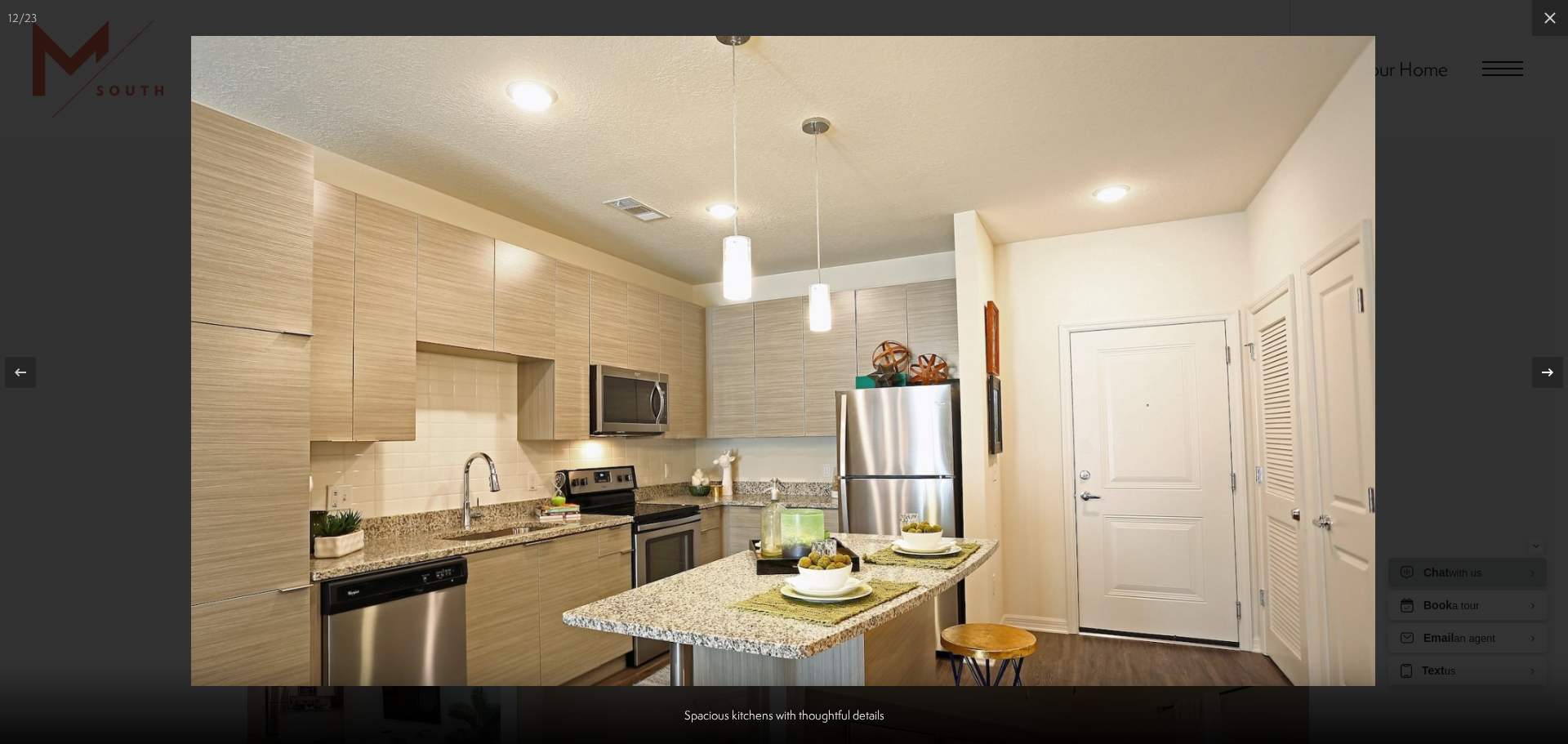
click at [1540, 376] on icon at bounding box center [1547, 372] width 20 height 20
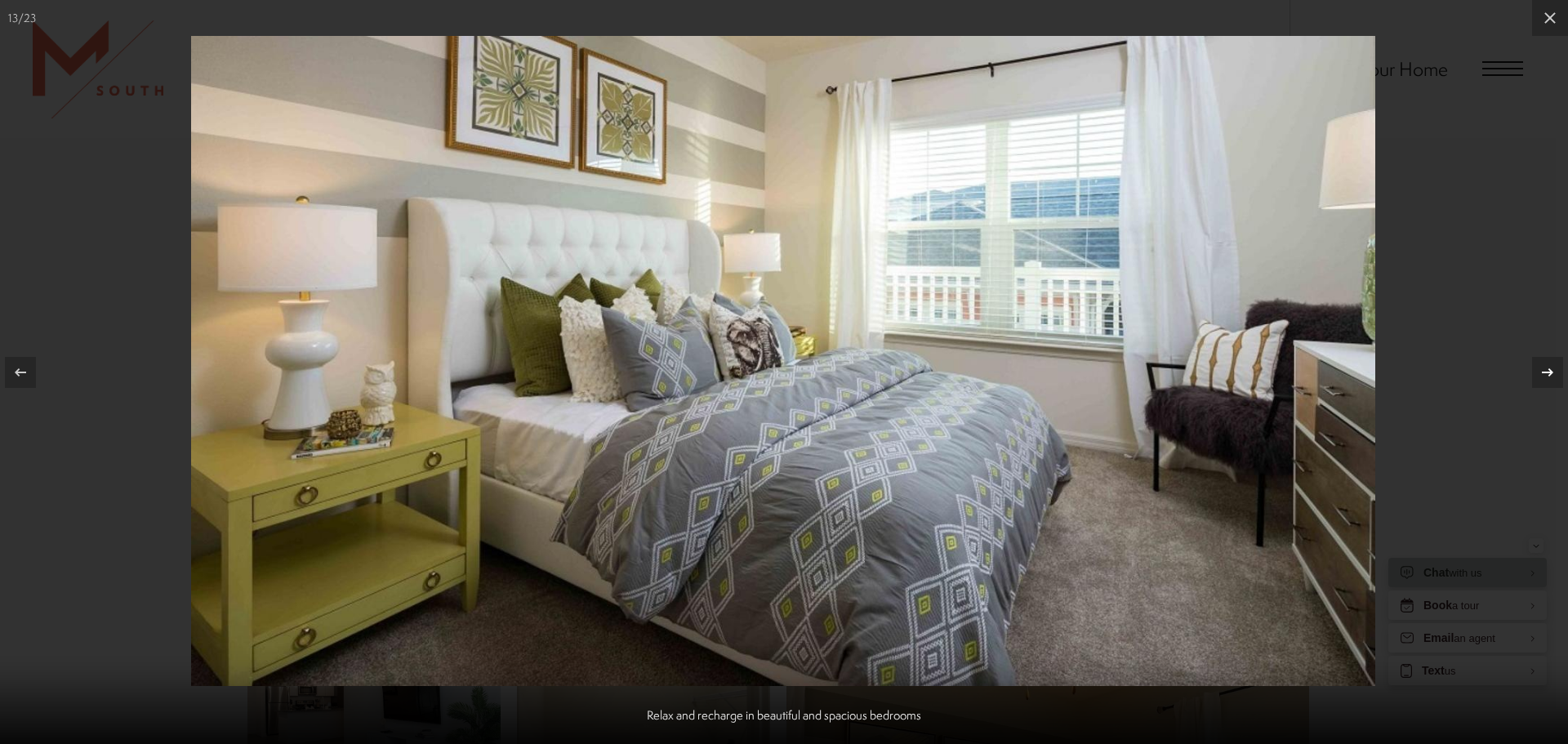
click at [1541, 377] on icon at bounding box center [1547, 372] width 20 height 20
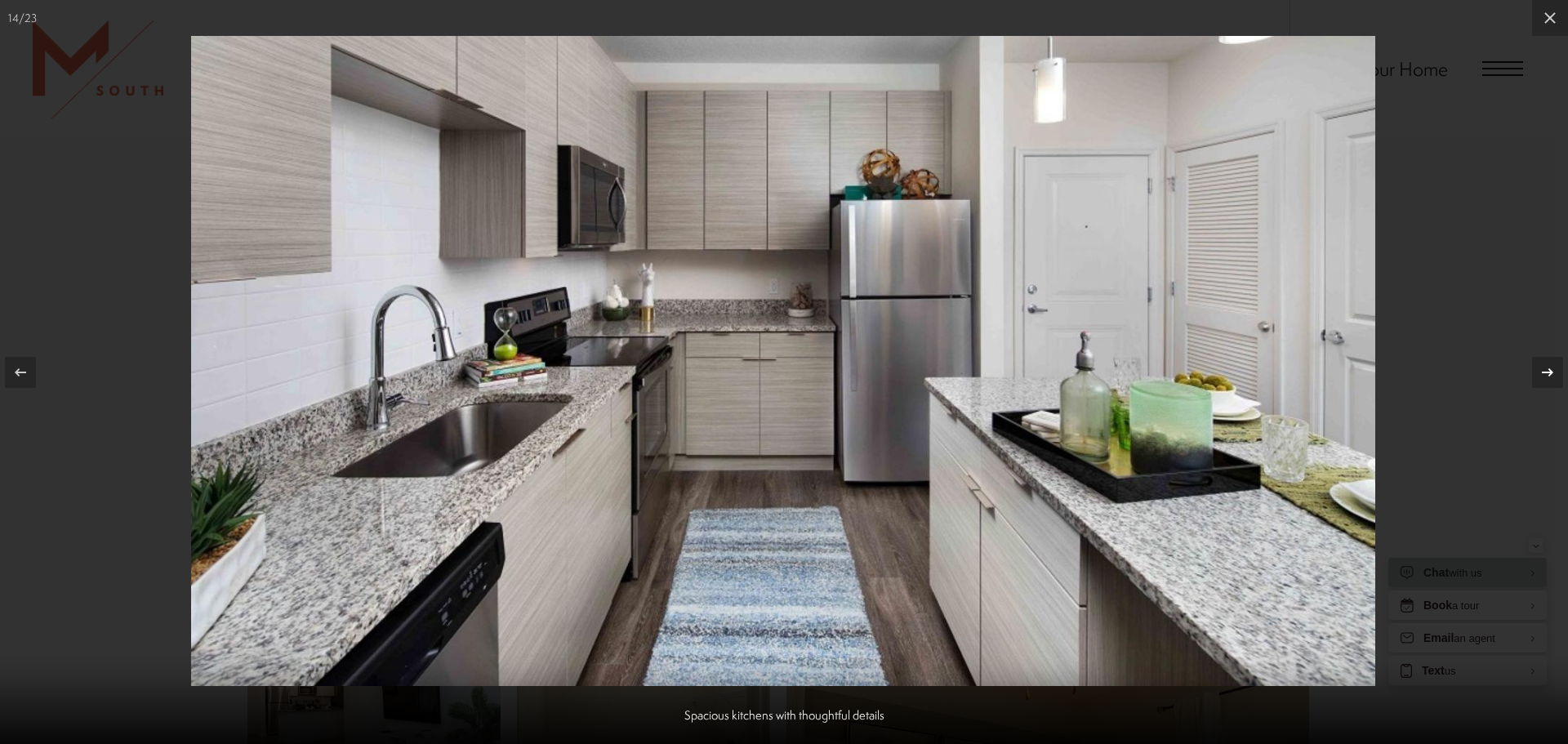
click at [1541, 377] on icon at bounding box center [1547, 372] width 20 height 20
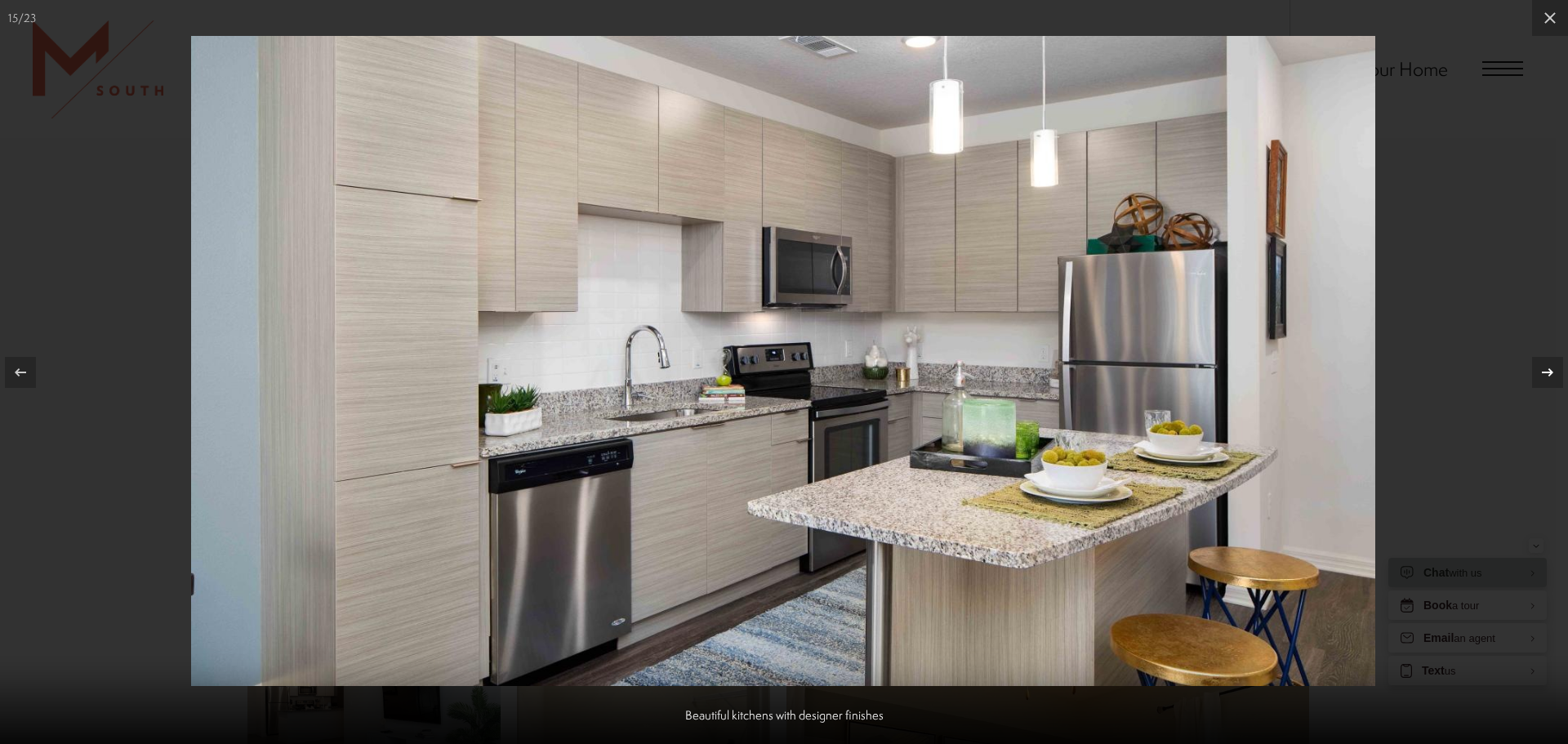
click at [1541, 377] on icon at bounding box center [1547, 372] width 20 height 20
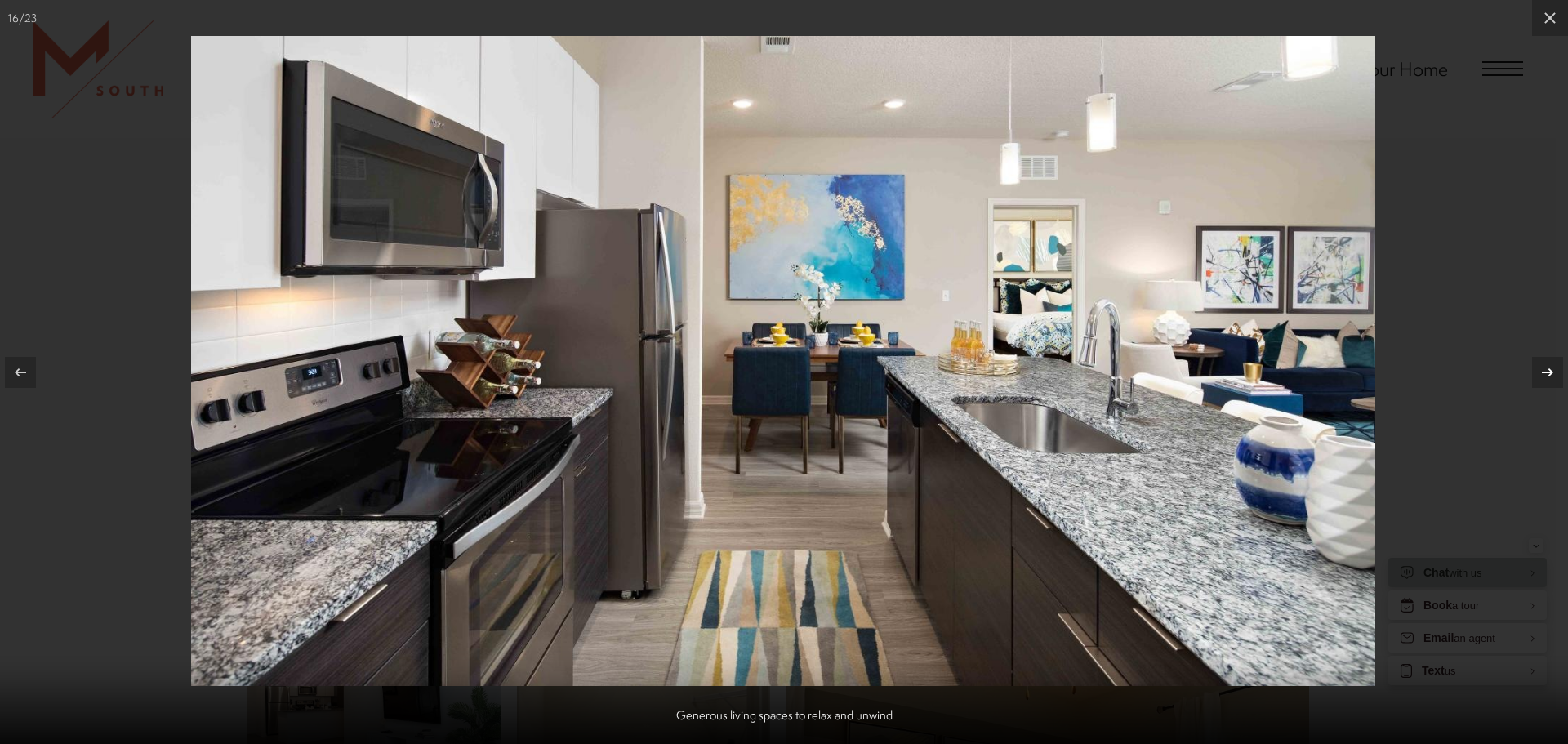
click at [1539, 377] on icon at bounding box center [1547, 372] width 20 height 20
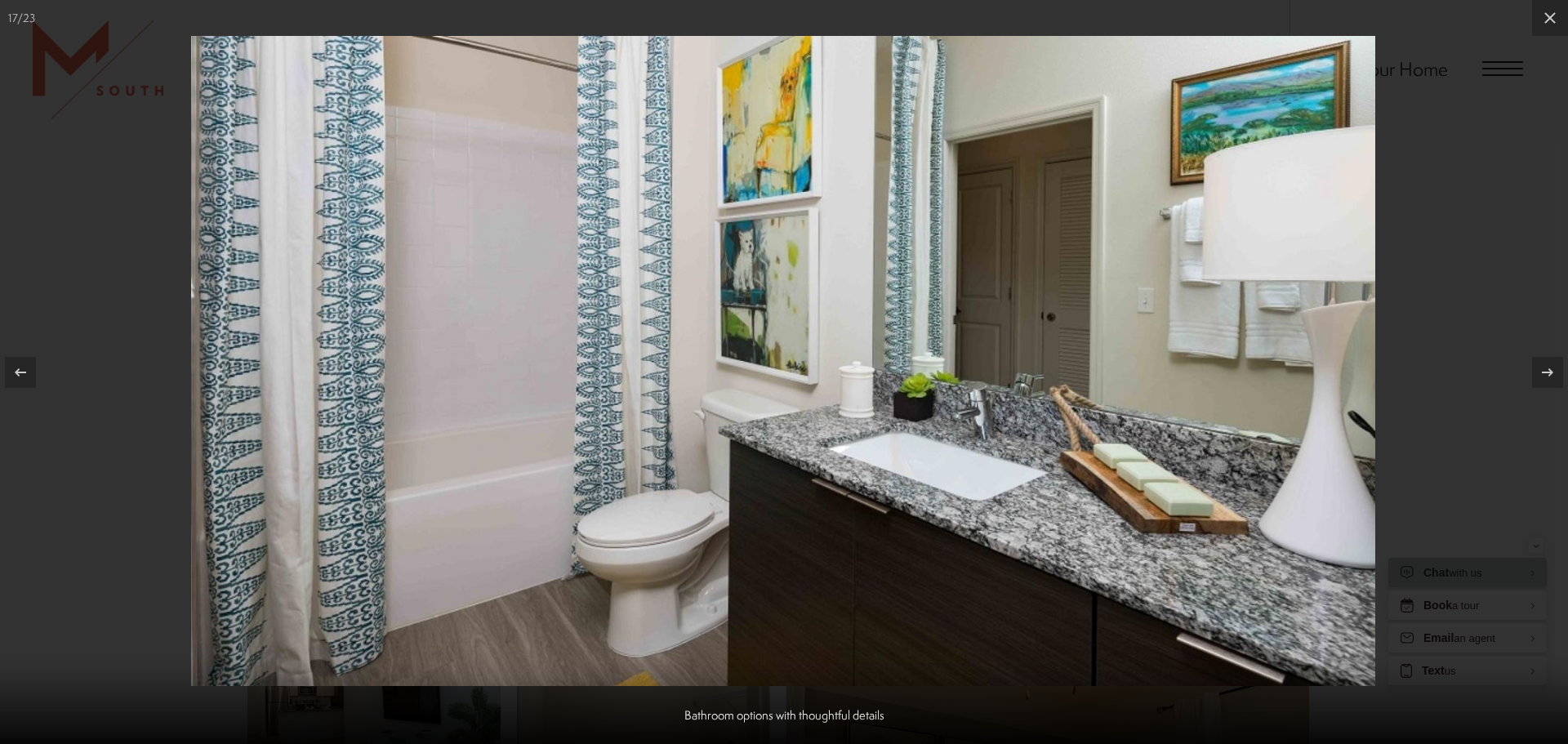
drag, startPoint x: 1482, startPoint y: 274, endPoint x: 1483, endPoint y: 263, distance: 11.0
click at [1483, 273] on div at bounding box center [784, 372] width 1568 height 744
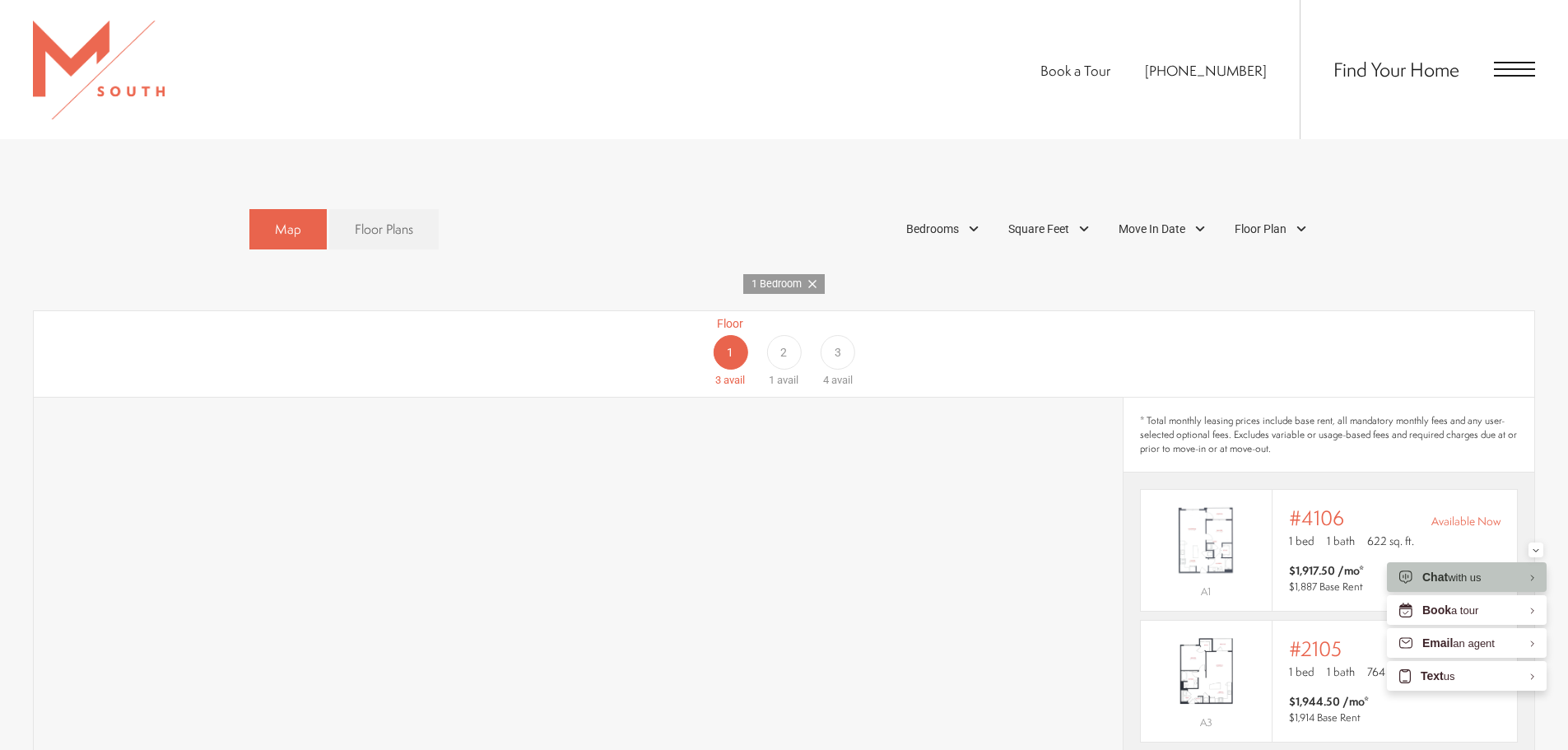
scroll to position [1016, 0]
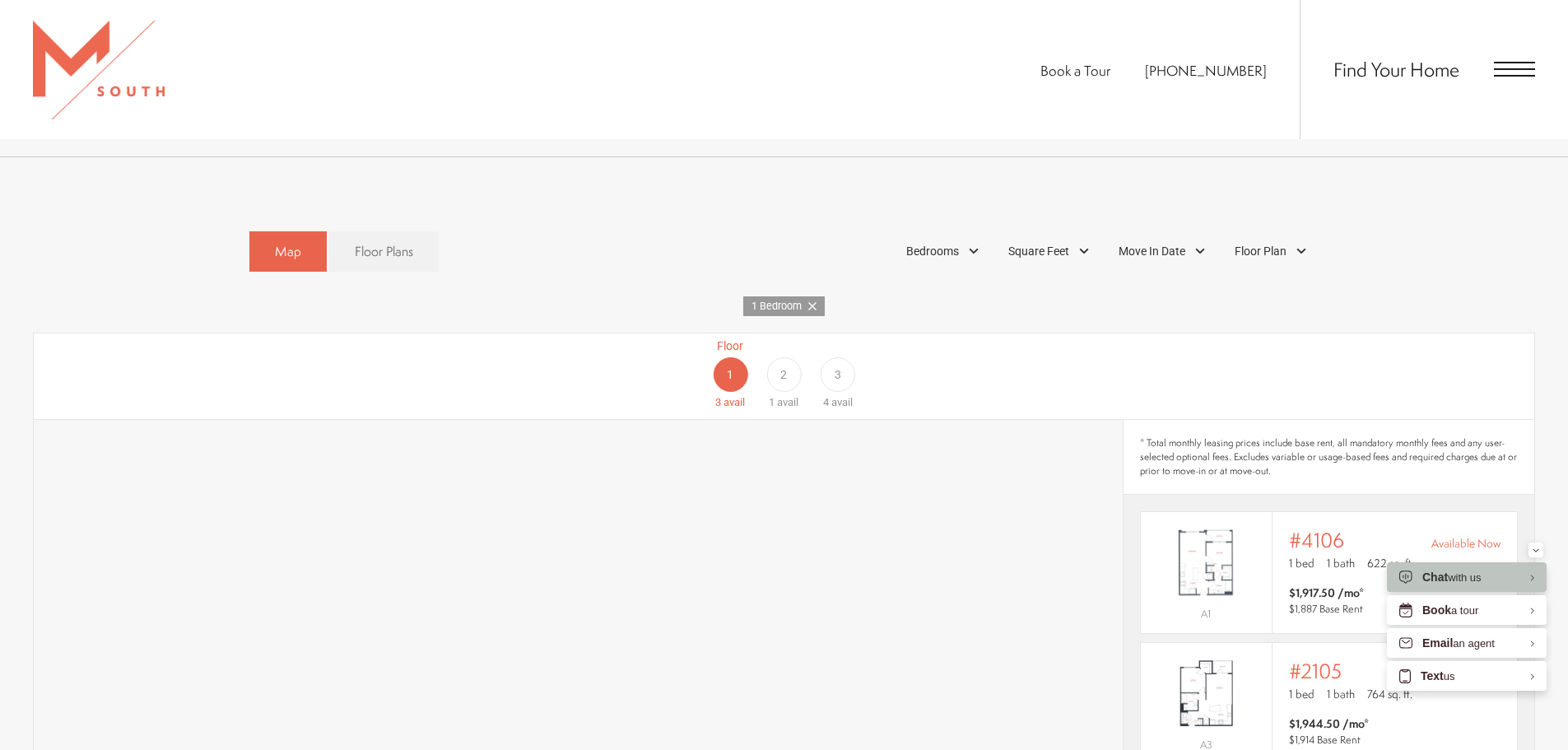
click at [838, 366] on span "3" at bounding box center [838, 375] width 7 height 17
click at [974, 337] on div "Floor 1 3 avail Floor 2 1 avail Floor 3 4 avail" at bounding box center [1454, 374] width 1500 height 74
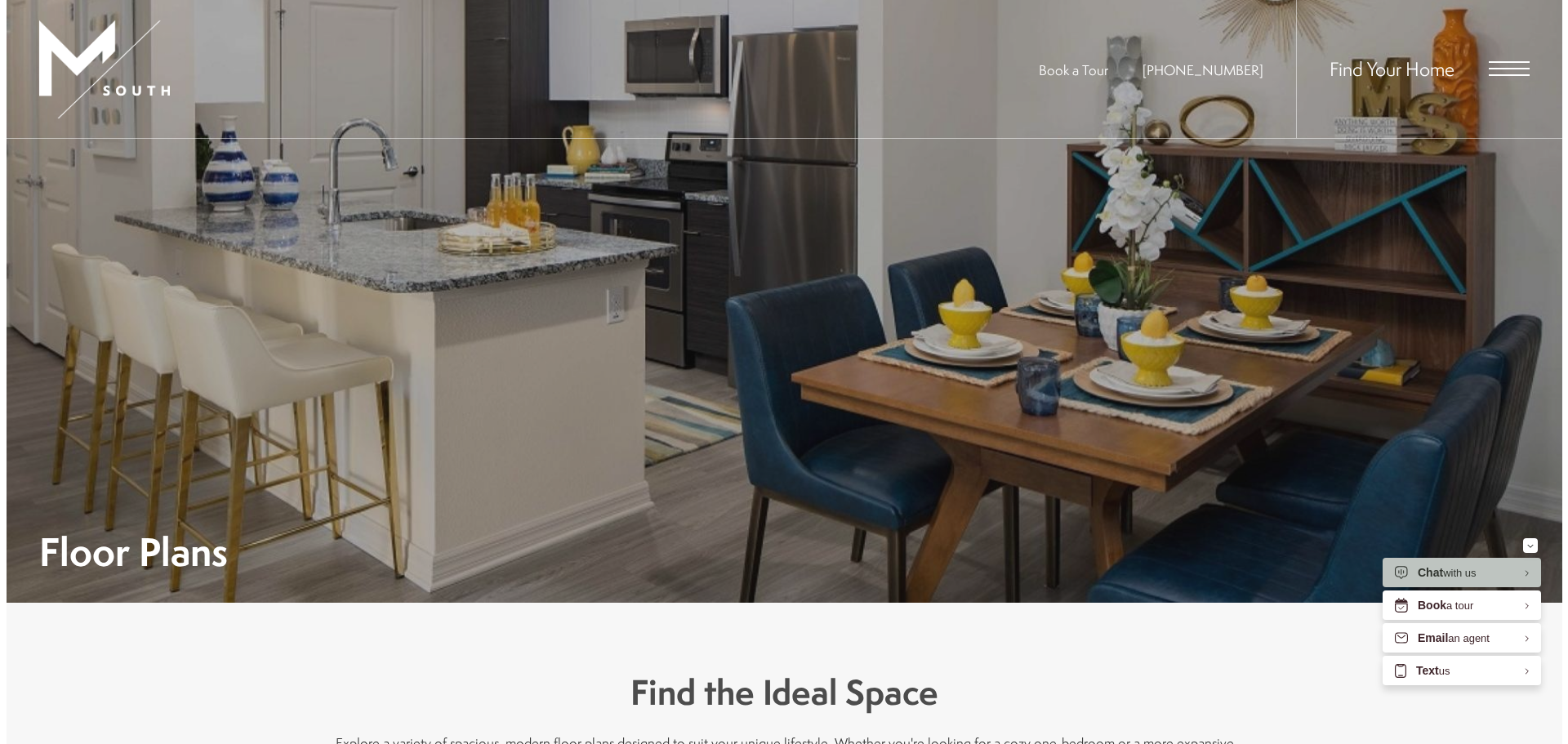
scroll to position [0, 0]
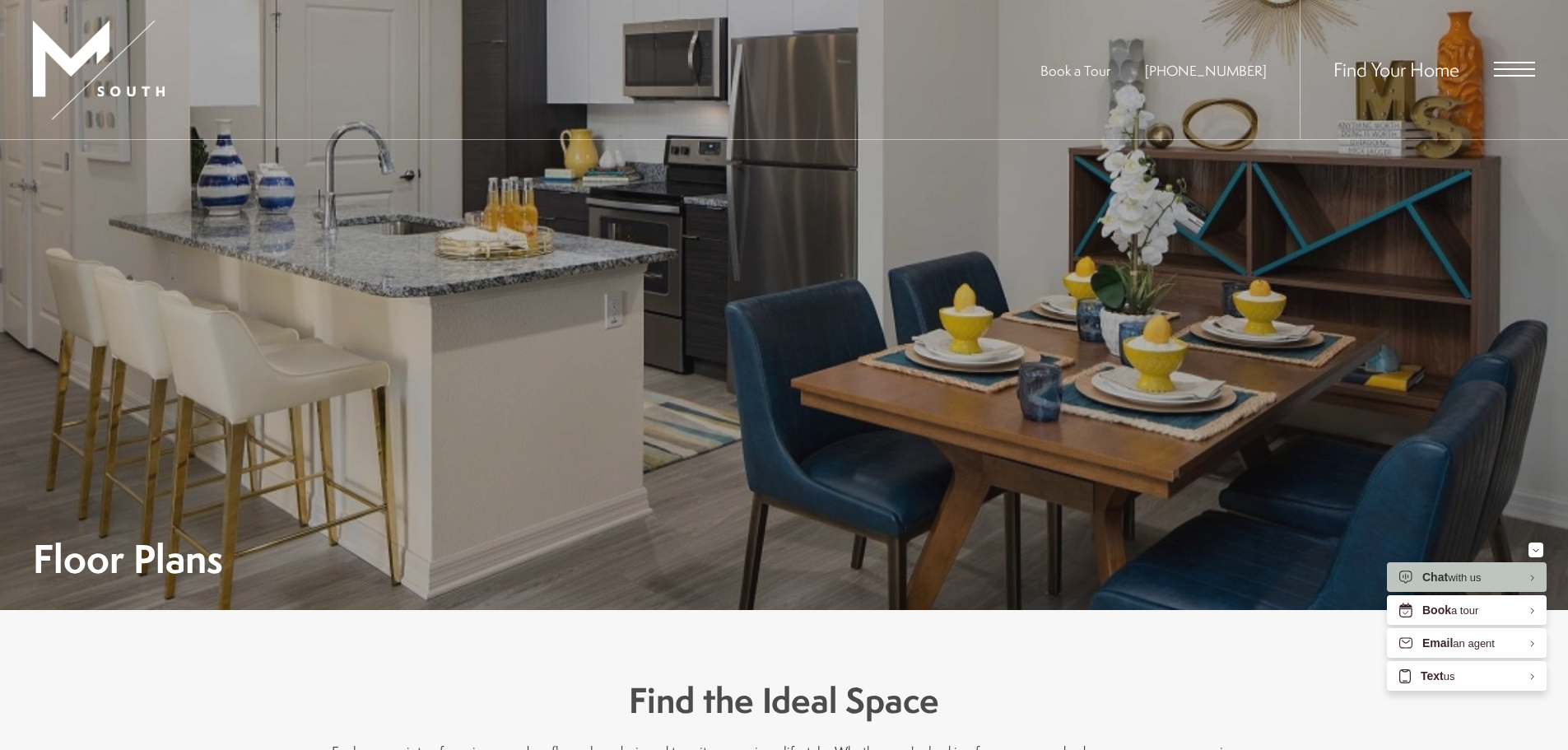
click at [1519, 84] on div "Find Your Home" at bounding box center [1417, 69] width 235 height 139
click at [1520, 79] on div "Find Your Home" at bounding box center [1417, 69] width 235 height 139
click at [1524, 72] on span "Open Menu" at bounding box center [1515, 68] width 41 height 15
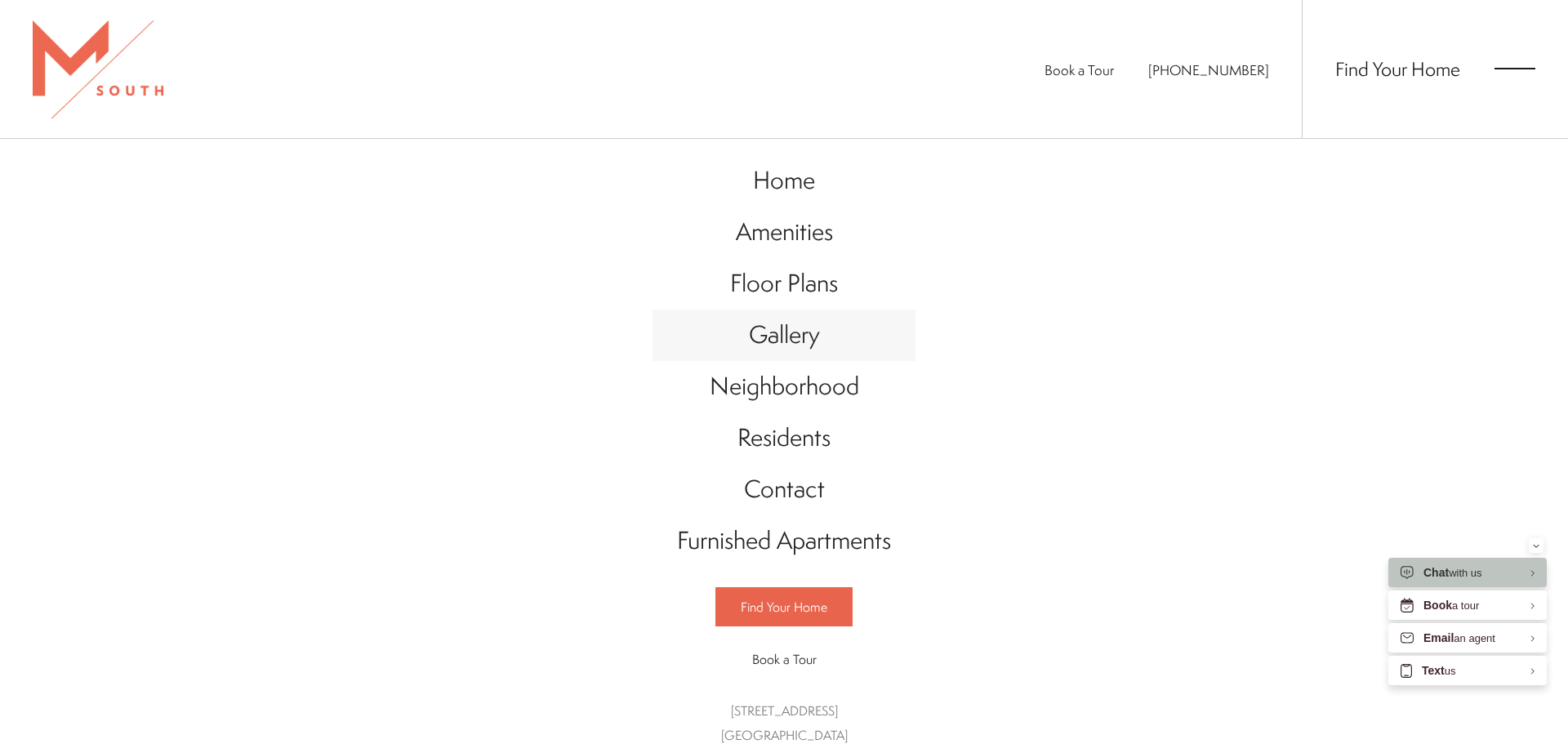
click at [801, 336] on span "Gallery" at bounding box center [784, 334] width 71 height 33
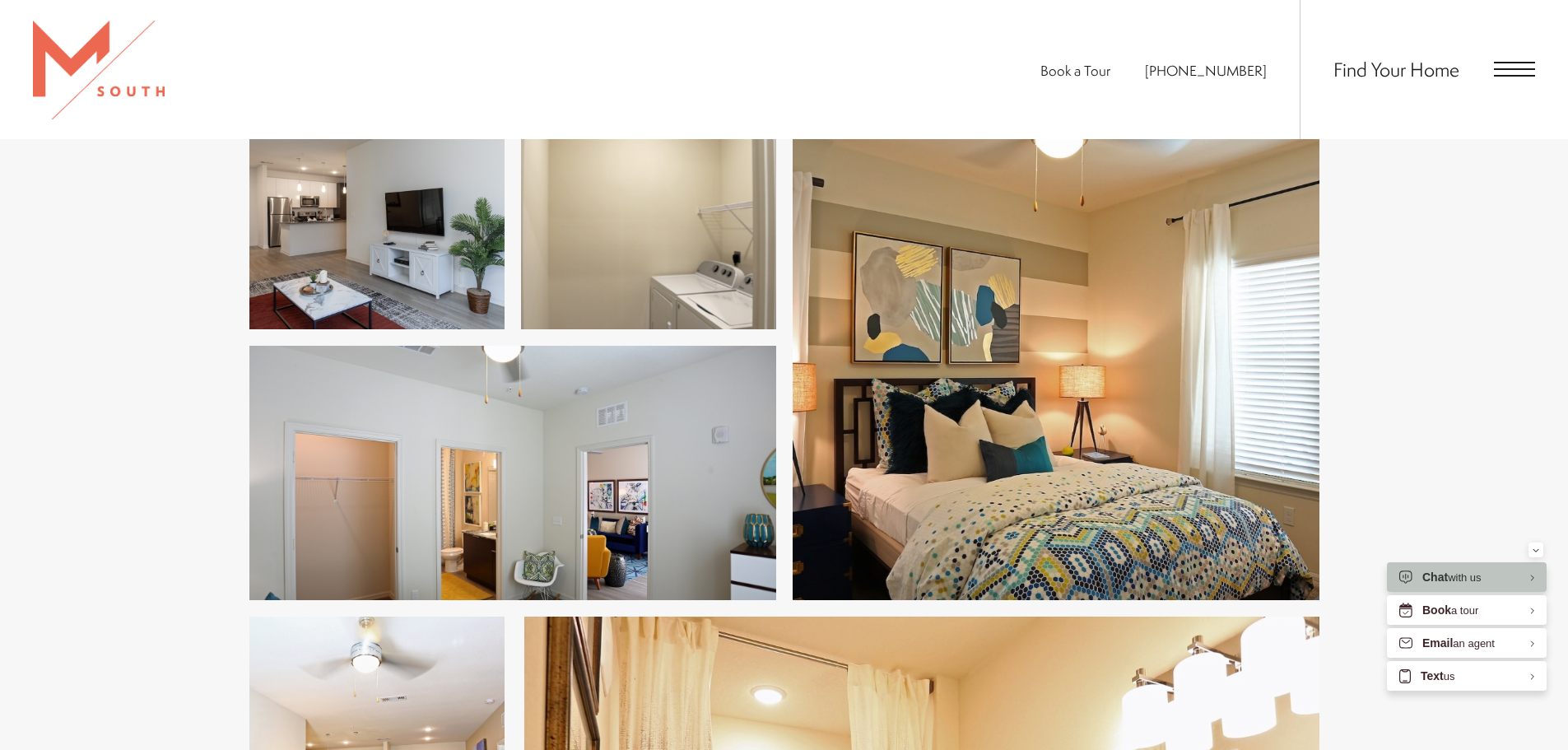
scroll to position [1893, 0]
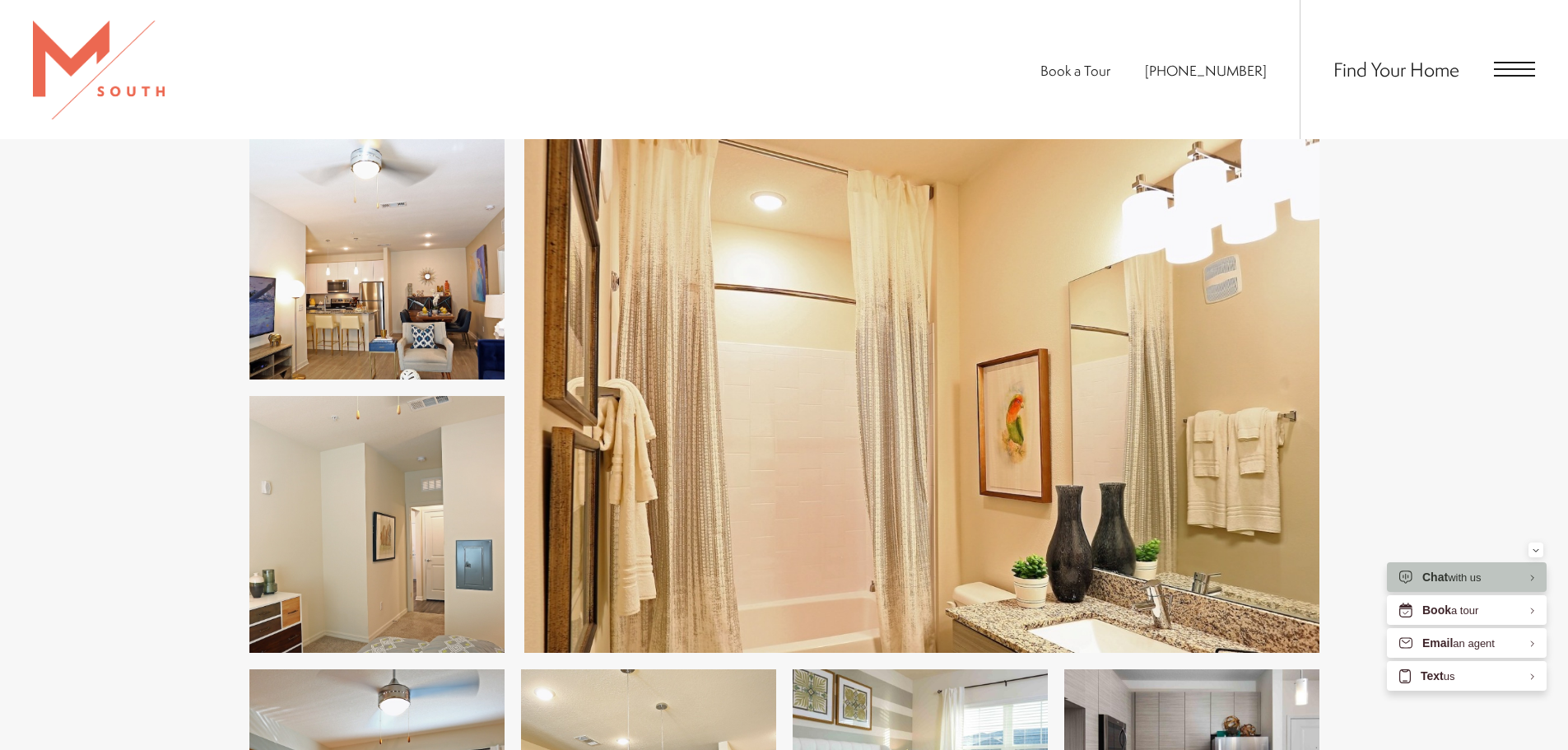
click at [1480, 83] on div "Find Your Home" at bounding box center [1417, 69] width 235 height 139
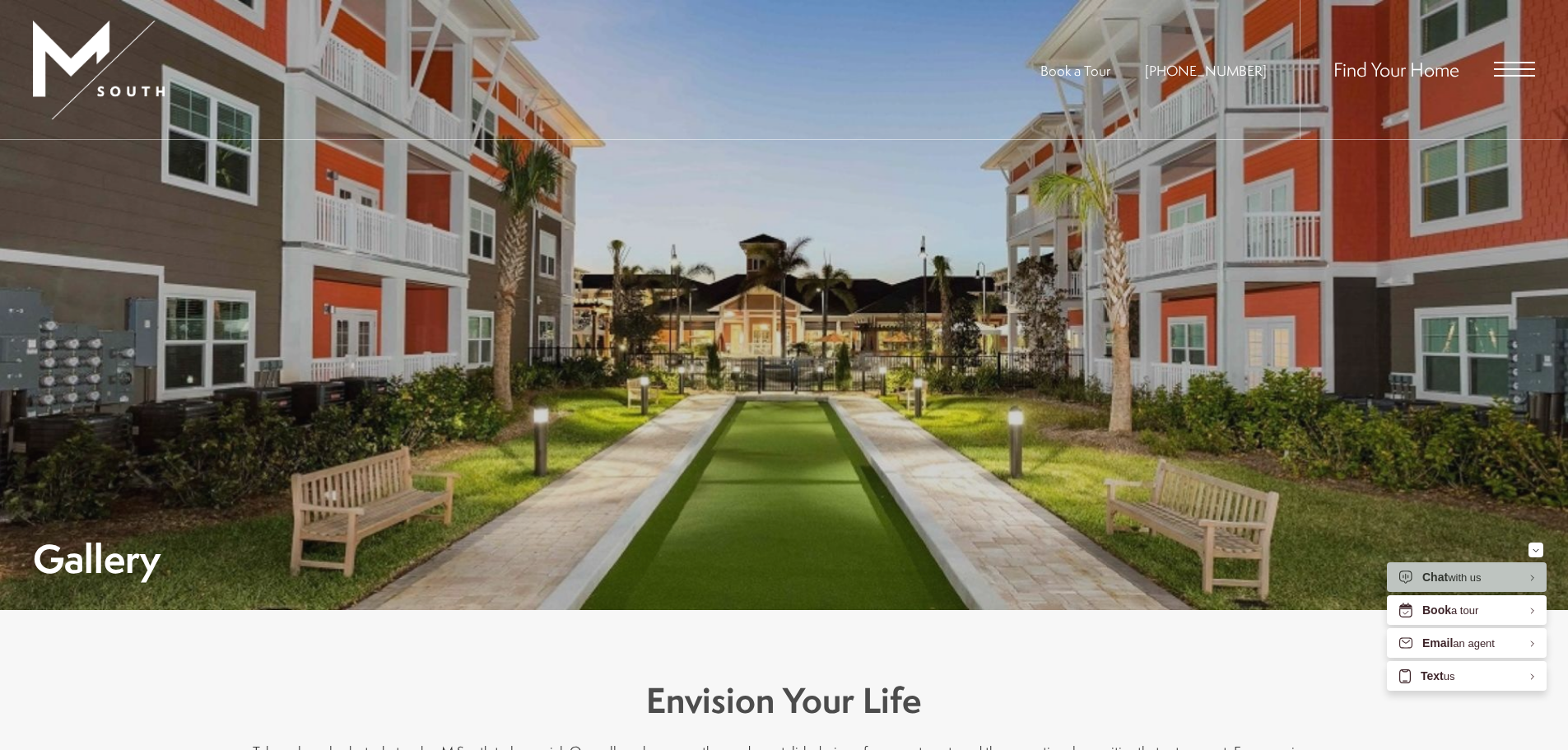
click at [1408, 68] on span "Find Your Home" at bounding box center [1396, 68] width 126 height 27
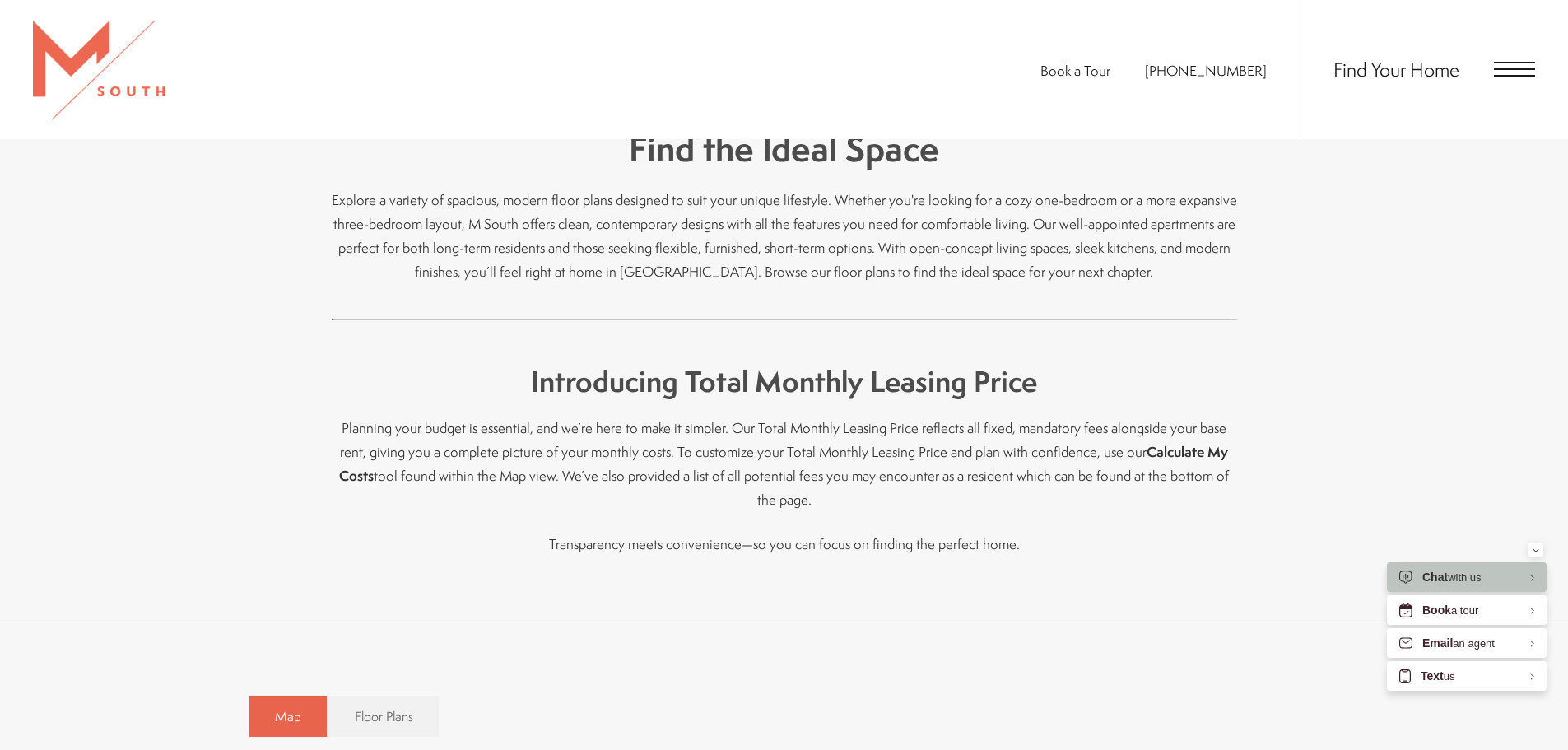
scroll to position [905, 0]
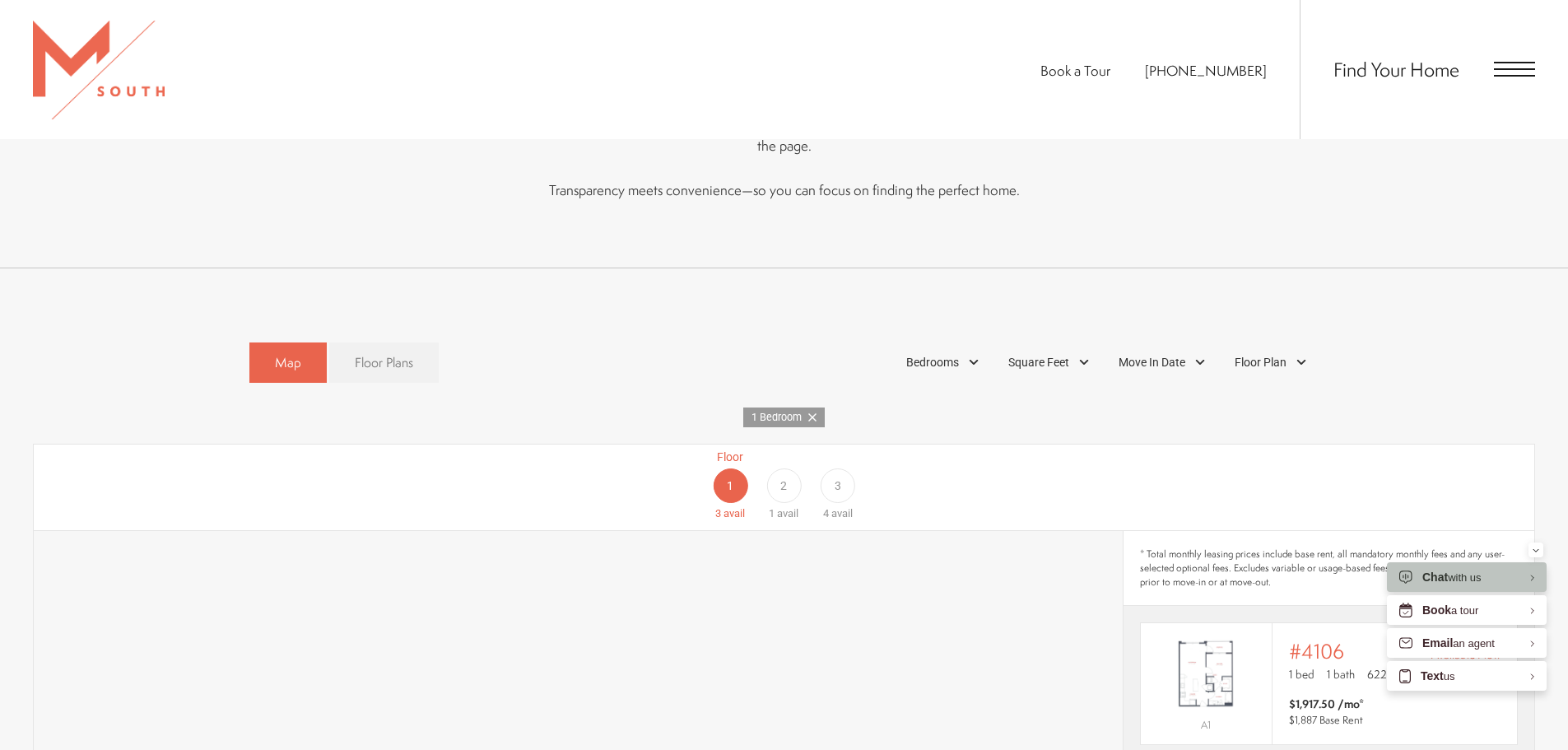
click at [394, 352] on link "Floor Plans" at bounding box center [384, 362] width 110 height 40
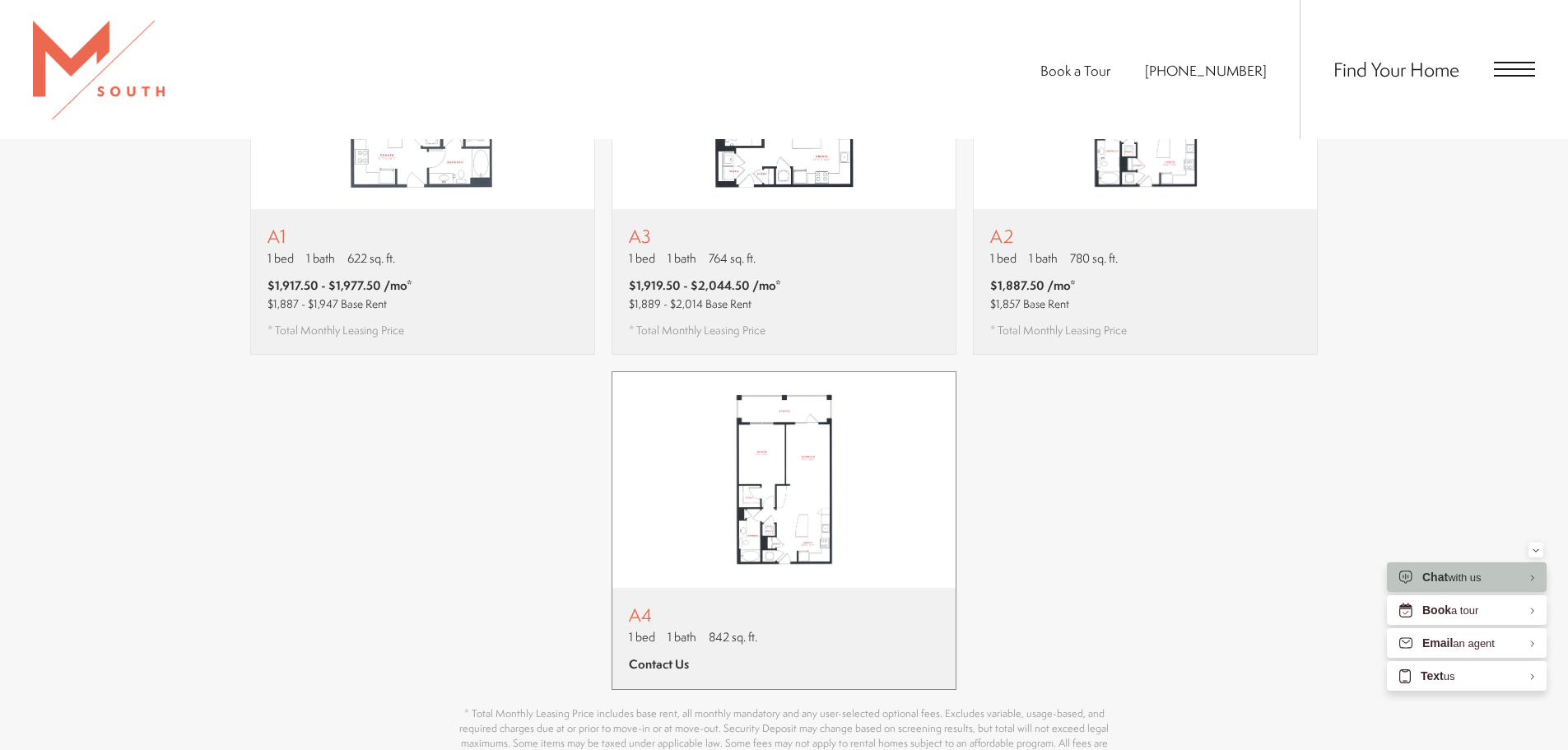
scroll to position [1481, 0]
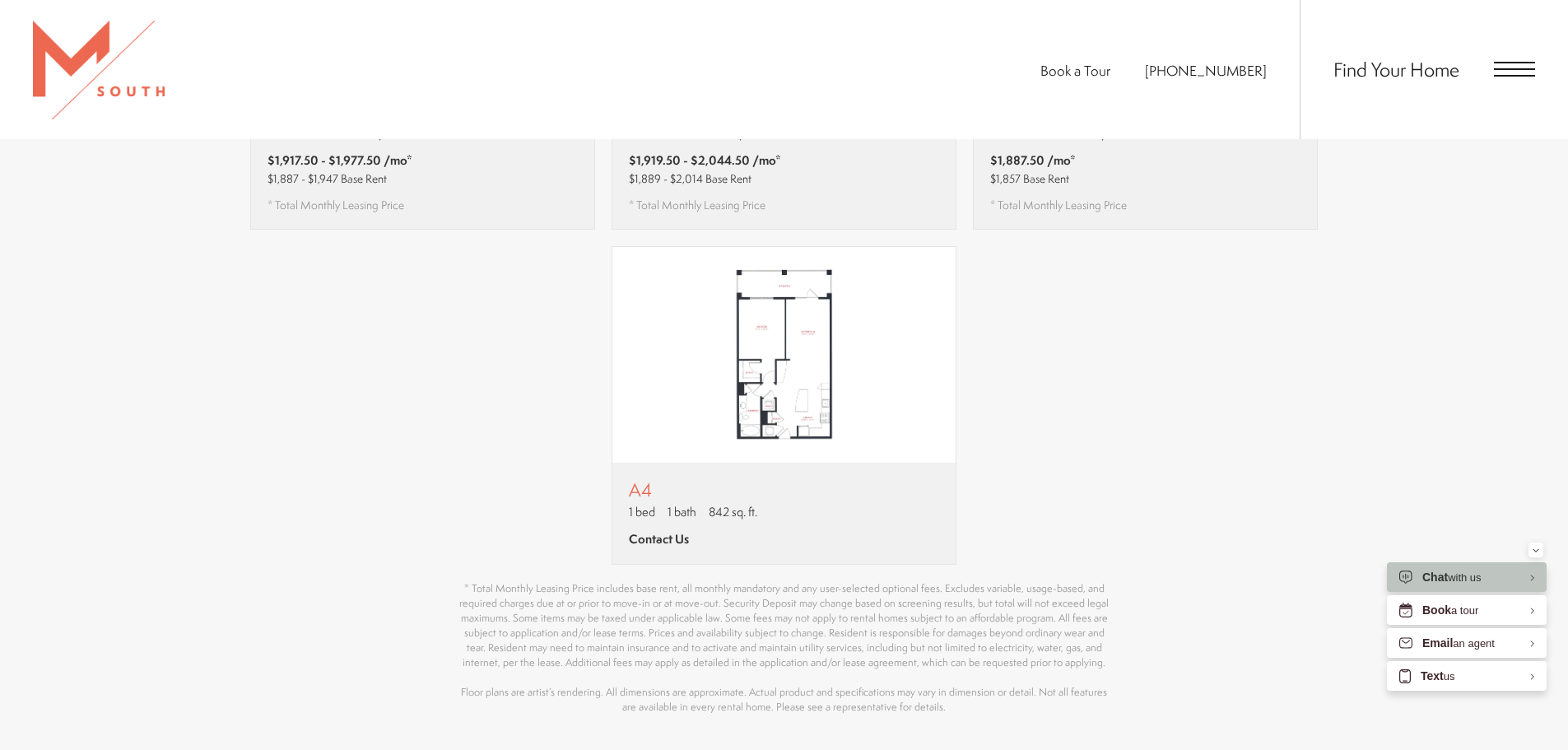
click at [1115, 438] on div "A1 1 bed 1 bath 622 sq. ft. $1,917.50 - $1,977.50 /mo* $1,887 - $1,947 Base Ren…" at bounding box center [784, 216] width 1070 height 697
click at [882, 335] on img "View floor plan A4" at bounding box center [784, 354] width 343 height 216
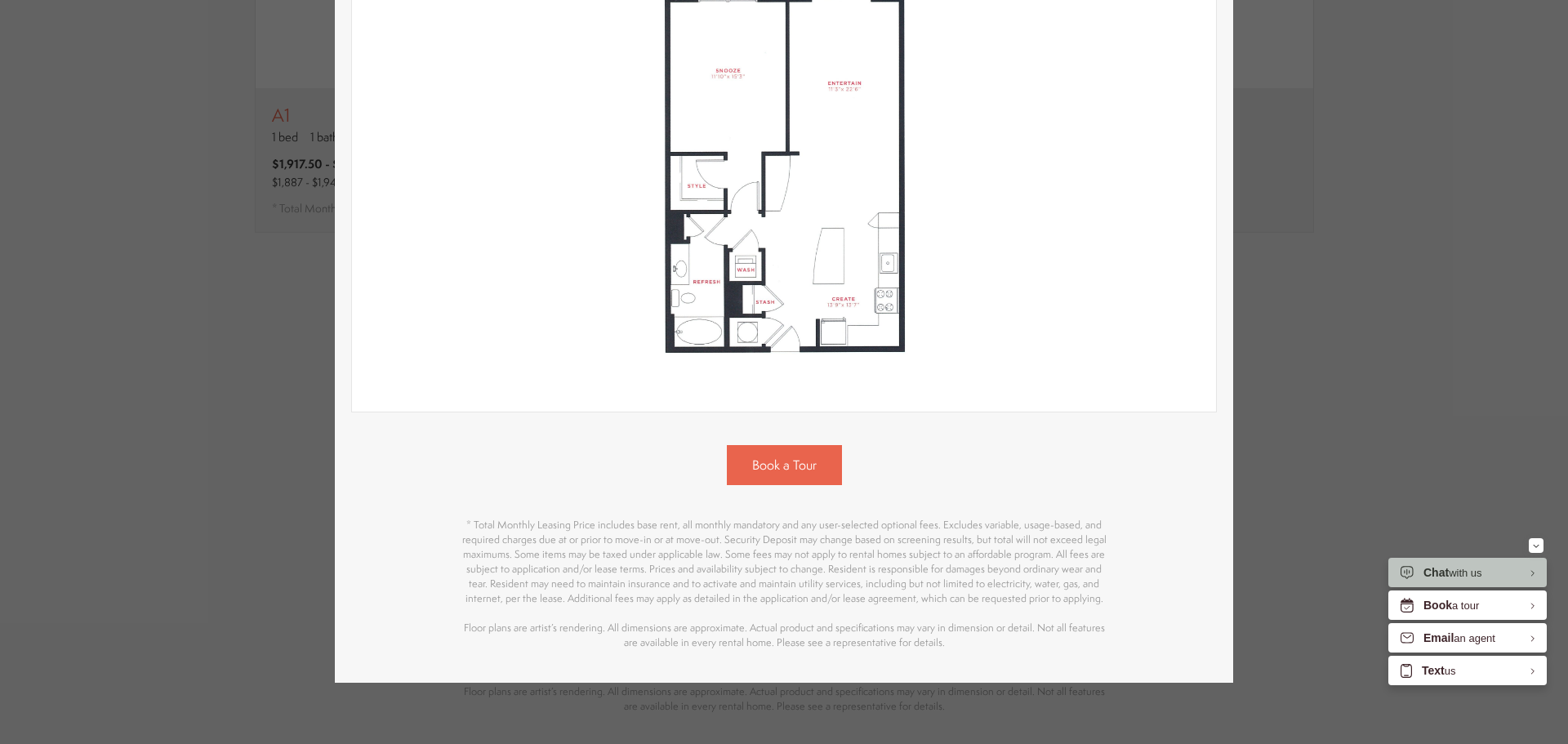
scroll to position [326, 0]
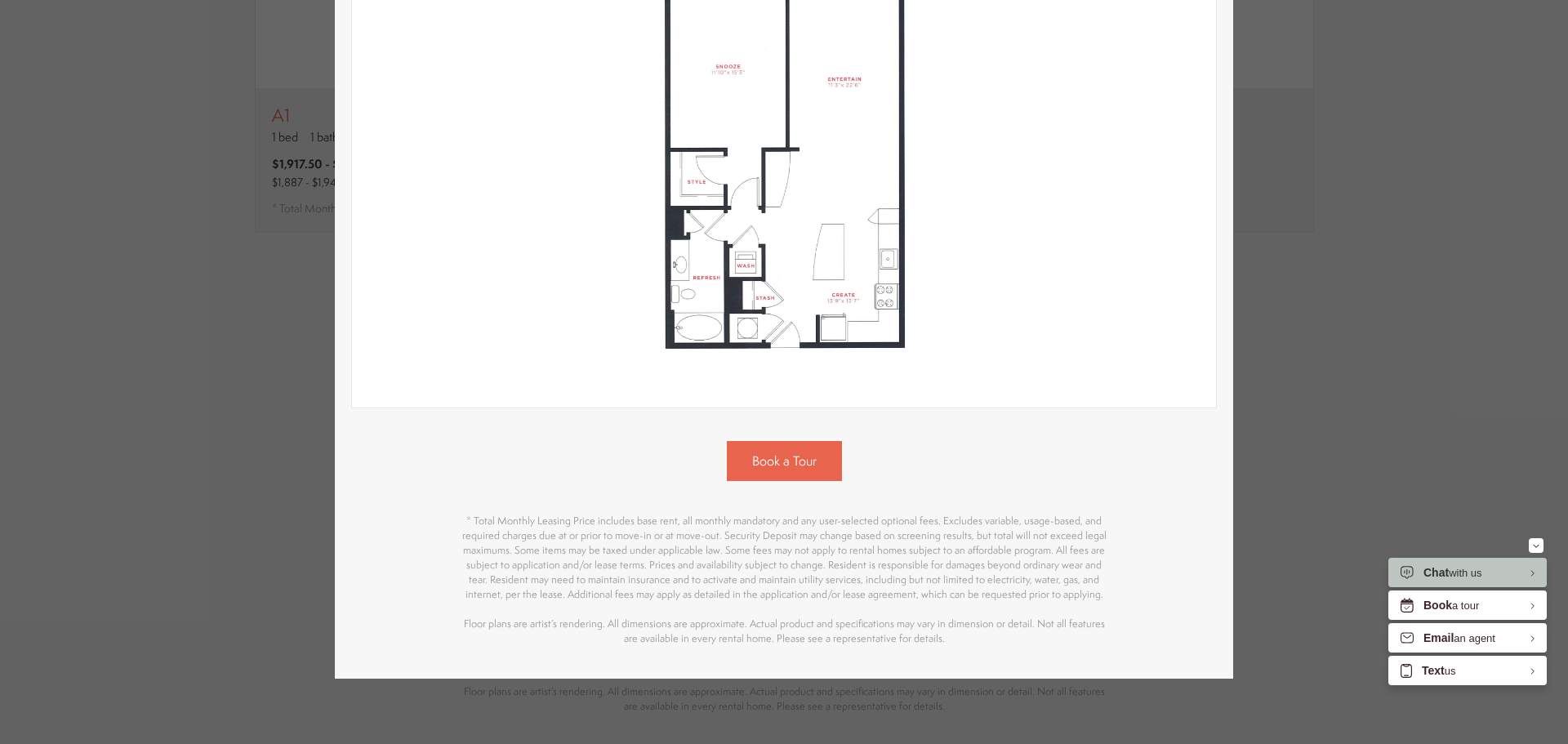
click at [1381, 245] on div "A4 1 bed 1 bath 842 sq. ft. Contact Us 2D 3D" at bounding box center [784, 372] width 1568 height 744
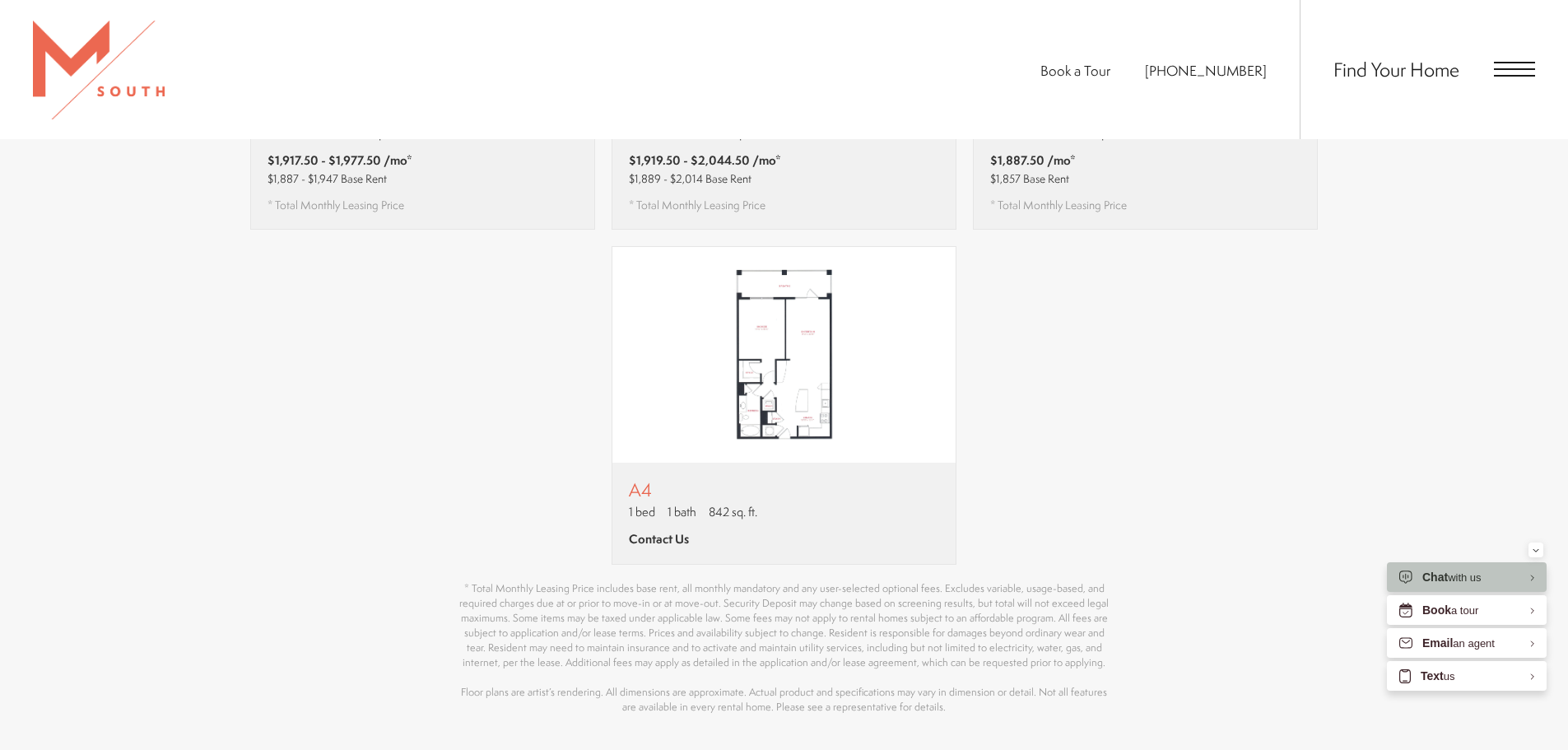
scroll to position [1317, 0]
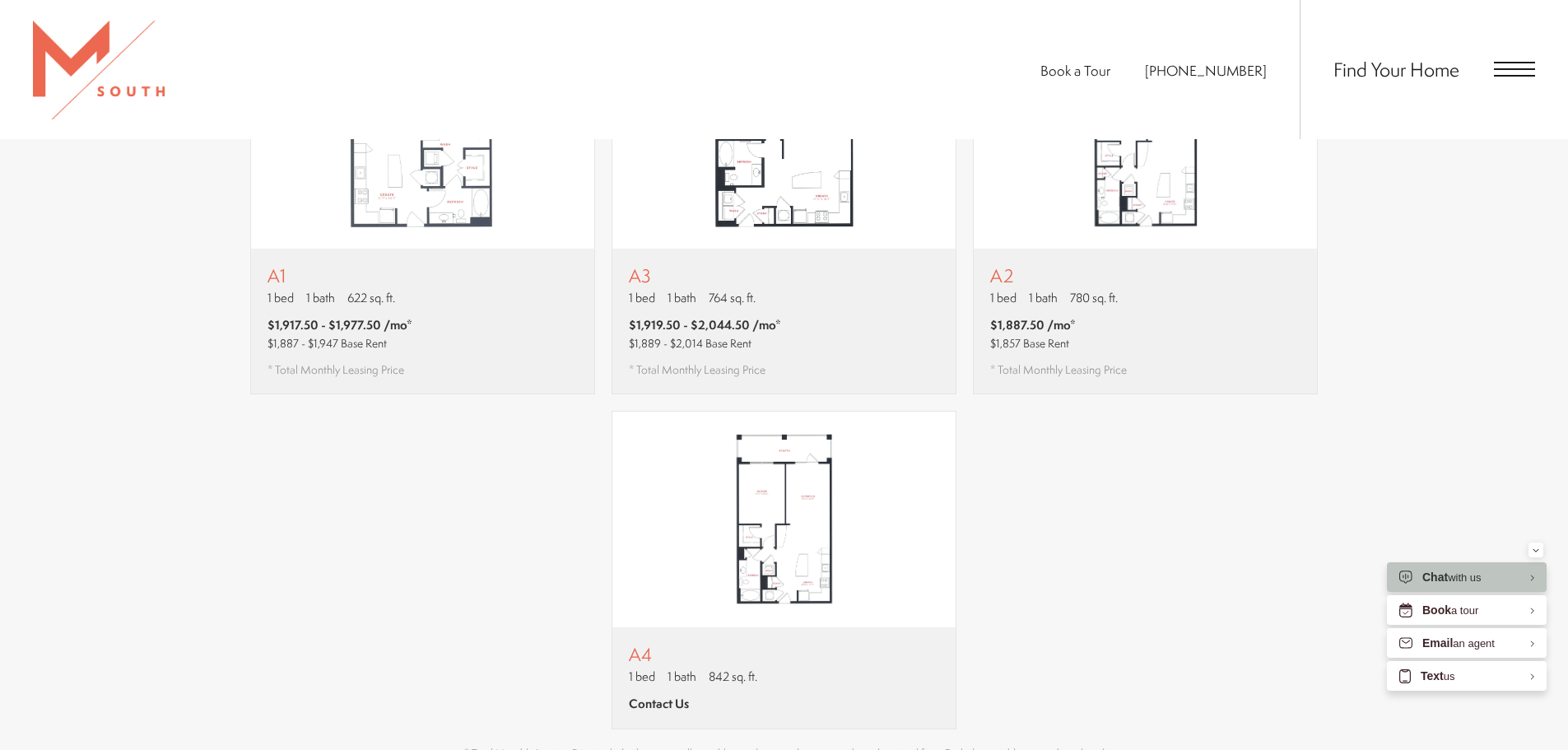
click at [1084, 454] on div "A1 1 bed 1 bath 622 sq. ft. $1,917.50 - $1,977.50 /mo* $1,887 - $1,947 Base Ren…" at bounding box center [784, 380] width 1070 height 697
click at [859, 491] on img "View floor plan A4" at bounding box center [784, 520] width 343 height 216
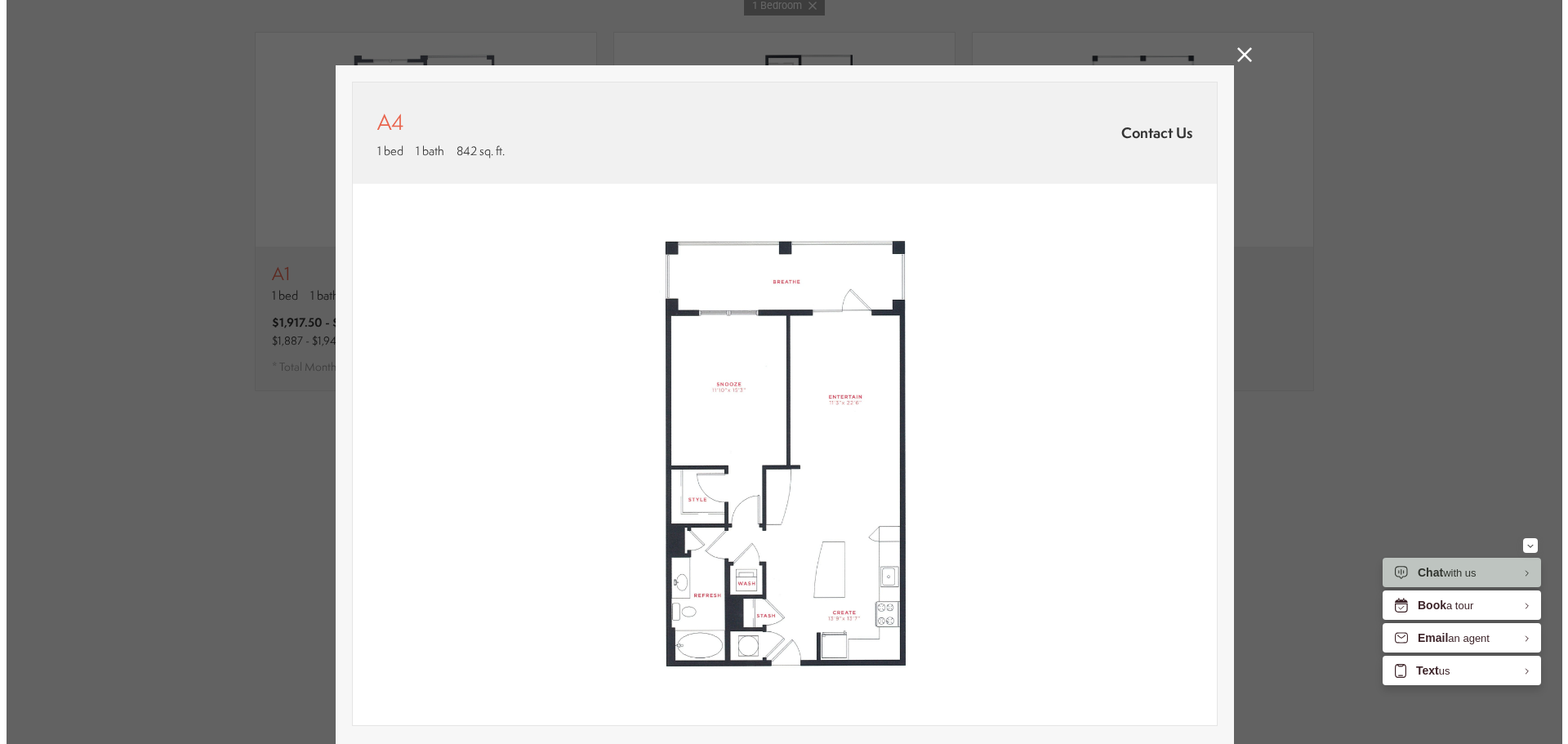
scroll to position [0, 0]
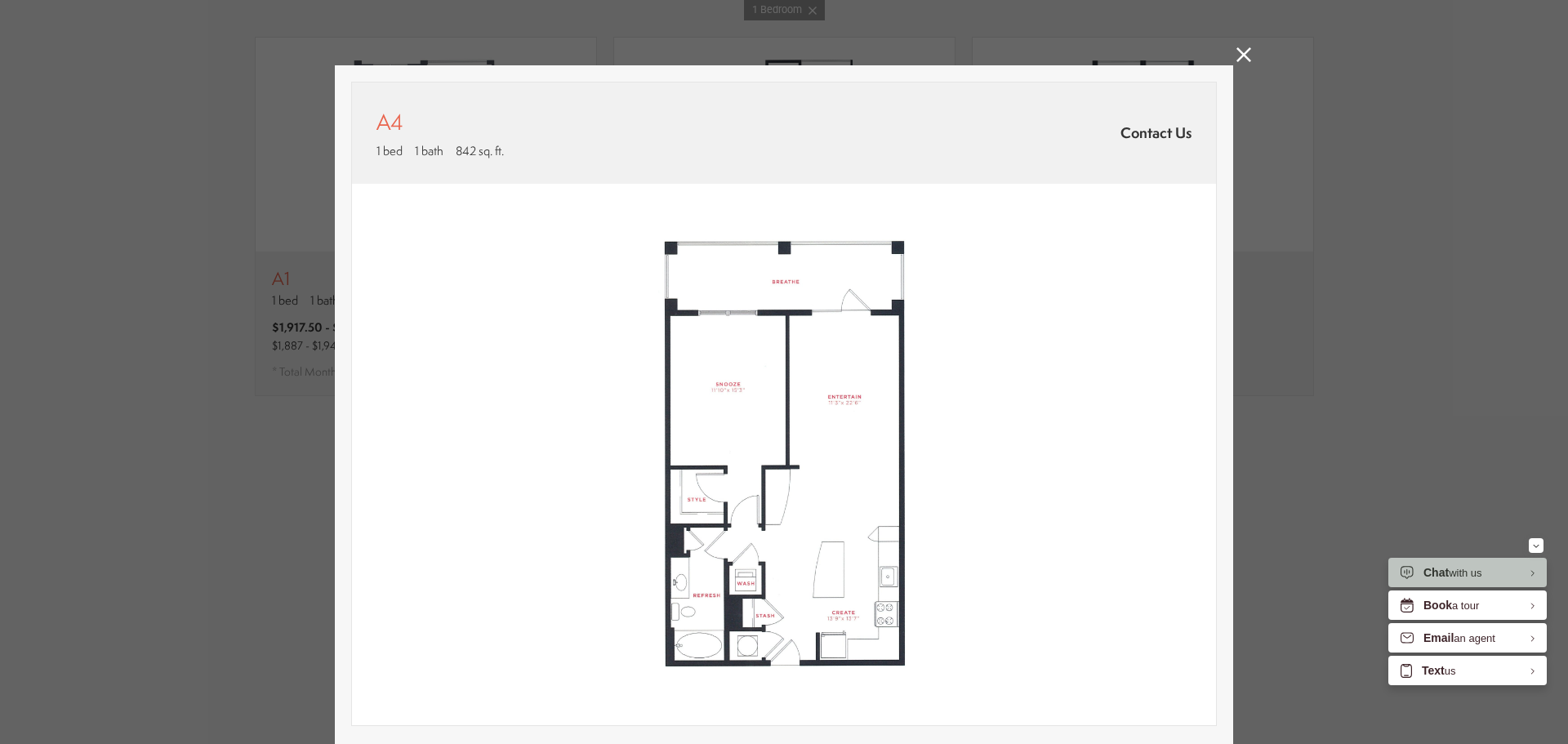
click at [1326, 325] on div "A4 1 bed 1 bath 842 sq. ft. Contact Us 2D 3D" at bounding box center [784, 372] width 1568 height 744
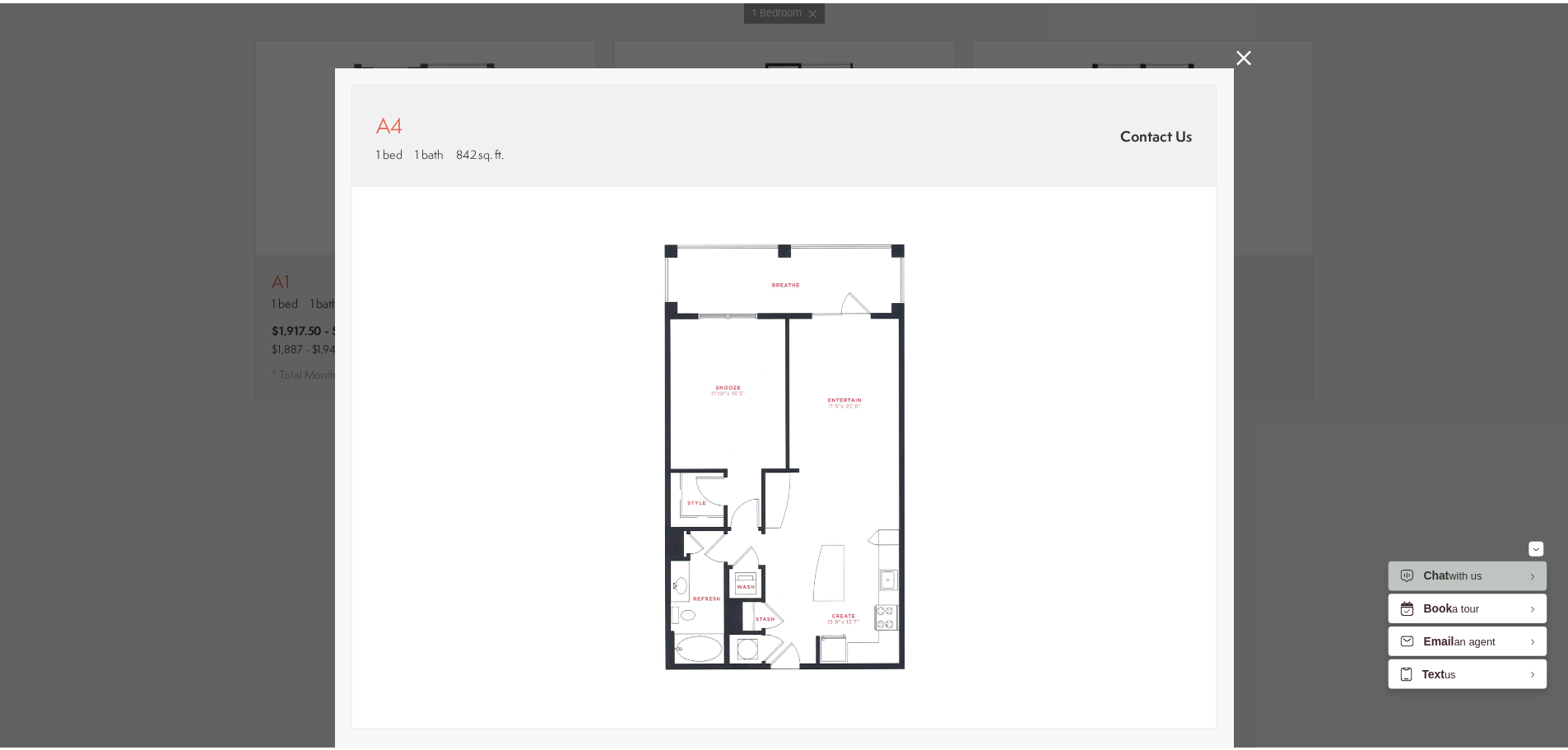
scroll to position [1317, 0]
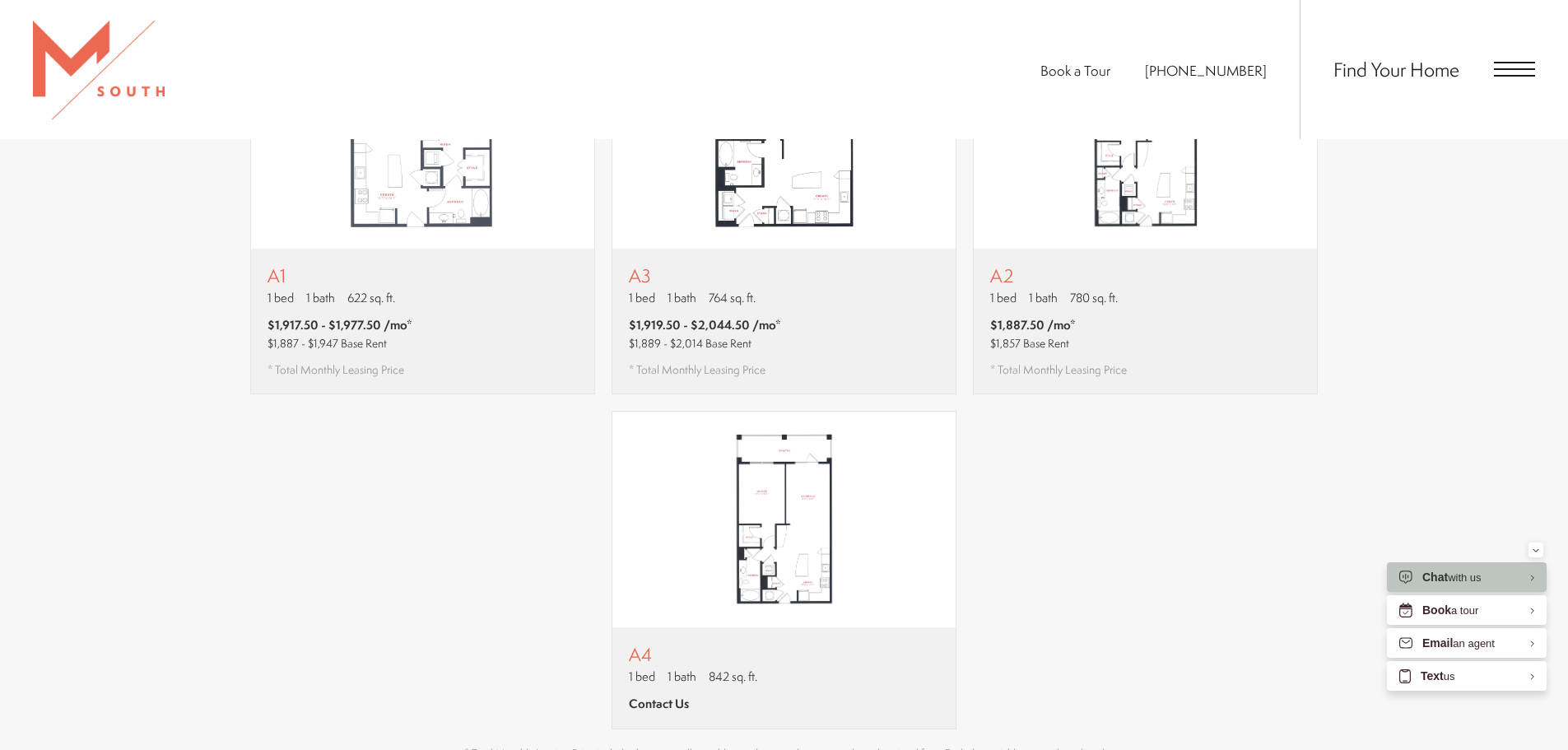
click at [1080, 527] on div "A1 1 bed 1 bath 622 sq. ft. $1,917.50 - $1,977.50 /mo* $1,887 - $1,947 Base Ren…" at bounding box center [784, 380] width 1070 height 697
click at [492, 207] on img "View floor plan A1" at bounding box center [422, 140] width 343 height 216
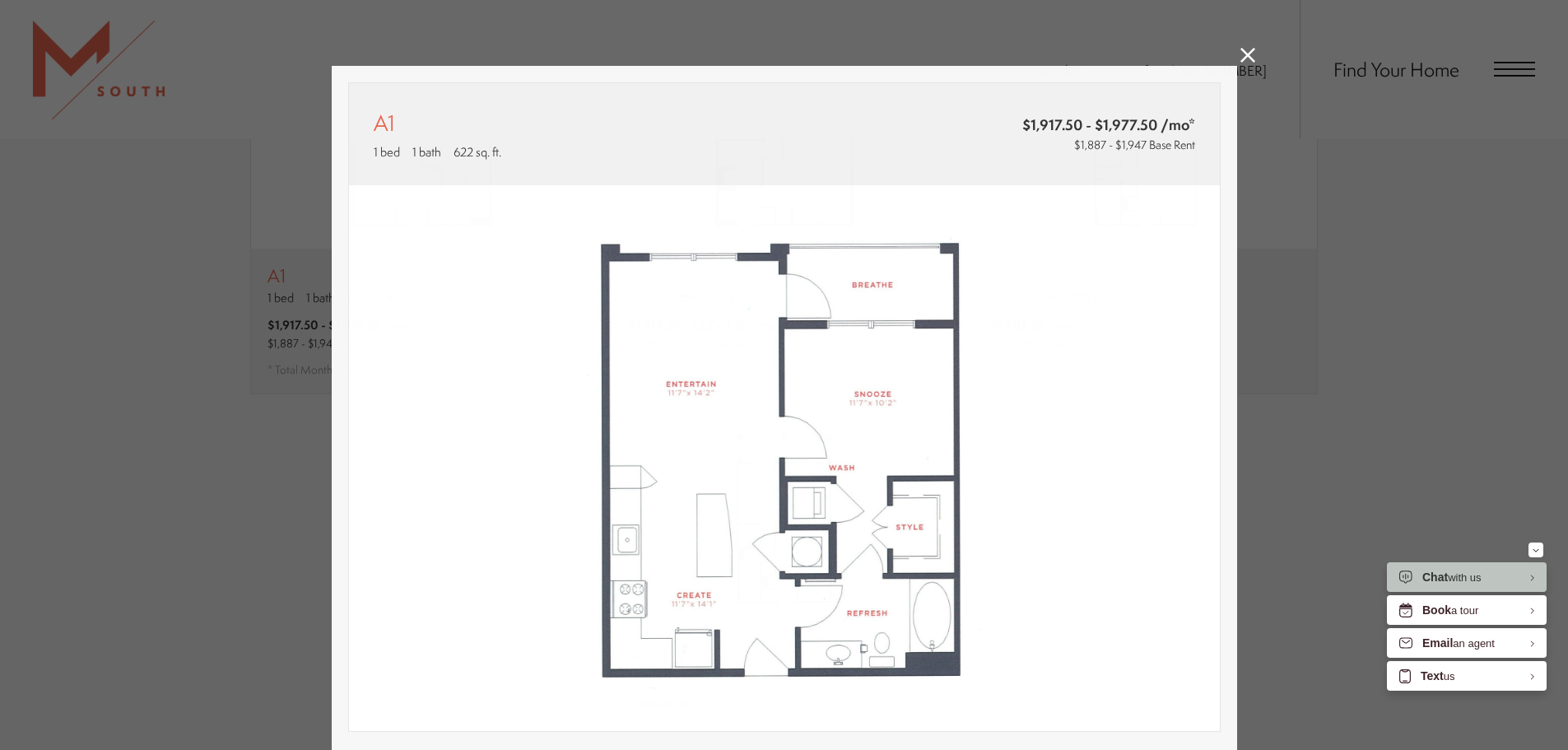
click at [1374, 449] on div "A1 1 bed 1 bath 622 sq. ft. $1,917.50 - $1,977.50 /mo* $1,887 - $1,947 Base Ren…" at bounding box center [784, 375] width 1568 height 750
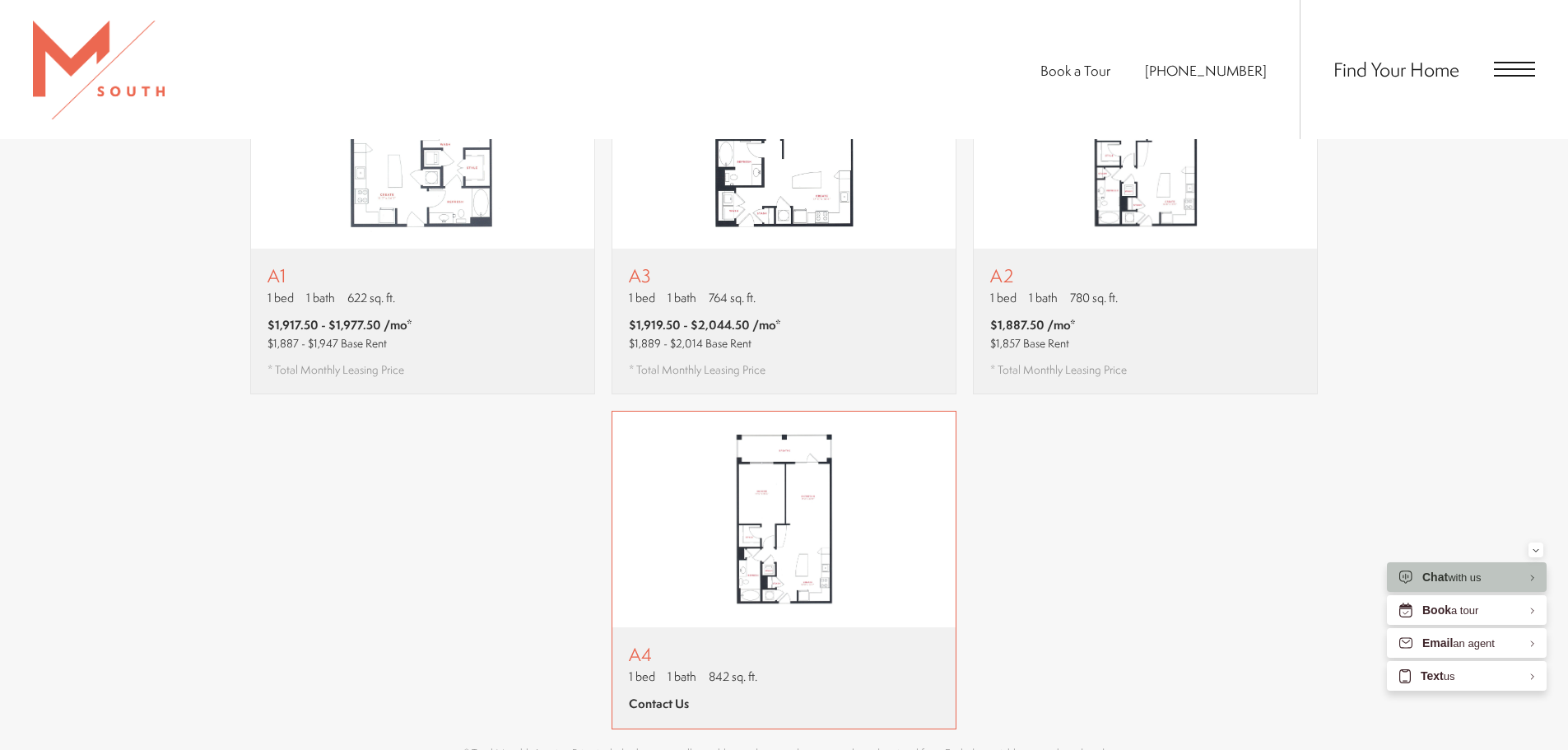
click at [878, 523] on img "View floor plan A4" at bounding box center [784, 520] width 343 height 216
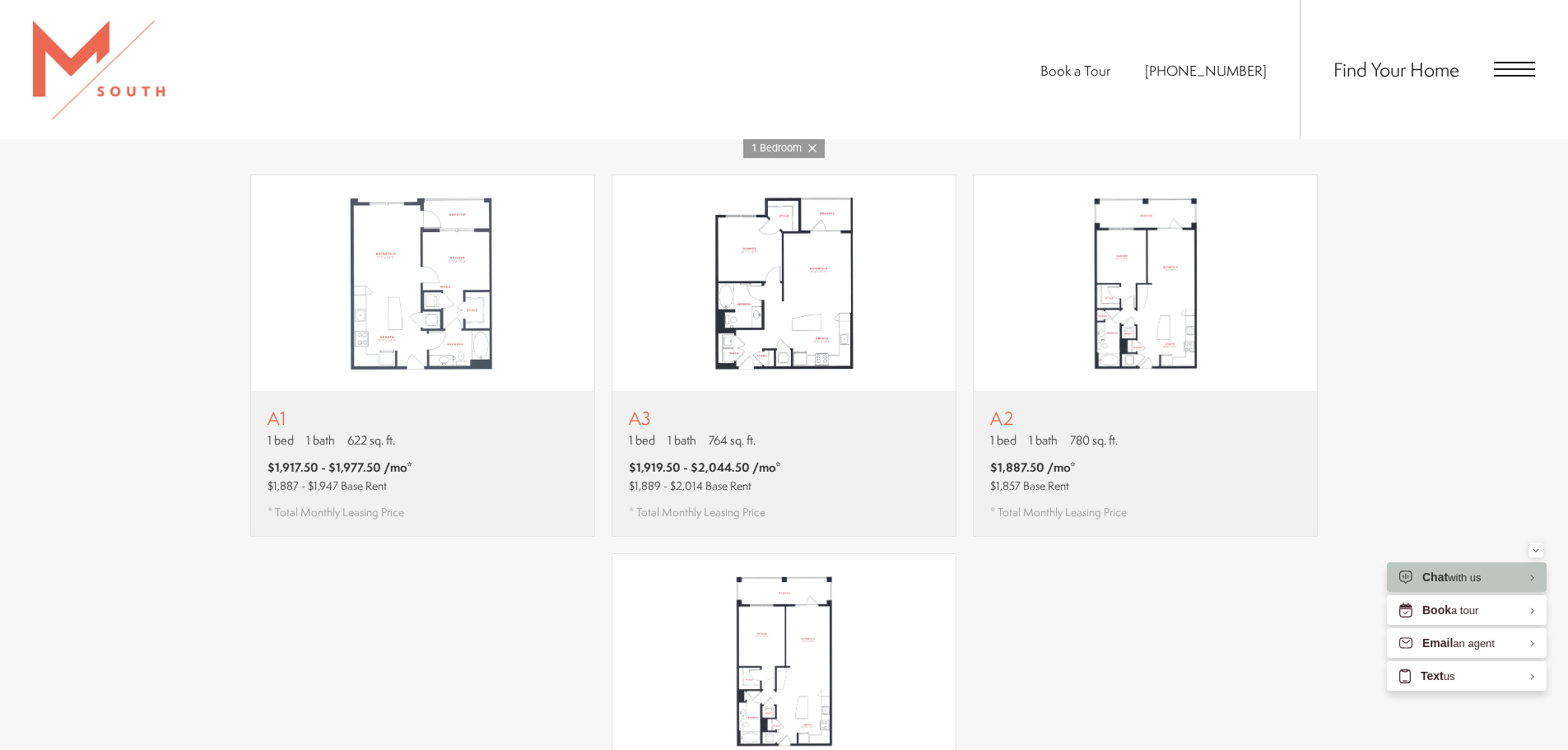
scroll to position [905, 0]
